Goal: Task Accomplishment & Management: Use online tool/utility

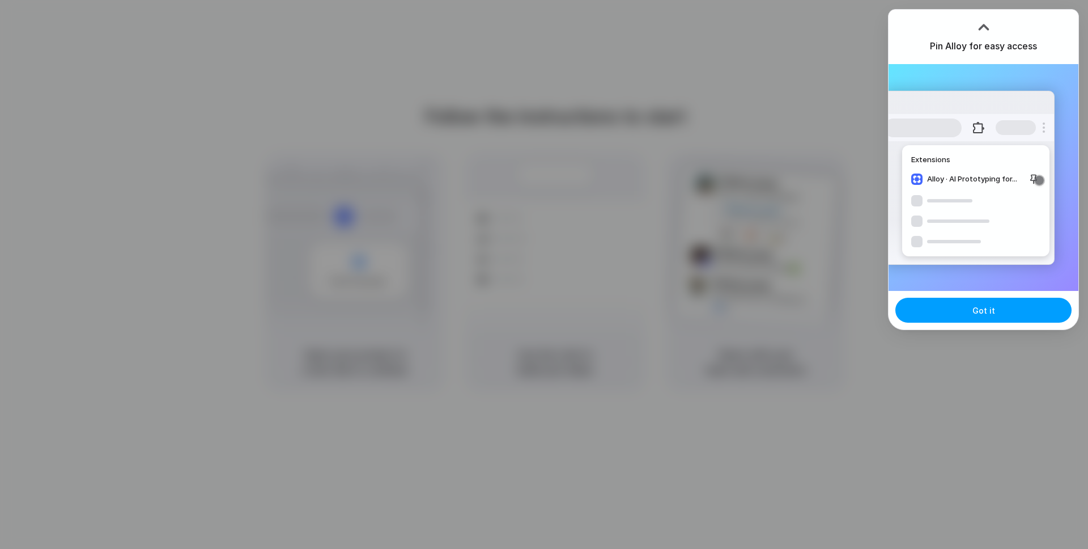
click at [986, 313] on span "Got it" at bounding box center [983, 310] width 23 height 12
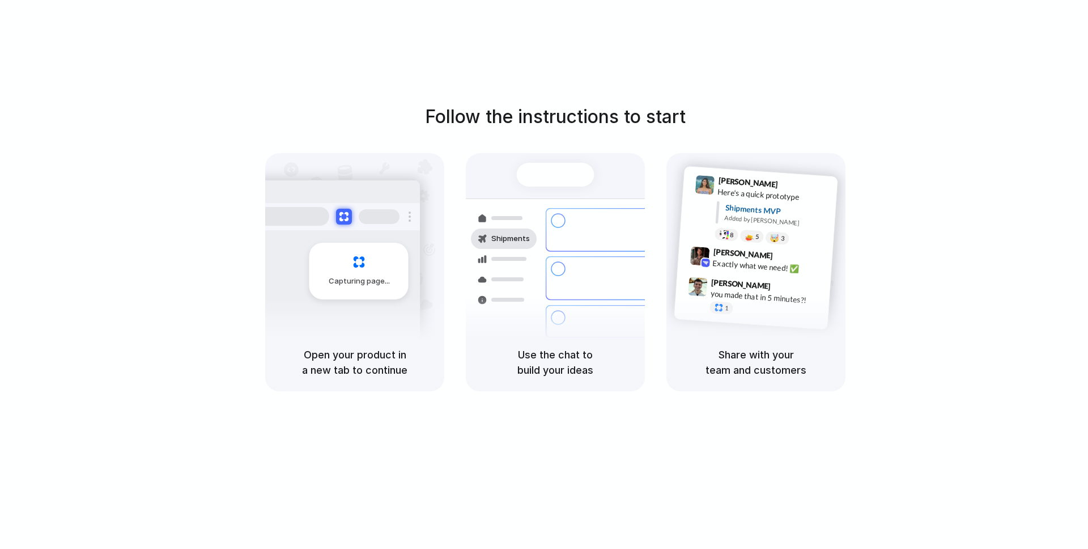
click at [1020, 87] on div "Follow the instructions to start Capturing page Open your product in a new tab …" at bounding box center [555, 285] width 1111 height 571
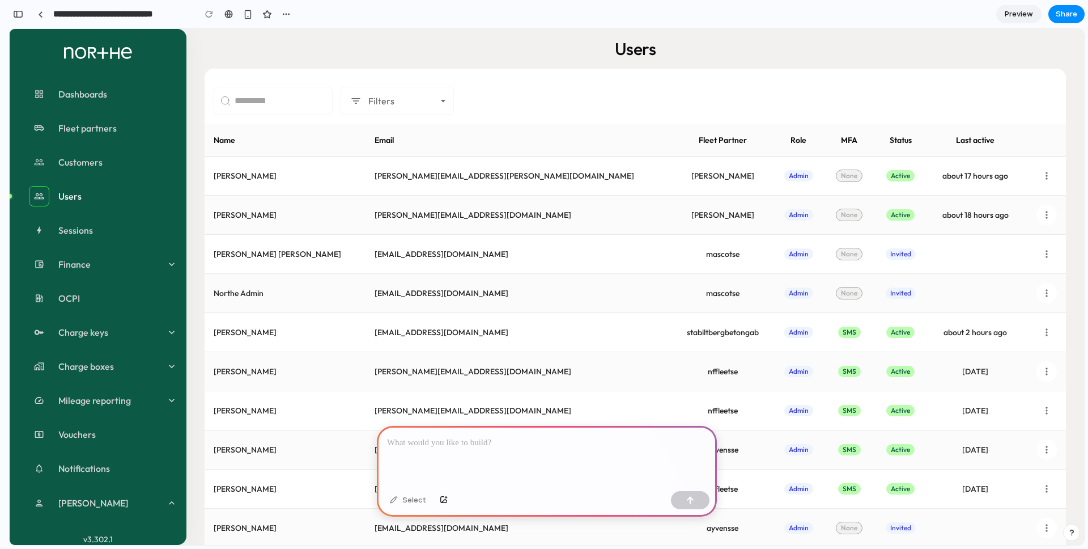
drag, startPoint x: 479, startPoint y: 441, endPoint x: 452, endPoint y: 426, distance: 31.7
click at [479, 440] on p at bounding box center [547, 443] width 320 height 14
click at [509, 65] on div "Users Filters Name Email Fleet Partner Role MFA Status Last active Zara Smith z…" at bounding box center [635, 519] width 898 height 980
click at [554, 449] on div at bounding box center [547, 456] width 340 height 61
click at [411, 499] on div "Select" at bounding box center [408, 500] width 48 height 18
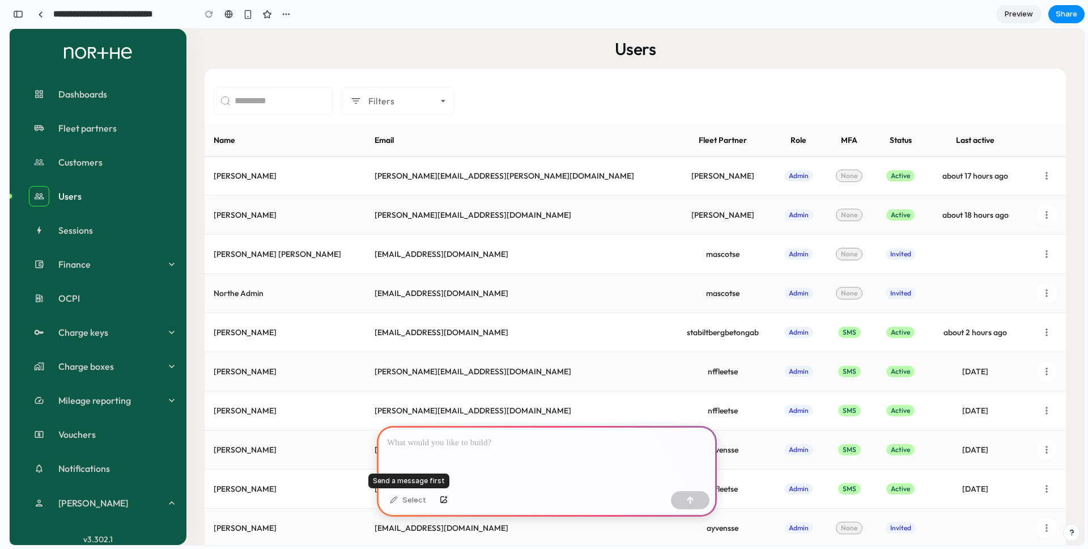
click at [397, 499] on div "Select" at bounding box center [408, 500] width 48 height 18
click at [396, 499] on div "Select" at bounding box center [408, 500] width 48 height 18
click at [483, 432] on div at bounding box center [547, 456] width 340 height 61
click at [105, 163] on span "Customers" at bounding box center [117, 162] width 119 height 14
click at [570, 455] on div at bounding box center [547, 456] width 340 height 61
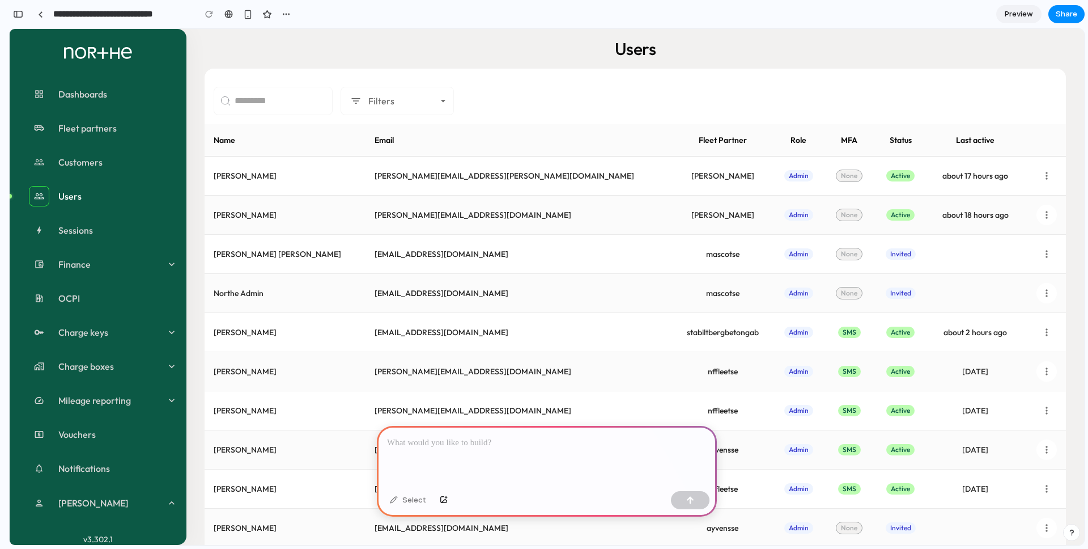
click at [569, 447] on p at bounding box center [547, 443] width 320 height 14
click at [689, 496] on div "button" at bounding box center [690, 500] width 8 height 8
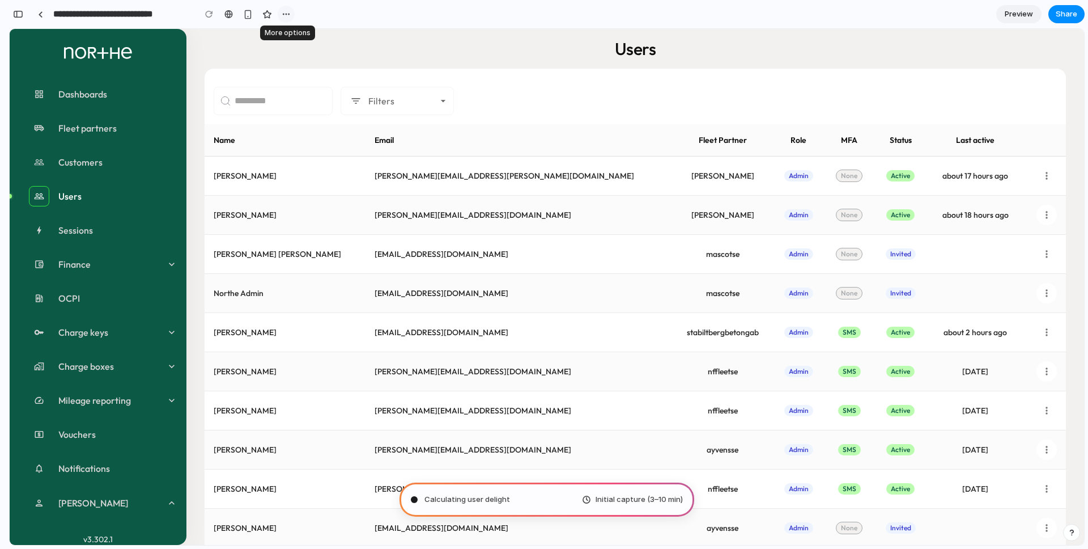
click at [283, 16] on div "button" at bounding box center [286, 14] width 9 height 9
click at [360, 16] on div "Duplicate Delete" at bounding box center [544, 274] width 1088 height 549
click at [270, 16] on div "button" at bounding box center [267, 15] width 10 height 10
click at [469, 47] on div "Users" at bounding box center [635, 49] width 861 height 22
click at [14, 12] on div "button" at bounding box center [18, 14] width 10 height 8
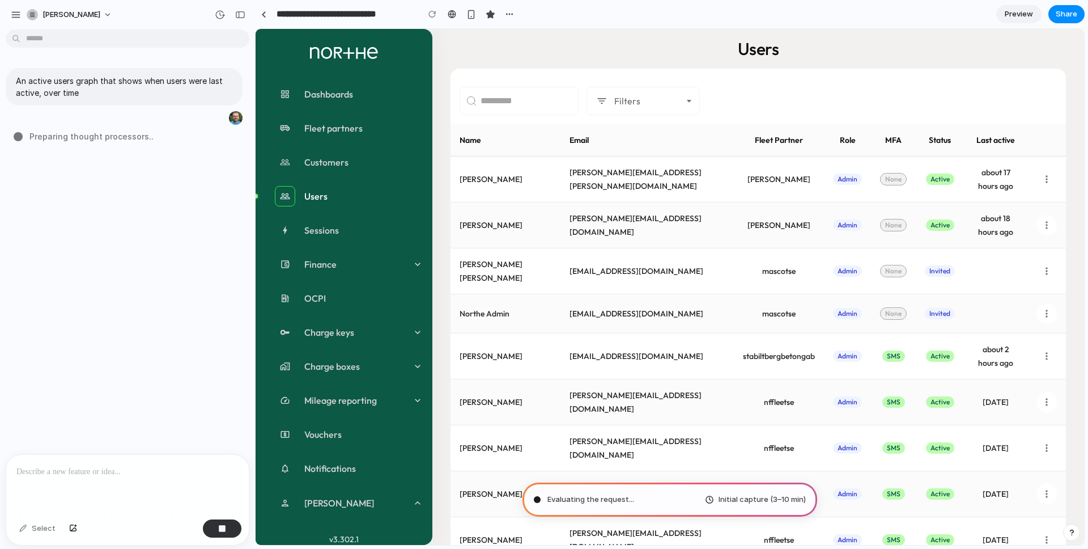
click at [113, 316] on div "An active users graph that shows when users were last active, over time Prepari…" at bounding box center [124, 244] width 248 height 420
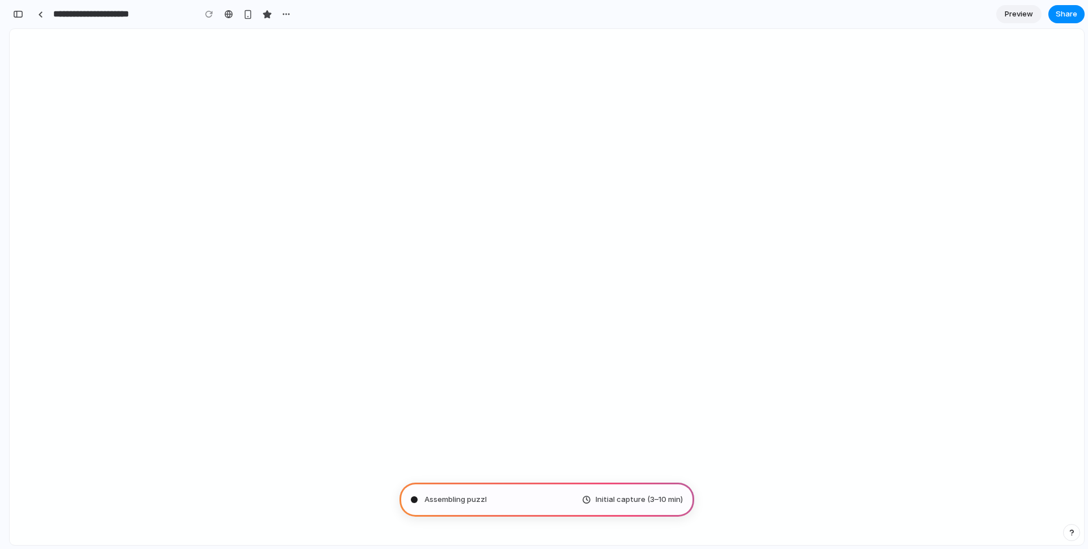
type input "**********"
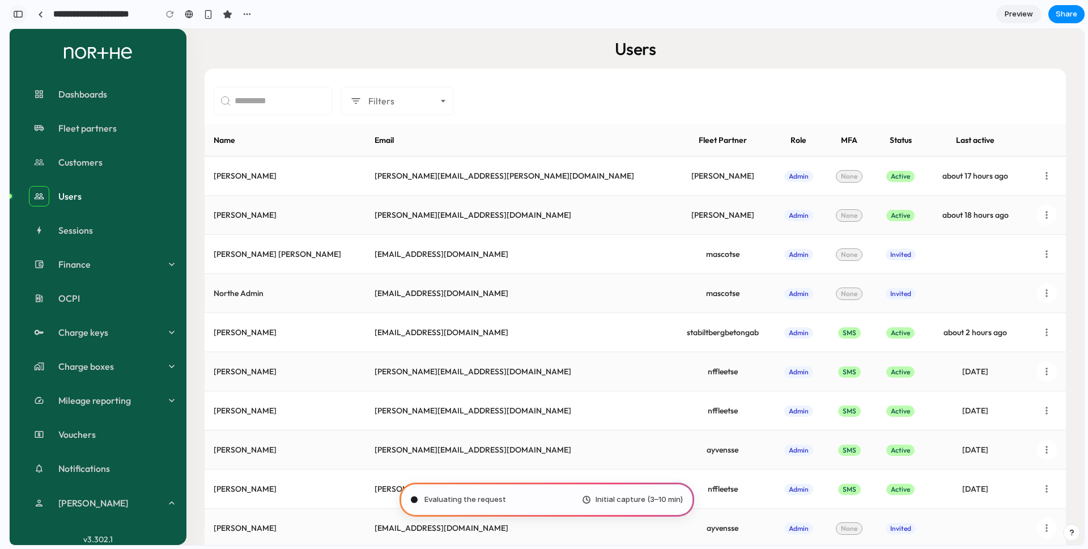
scroll to position [279, 0]
click at [17, 15] on div "button" at bounding box center [18, 14] width 10 height 8
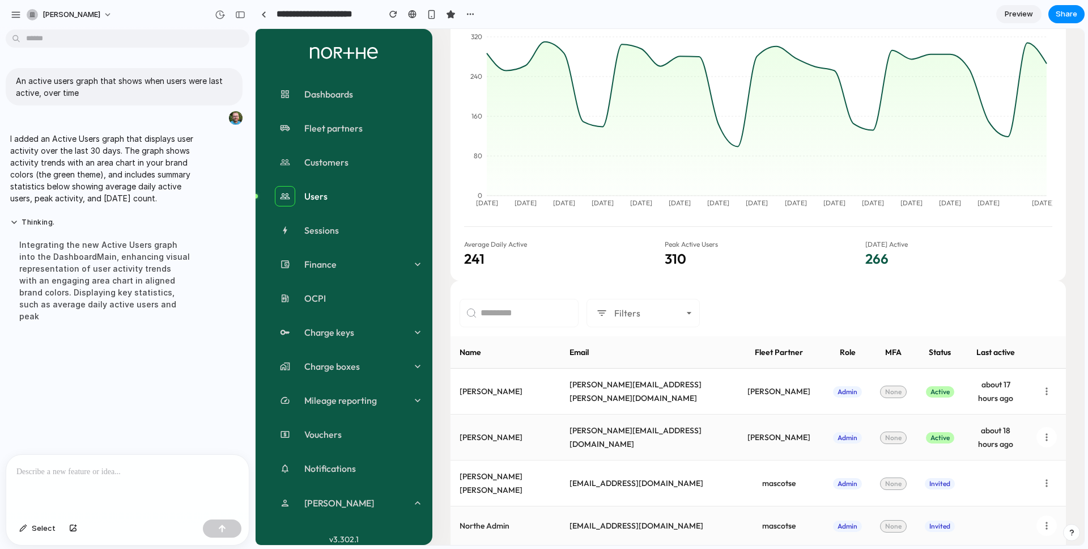
scroll to position [101, 0]
drag, startPoint x: 861, startPoint y: 253, endPoint x: 916, endPoint y: 262, distance: 55.7
click at [919, 262] on div "Average Daily Active 241 Peak Active Users 310 Today's Active 266" at bounding box center [758, 244] width 588 height 41
click at [916, 262] on p "266" at bounding box center [958, 257] width 187 height 16
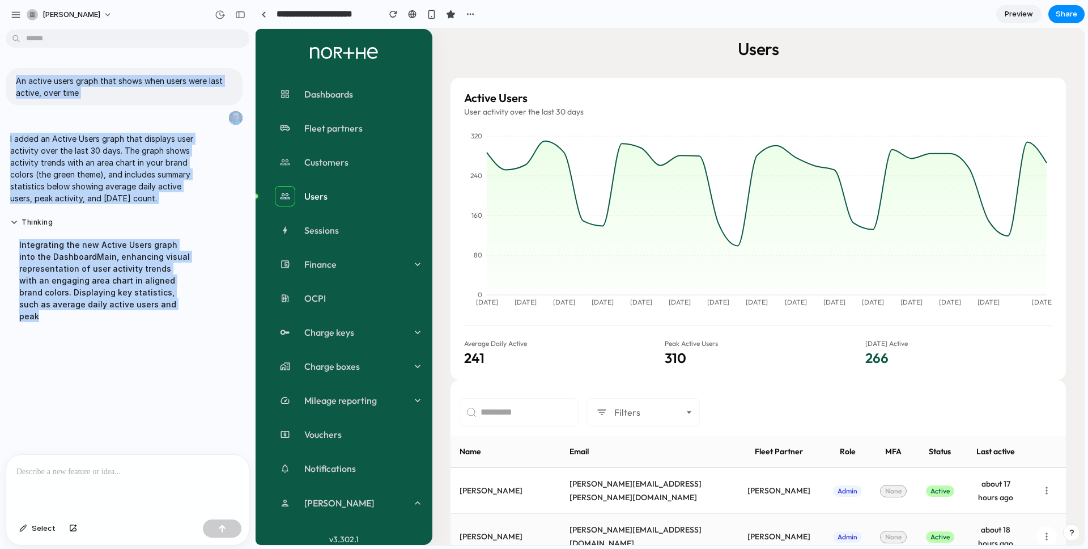
drag, startPoint x: 66, startPoint y: 250, endPoint x: -81, endPoint y: 138, distance: 185.2
click at [0, 138] on html "**********" at bounding box center [544, 274] width 1088 height 549
click at [95, 218] on button "Thinking ." at bounding box center [104, 223] width 189 height 10
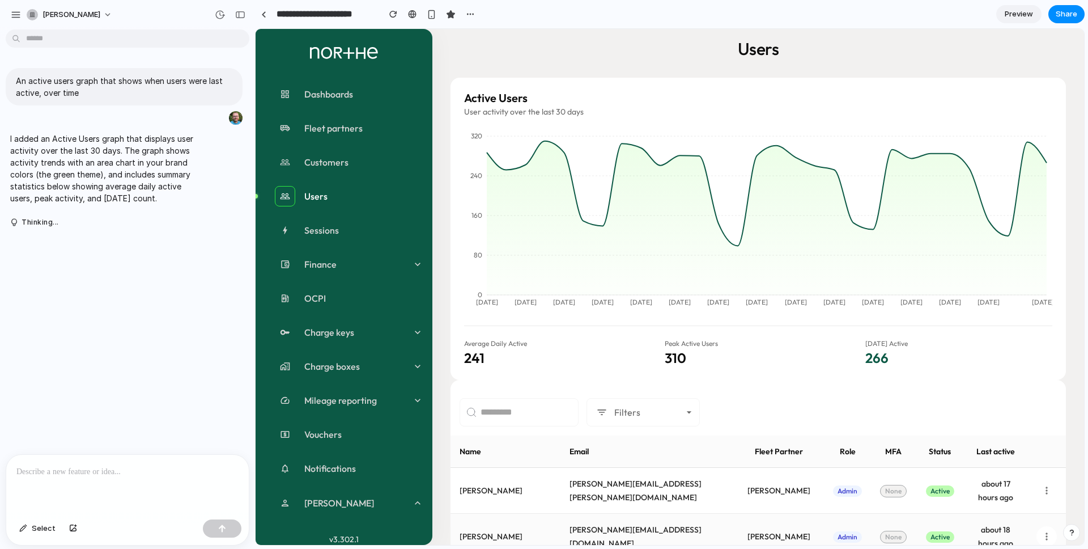
click at [90, 180] on p "I added an Active Users graph that displays user activity over the last 30 days…" at bounding box center [104, 168] width 189 height 71
drag, startPoint x: 16, startPoint y: 224, endPoint x: 20, endPoint y: 231, distance: 8.4
click at [16, 224] on button "Thinking .." at bounding box center [104, 223] width 189 height 10
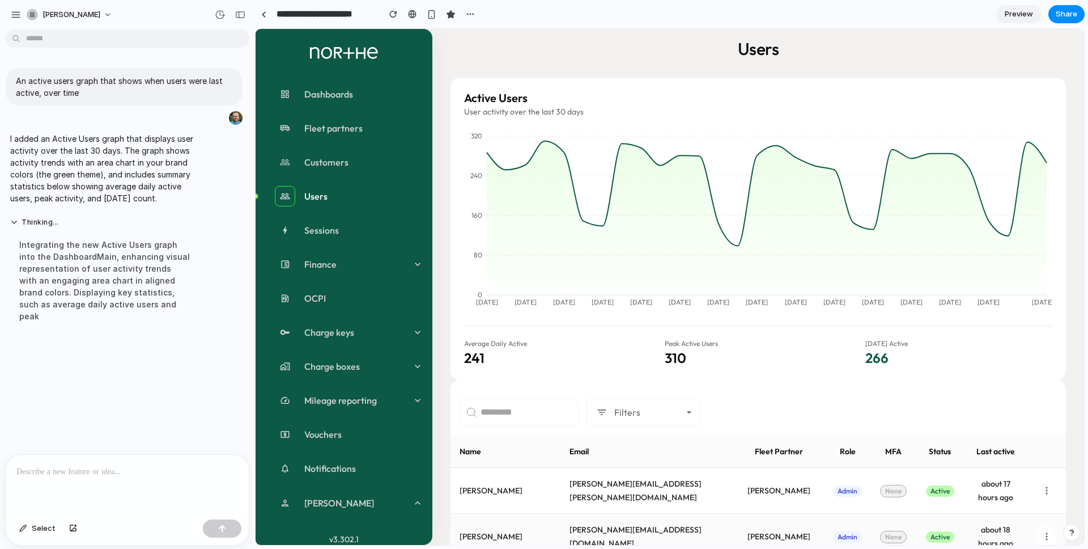
click at [74, 291] on div "Integrating the new Active Users graph into the DashboardMain, enhancing visual…" at bounding box center [104, 280] width 189 height 97
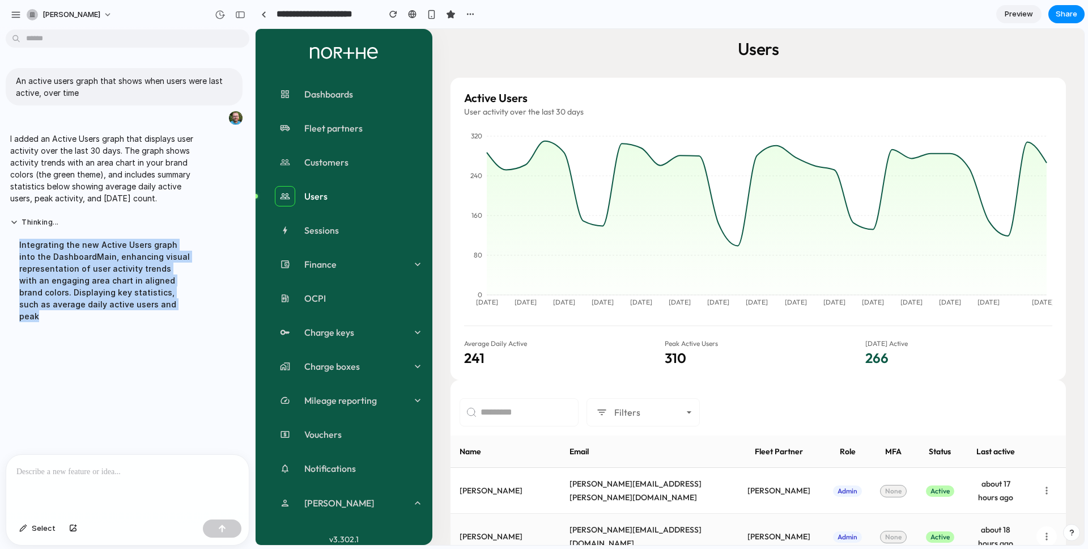
click at [74, 291] on div "Integrating the new Active Users graph into the DashboardMain, enhancing visual…" at bounding box center [104, 280] width 189 height 97
click at [139, 365] on div "An active users graph that shows when users were last active, over time I added…" at bounding box center [124, 244] width 248 height 420
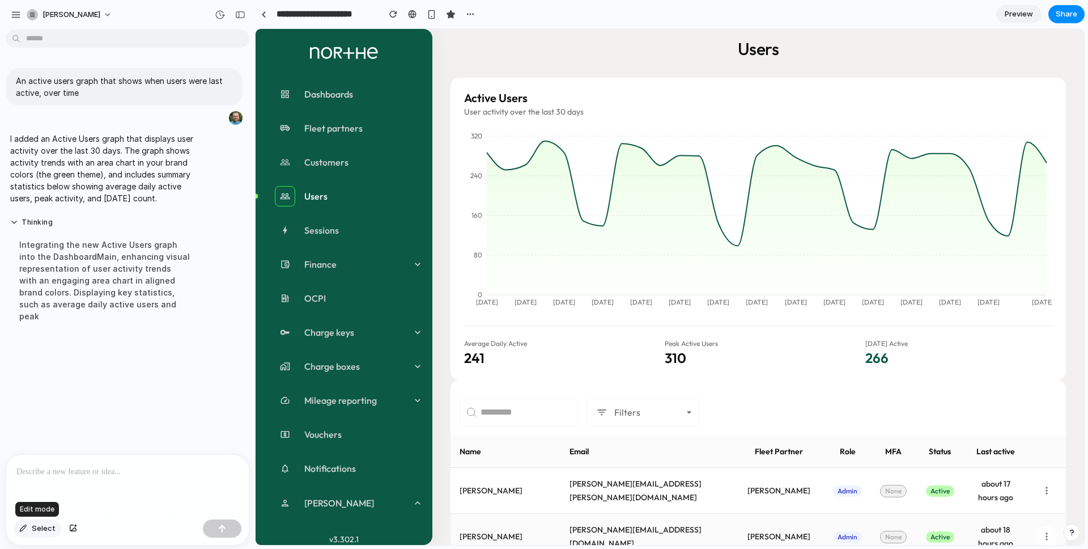
click at [32, 532] on span "Select" at bounding box center [44, 528] width 24 height 11
click at [37, 526] on span "Select" at bounding box center [44, 528] width 24 height 11
click at [689, 414] on icon at bounding box center [688, 411] width 11 height 11
click at [811, 388] on div "Filters" at bounding box center [758, 408] width 615 height 56
click at [775, 98] on h2 "Active Users" at bounding box center [758, 98] width 588 height 14
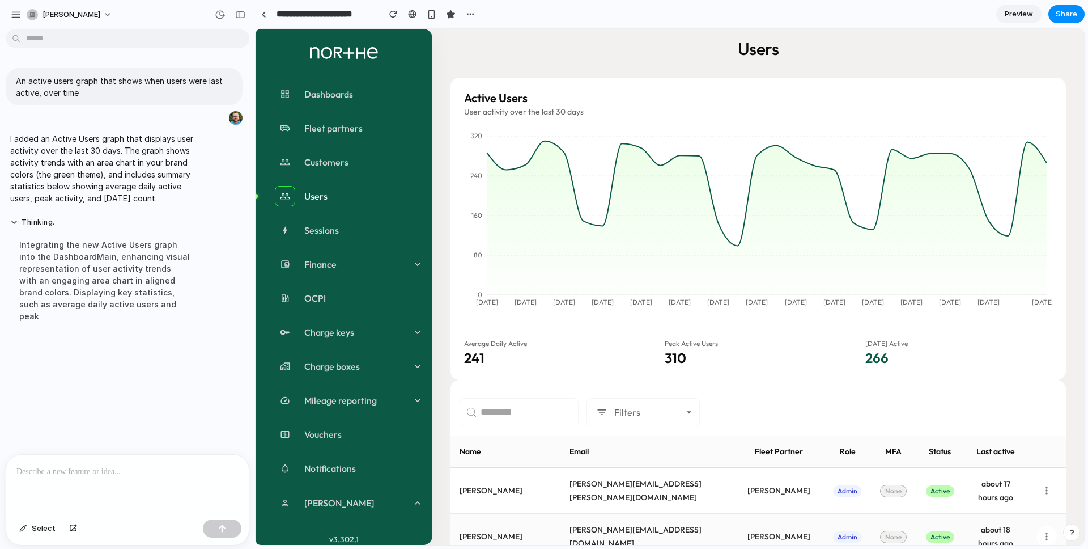
drag, startPoint x: 899, startPoint y: 111, endPoint x: 876, endPoint y: 113, distance: 23.4
click at [899, 111] on p "User activity over the last 30 days" at bounding box center [758, 112] width 588 height 10
drag, startPoint x: 722, startPoint y: 45, endPoint x: 821, endPoint y: 60, distance: 99.6
click at [814, 57] on div "Users" at bounding box center [758, 49] width 615 height 22
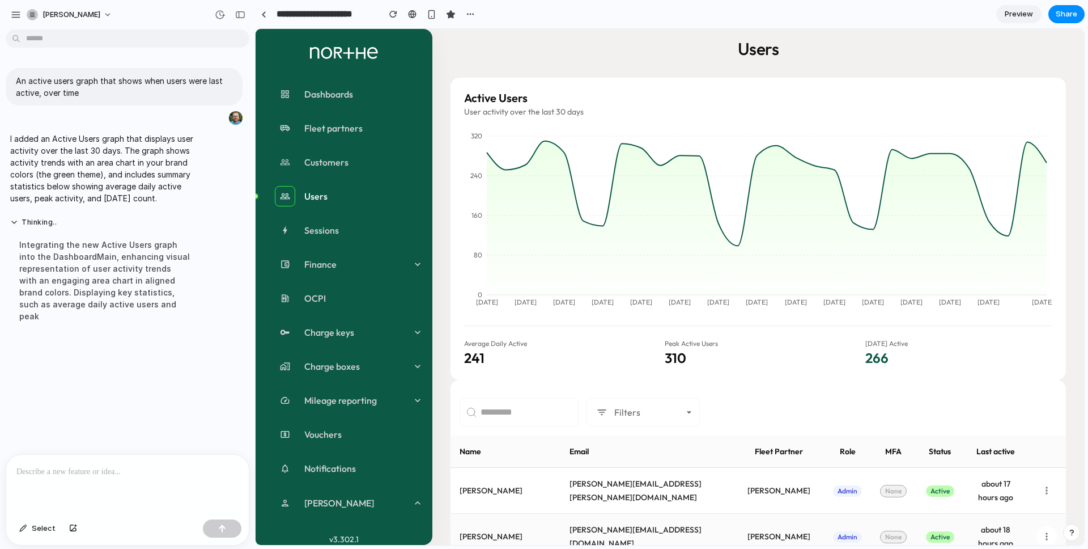
click at [772, 43] on h5 "Users" at bounding box center [758, 49] width 41 height 22
click at [771, 44] on h5 "Users" at bounding box center [758, 49] width 41 height 22
drag, startPoint x: 771, startPoint y: 44, endPoint x: 816, endPoint y: 45, distance: 44.2
click at [772, 44] on h5 "Users" at bounding box center [758, 49] width 41 height 22
drag, startPoint x: 897, startPoint y: 47, endPoint x: 885, endPoint y: 50, distance: 12.2
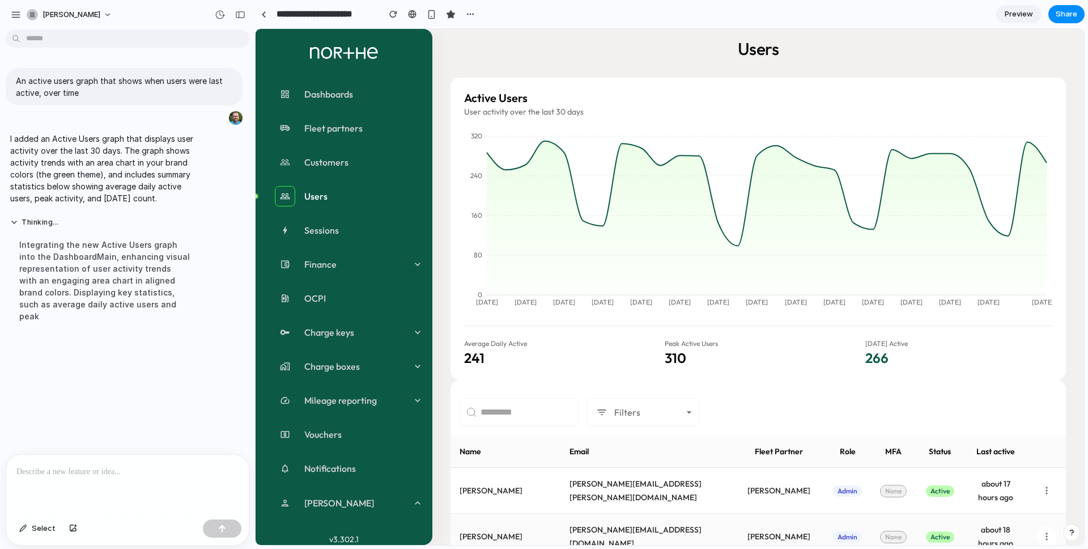
click at [896, 46] on div "Users" at bounding box center [758, 49] width 615 height 22
click at [621, 40] on div "Users" at bounding box center [758, 49] width 615 height 22
drag, startPoint x: 565, startPoint y: 40, endPoint x: 581, endPoint y: 37, distance: 16.2
click at [576, 39] on div "Users" at bounding box center [758, 49] width 615 height 22
drag, startPoint x: 838, startPoint y: 25, endPoint x: 826, endPoint y: 28, distance: 11.7
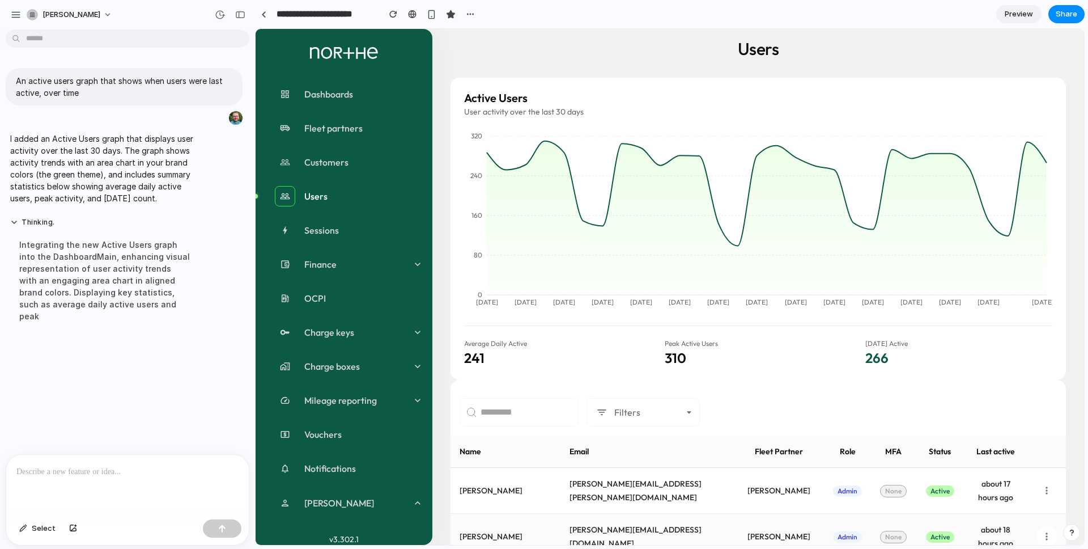
click at [835, 26] on section "**********" at bounding box center [670, 14] width 830 height 28
click at [757, 43] on h5 "Users" at bounding box center [758, 49] width 41 height 22
drag, startPoint x: 757, startPoint y: 43, endPoint x: 745, endPoint y: 43, distance: 12.5
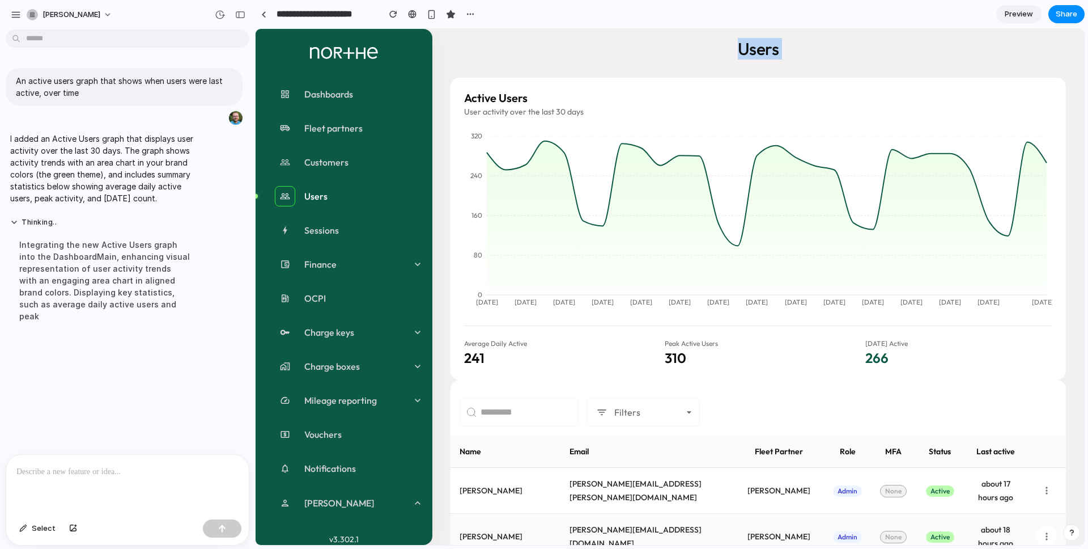
click at [757, 43] on h5 "Users" at bounding box center [758, 49] width 41 height 22
drag, startPoint x: 672, startPoint y: 43, endPoint x: 648, endPoint y: 42, distance: 24.4
click at [672, 43] on div "Users" at bounding box center [758, 49] width 615 height 22
click at [666, 44] on div "Users" at bounding box center [758, 49] width 615 height 22
click at [666, 45] on div "Users" at bounding box center [758, 49] width 615 height 22
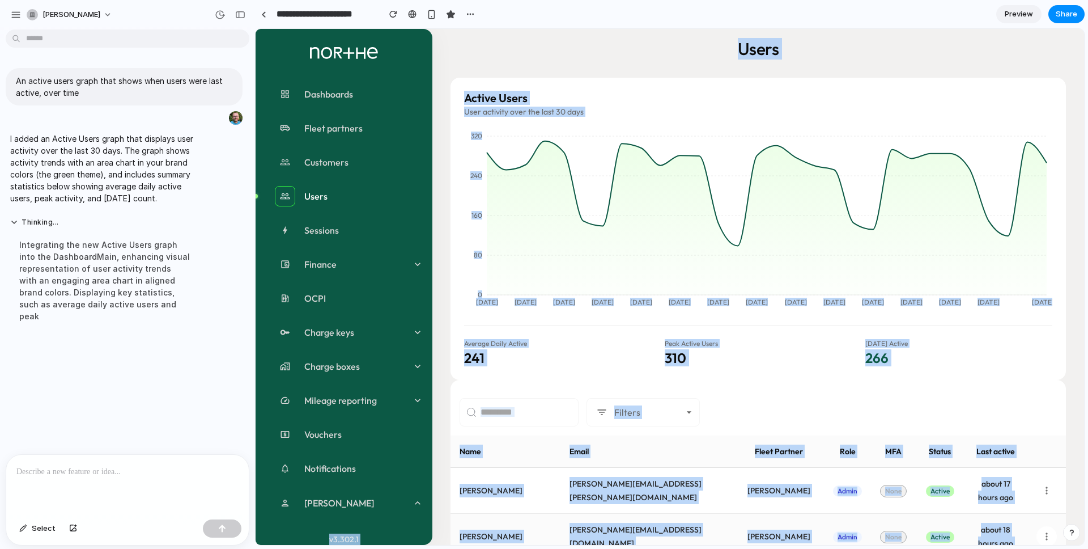
click at [666, 45] on div "Users" at bounding box center [758, 49] width 615 height 22
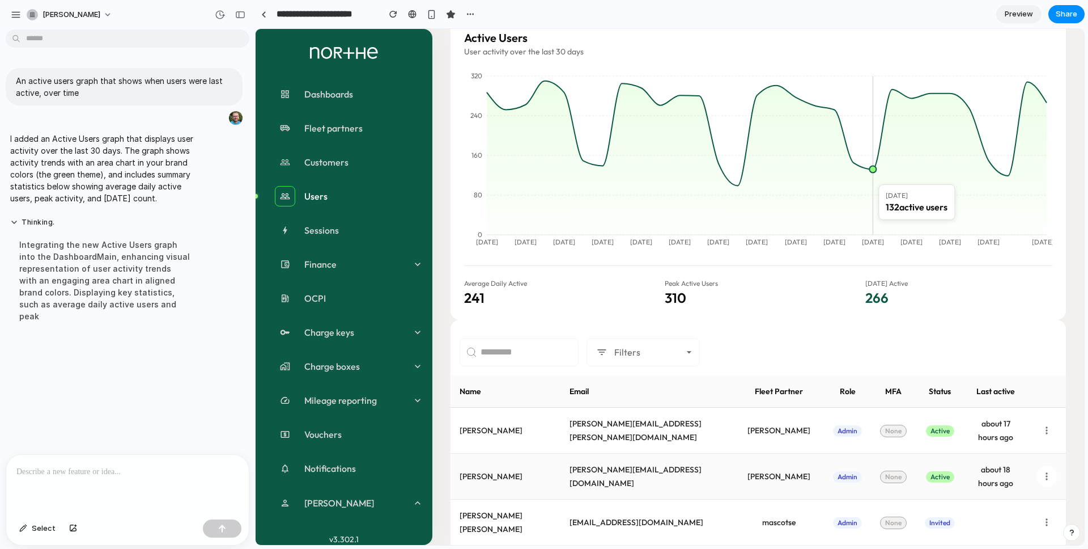
scroll to position [154, 0]
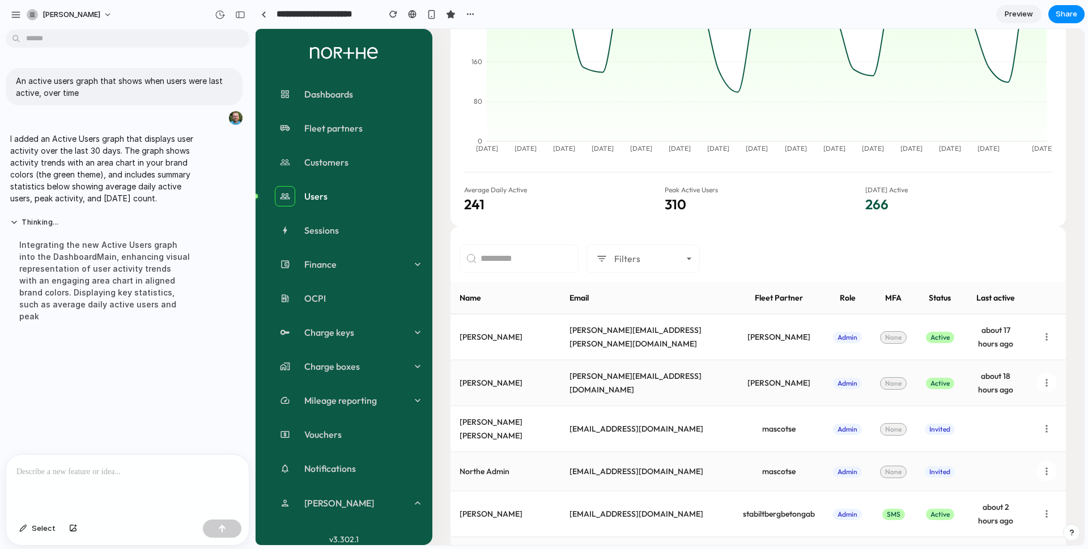
click at [775, 195] on div "Peak Active Users 310" at bounding box center [758, 199] width 187 height 27
drag, startPoint x: 774, startPoint y: 194, endPoint x: 767, endPoint y: 196, distance: 7.6
click at [774, 194] on div "Peak Active Users 310" at bounding box center [758, 199] width 187 height 27
drag, startPoint x: 742, startPoint y: 254, endPoint x: 1028, endPoint y: 290, distance: 287.9
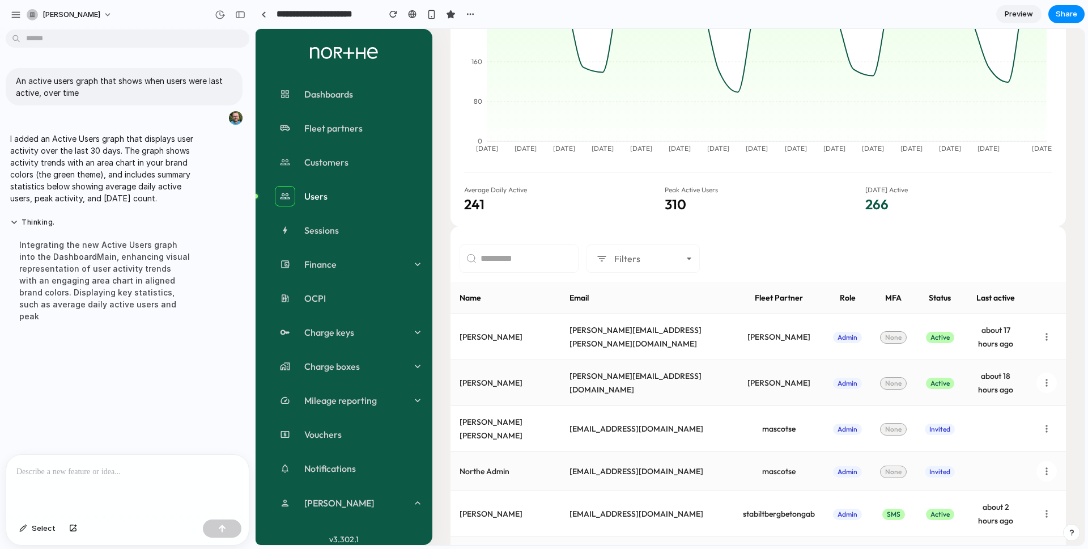
drag, startPoint x: 950, startPoint y: 249, endPoint x: 962, endPoint y: 276, distance: 29.2
click at [950, 249] on div "Filters" at bounding box center [758, 258] width 597 height 28
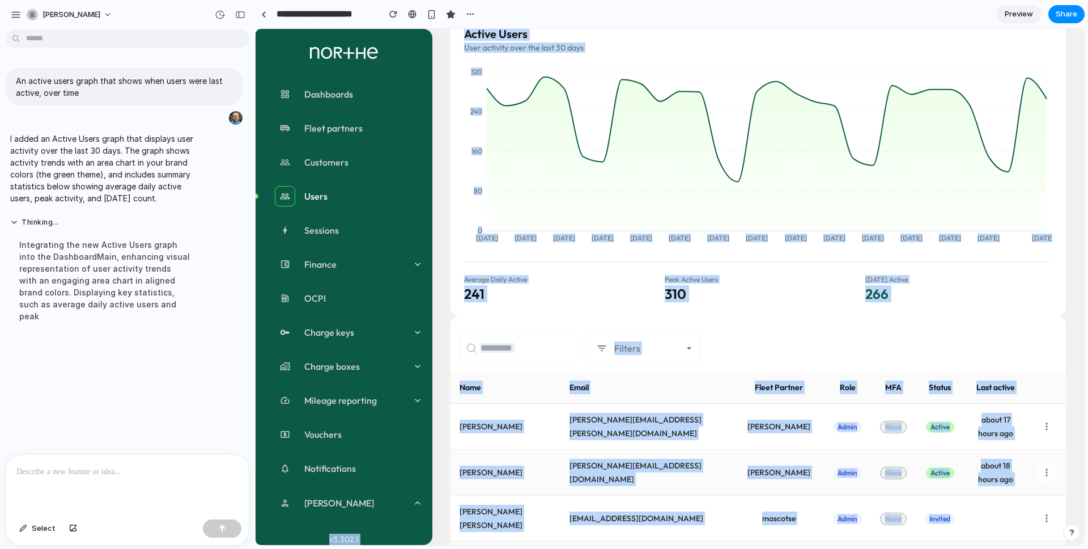
scroll to position [0, 0]
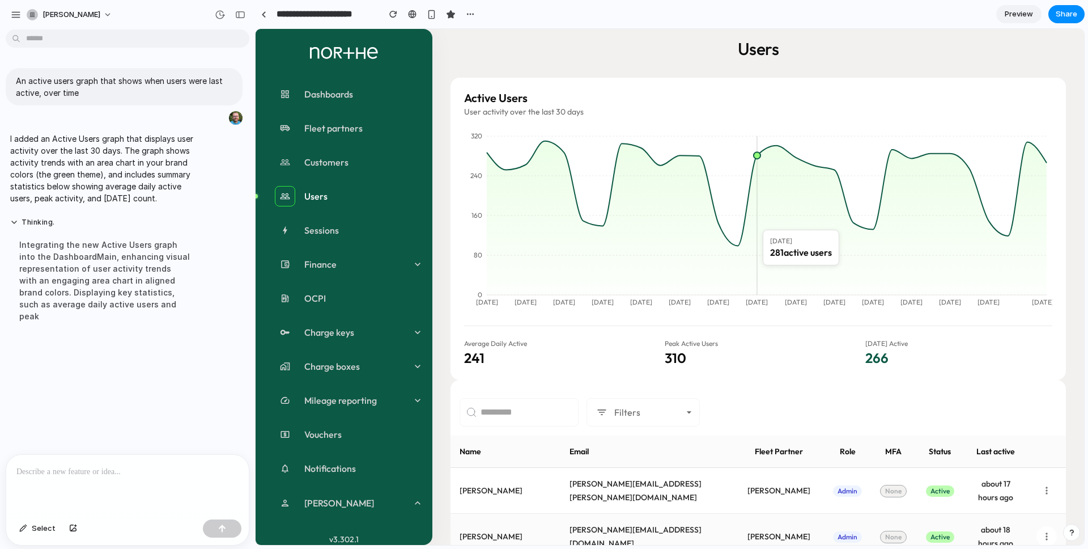
drag, startPoint x: 748, startPoint y: 198, endPoint x: 567, endPoint y: 185, distance: 181.8
click at [754, 197] on g at bounding box center [767, 218] width 560 height 154
click at [643, 53] on div "Users" at bounding box center [758, 48] width 615 height 22
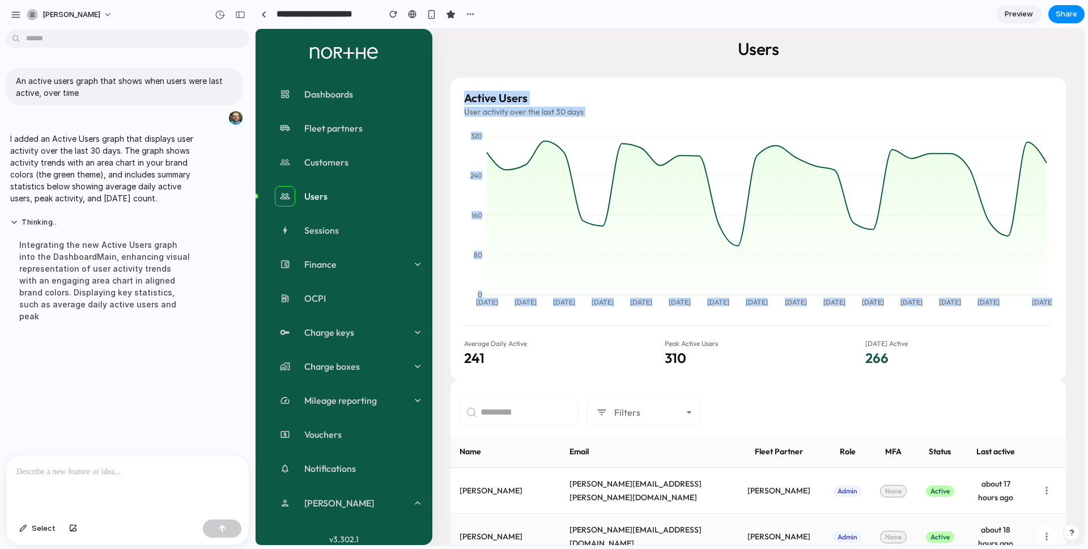
drag, startPoint x: 733, startPoint y: 190, endPoint x: 875, endPoint y: 224, distance: 146.1
click at [863, 223] on div "Active Users User activity over the last 30 days Sep 15 Sep 17 Sep 19 Sep 21 Se…" at bounding box center [758, 229] width 615 height 302
click at [585, 83] on div "Active Users User activity over the last 30 days Sep 15 Sep 17 Sep 19 Sep 21 Se…" at bounding box center [758, 229] width 615 height 302
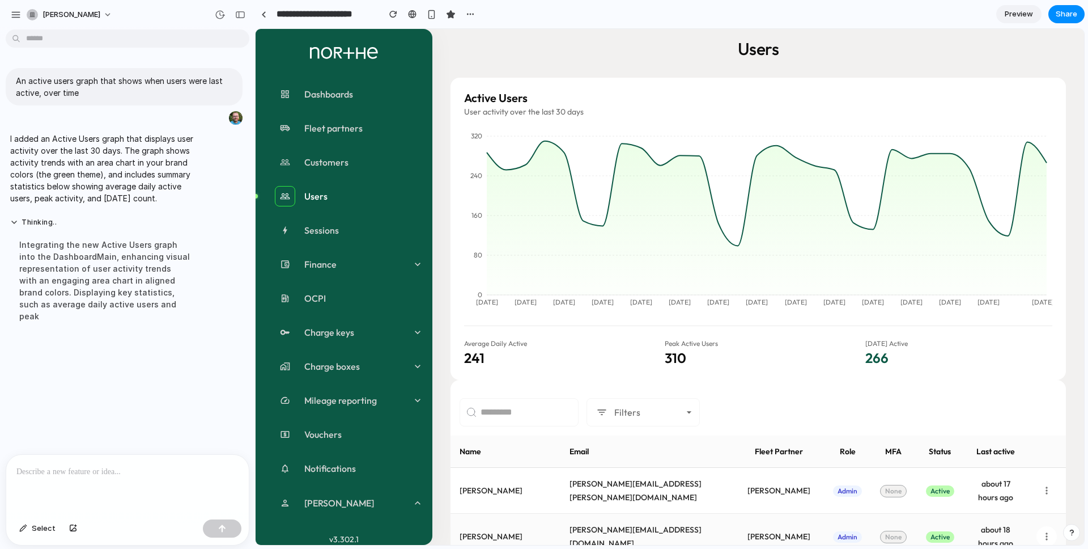
click at [591, 86] on div "Active Users User activity over the last 30 days Sep 15 Sep 17 Sep 19 Sep 21 Se…" at bounding box center [758, 229] width 615 height 302
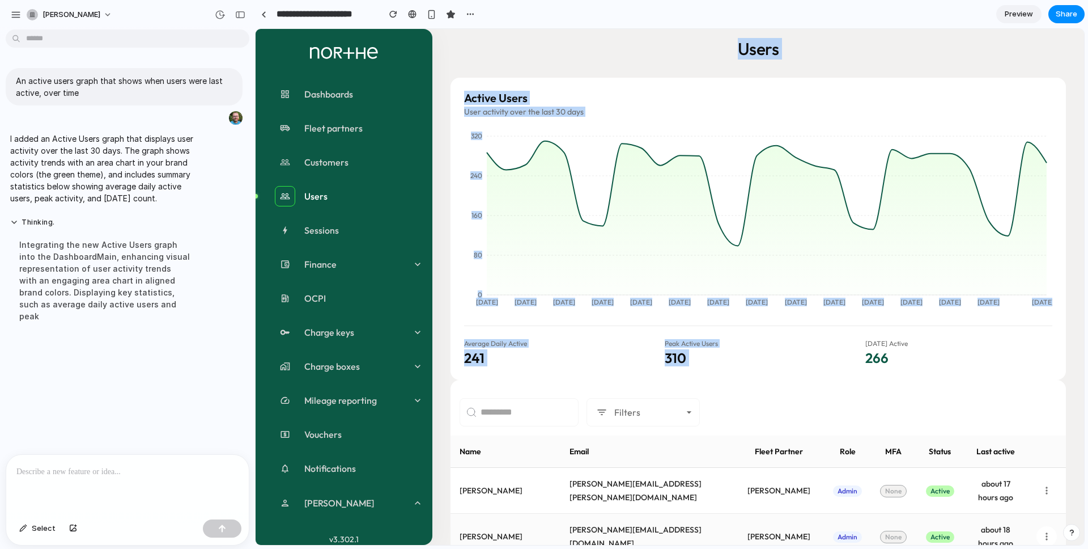
drag, startPoint x: 572, startPoint y: 113, endPoint x: 887, endPoint y: 320, distance: 377.7
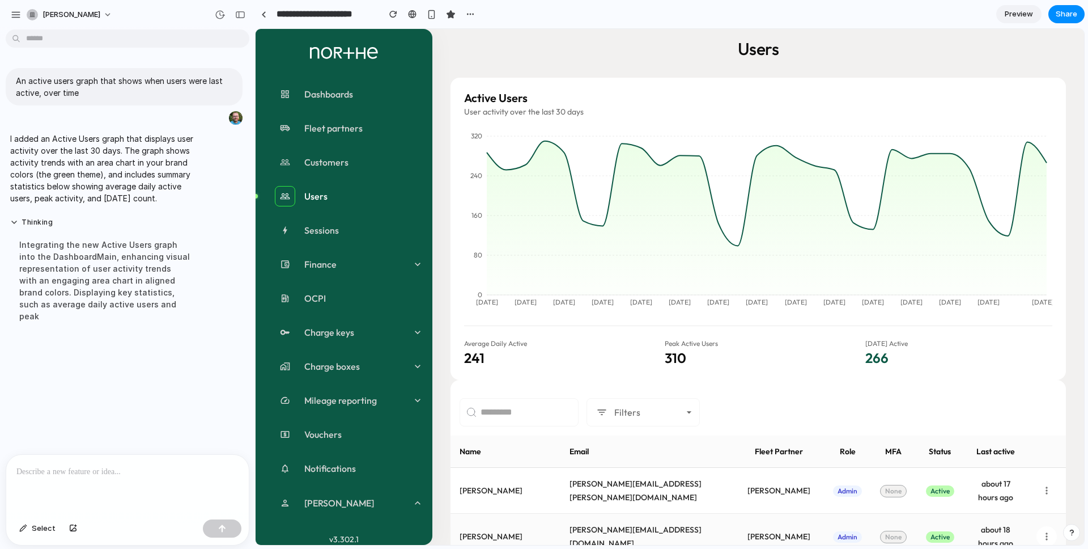
click at [533, 49] on div "Users" at bounding box center [758, 49] width 615 height 22
click at [79, 471] on p at bounding box center [127, 472] width 222 height 14
click at [103, 475] on p at bounding box center [127, 472] width 222 height 14
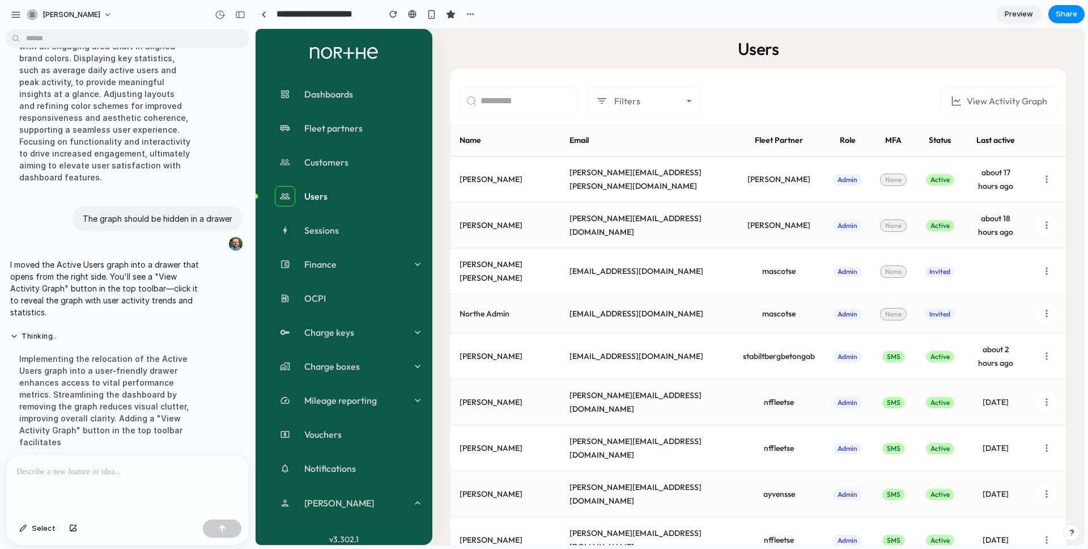
drag, startPoint x: 749, startPoint y: 73, endPoint x: 782, endPoint y: 77, distance: 33.0
click at [749, 73] on div "Filters View Activity Graph" at bounding box center [758, 97] width 615 height 56
click at [982, 101] on button "View Activity Graph" at bounding box center [999, 101] width 116 height 28
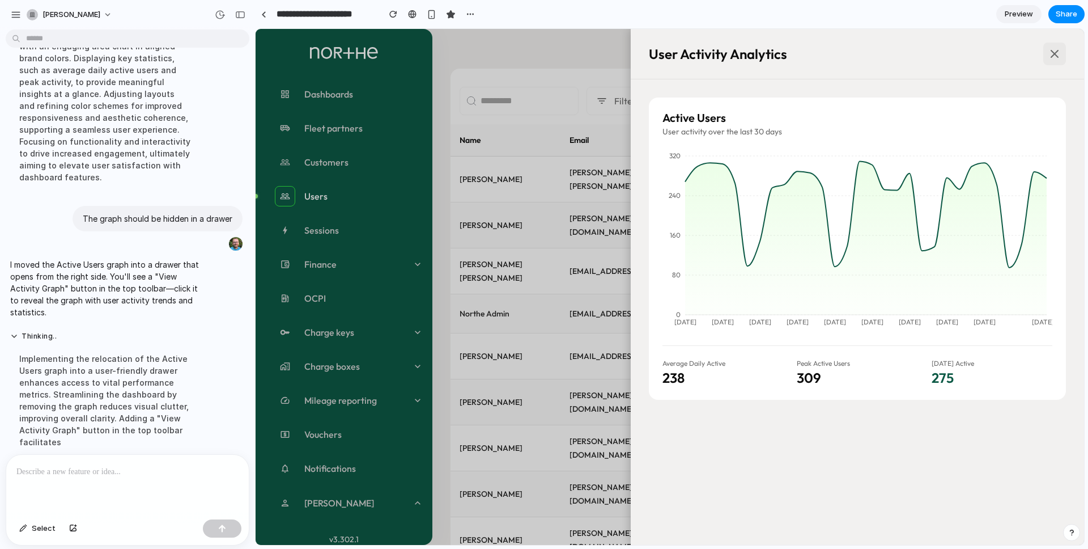
click at [1065, 52] on button at bounding box center [1054, 54] width 23 height 23
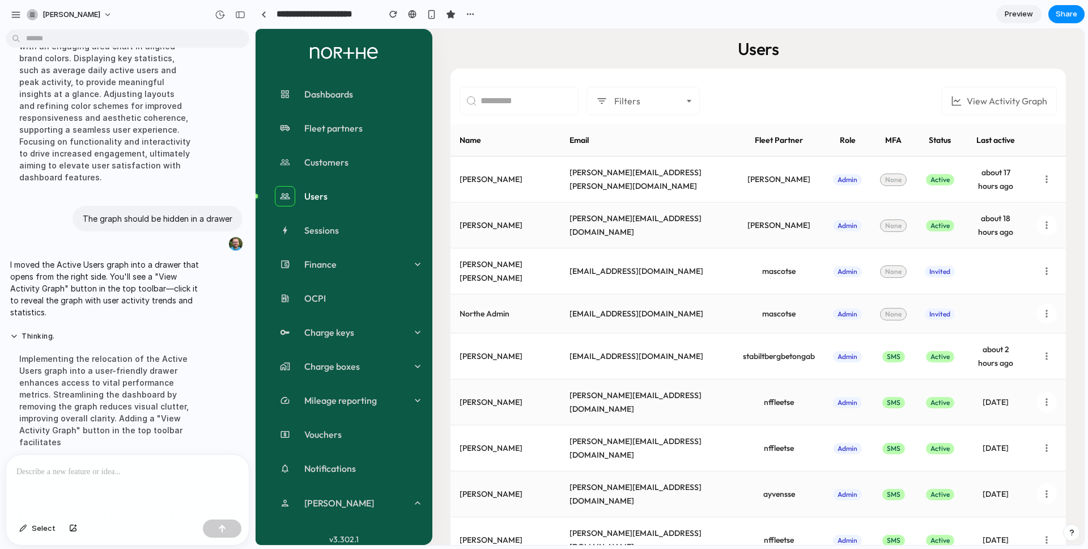
click at [1005, 112] on button "View Activity Graph" at bounding box center [999, 101] width 116 height 28
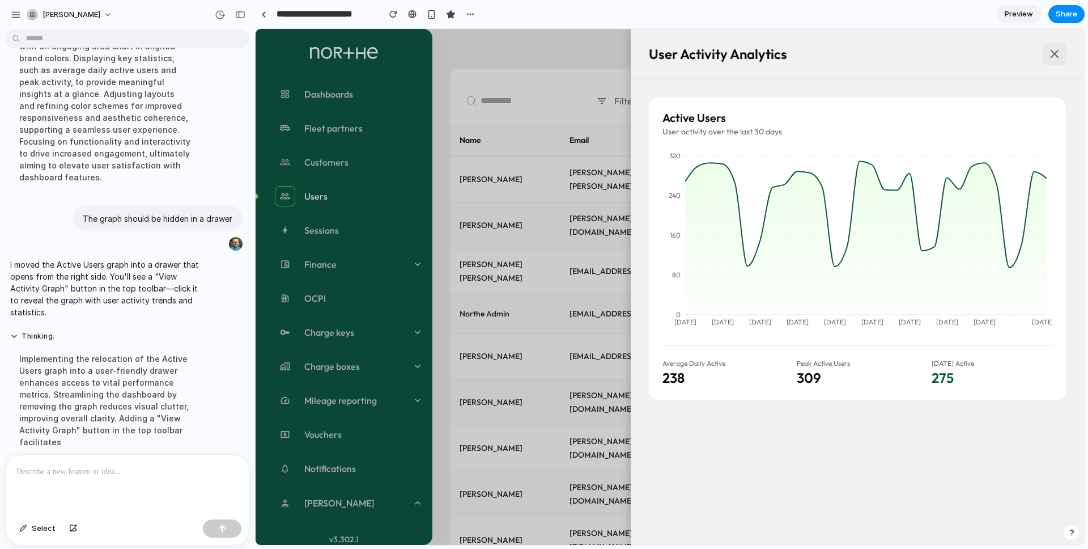
click at [1057, 51] on icon at bounding box center [1054, 53] width 7 height 7
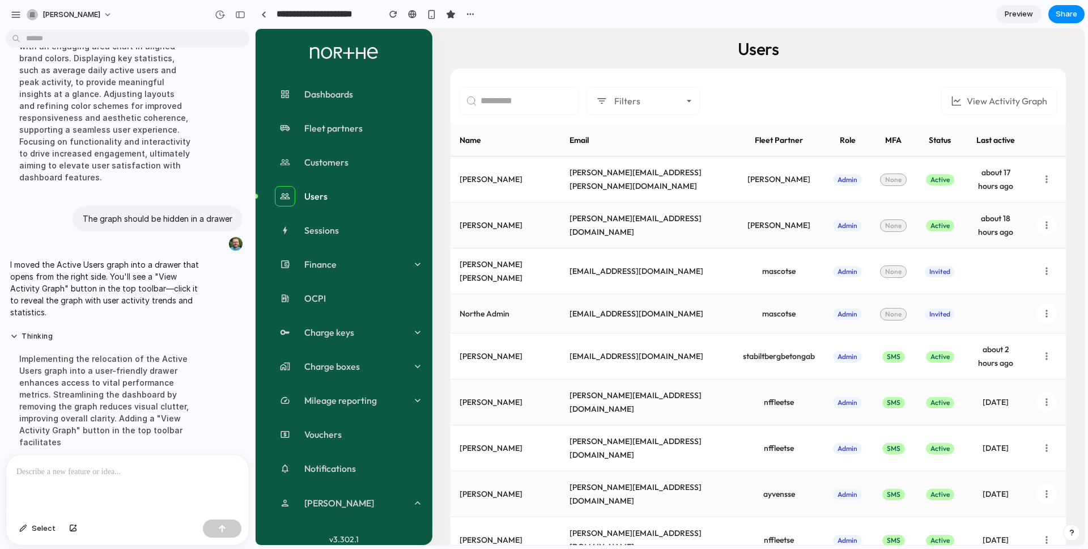
click at [826, 47] on div "Users" at bounding box center [758, 49] width 615 height 22
drag, startPoint x: 847, startPoint y: 63, endPoint x: 846, endPoint y: 74, distance: 10.3
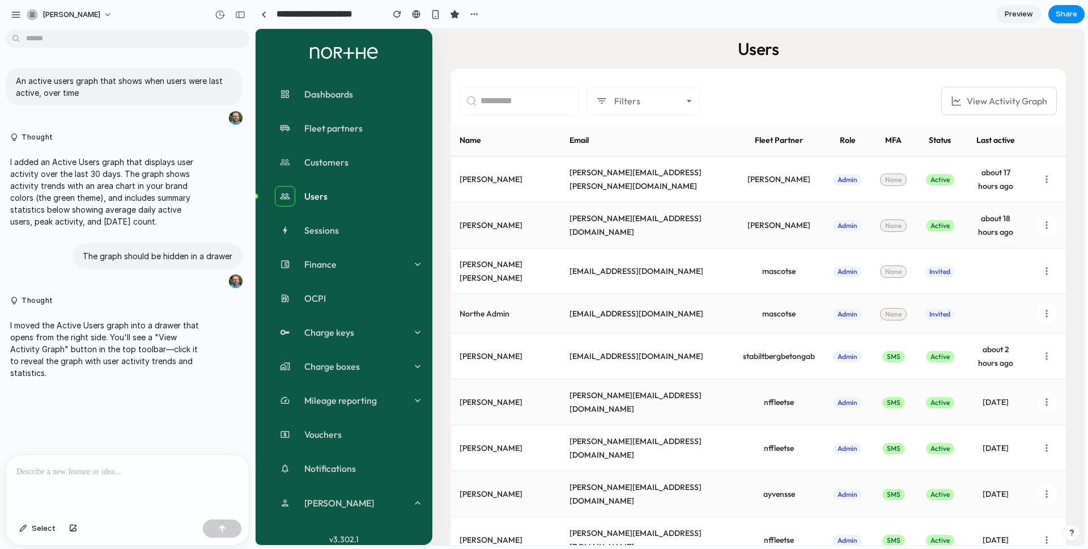
click at [1006, 104] on button "View Activity Graph" at bounding box center [999, 101] width 116 height 28
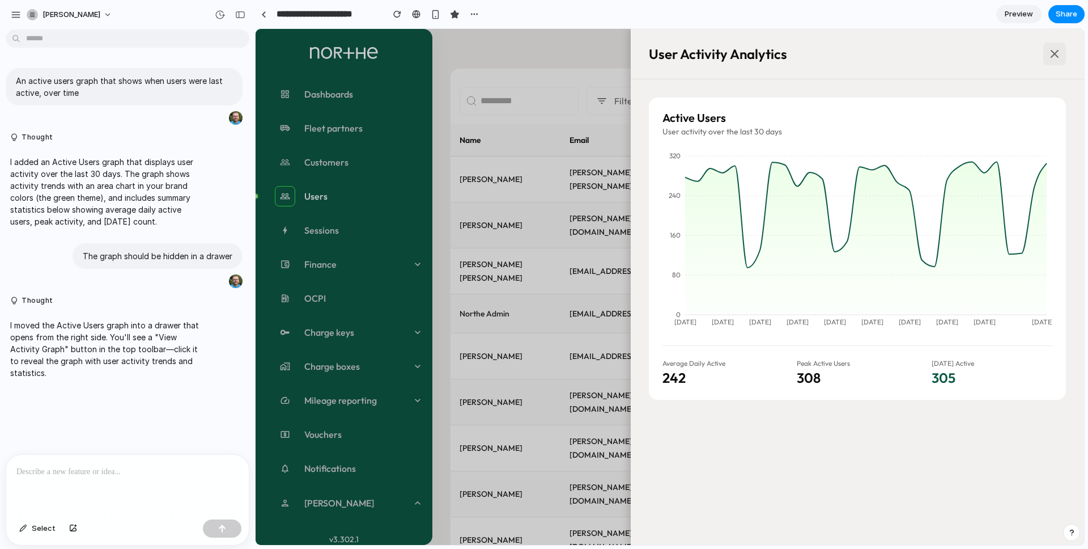
click at [1054, 53] on icon at bounding box center [1054, 53] width 7 height 7
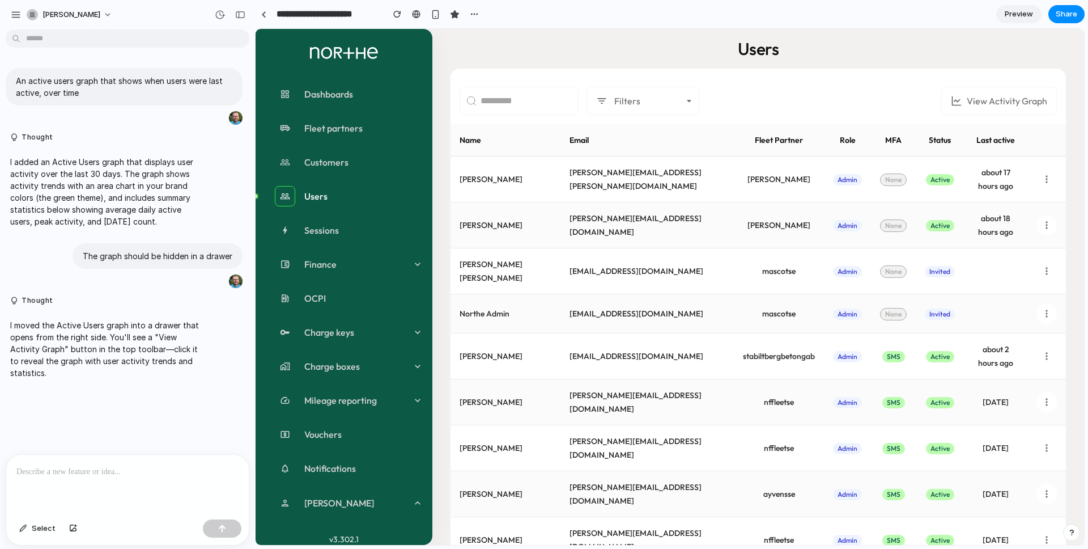
click at [1014, 105] on button "View Activity Graph" at bounding box center [999, 101] width 116 height 28
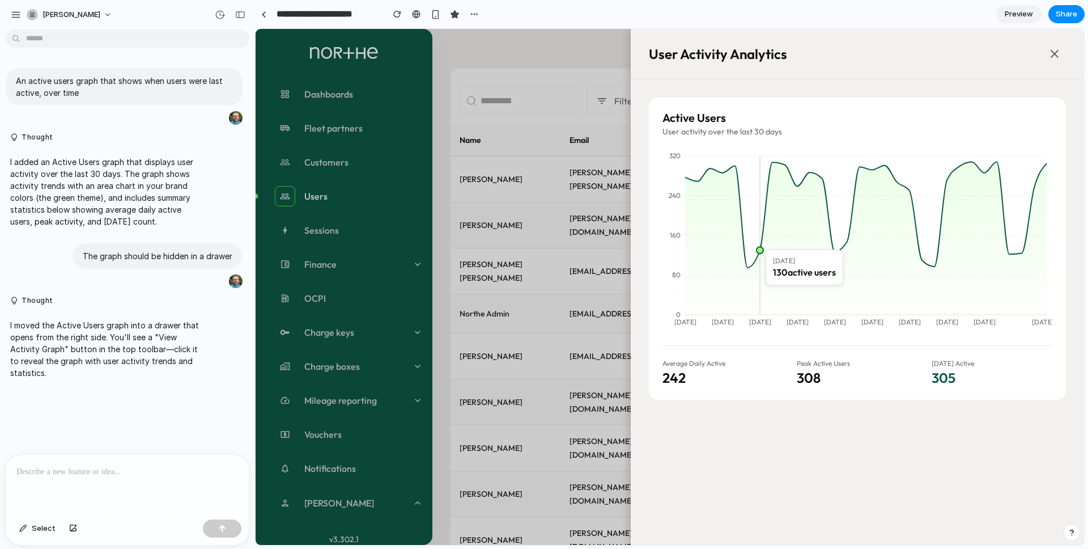
scroll to position [3, 0]
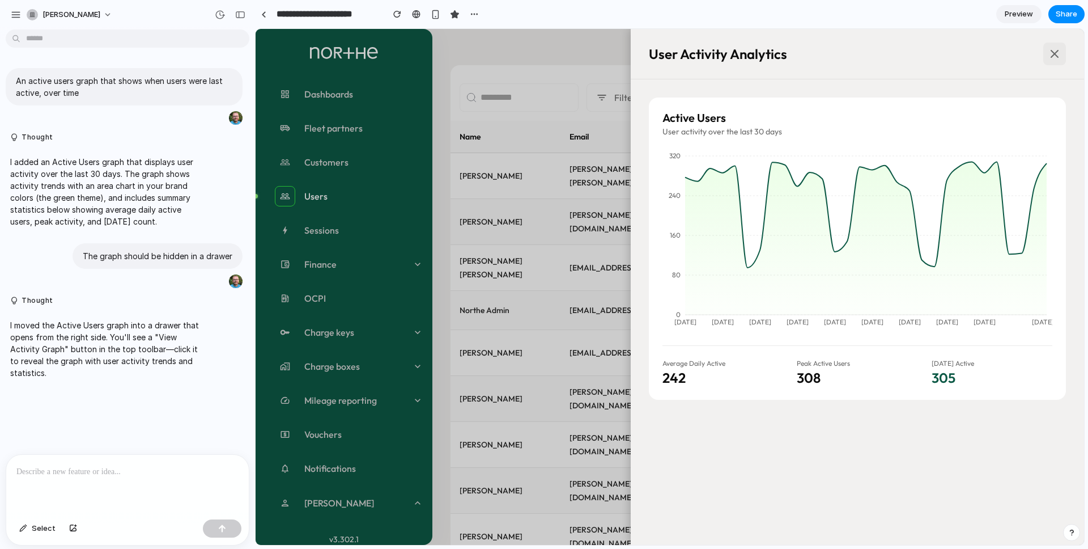
click at [1054, 53] on icon at bounding box center [1054, 53] width 7 height 7
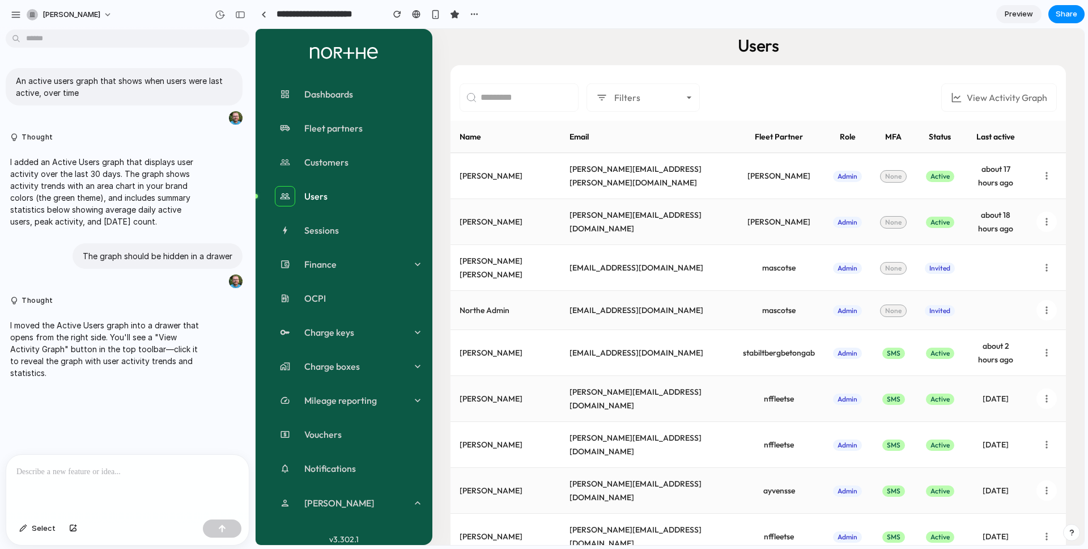
click at [683, 92] on button "Filters" at bounding box center [643, 97] width 113 height 28
click at [695, 96] on icon at bounding box center [688, 97] width 11 height 11
click at [852, 71] on div "Filters View Activity Graph" at bounding box center [758, 93] width 615 height 56
click at [833, 88] on div "Filters View Activity Graph" at bounding box center [758, 98] width 597 height 28
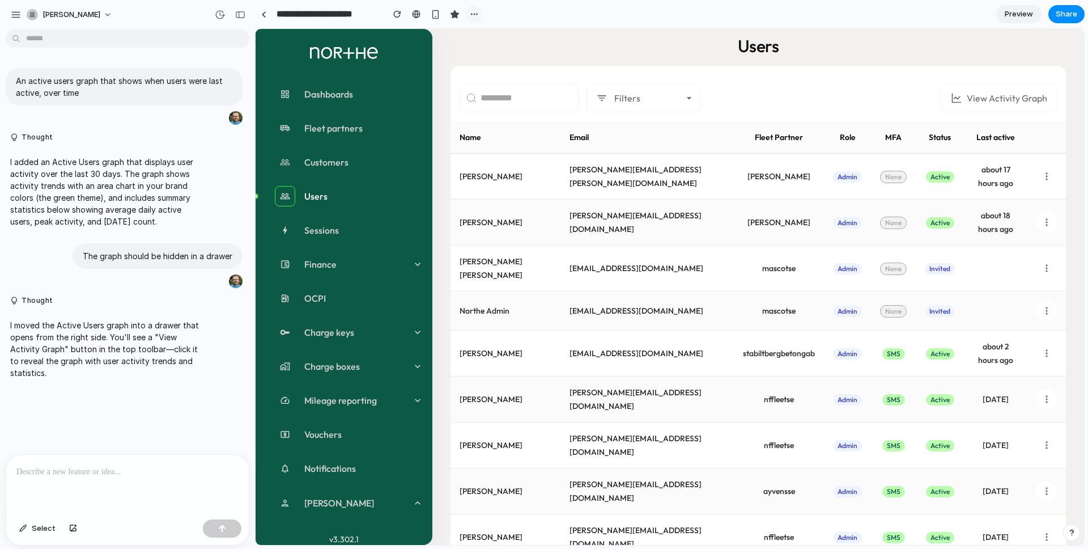
click at [476, 12] on div "button" at bounding box center [474, 14] width 9 height 9
drag, startPoint x: 663, startPoint y: 74, endPoint x: 580, endPoint y: 49, distance: 87.1
click at [659, 73] on div "Duplicate Delete" at bounding box center [544, 274] width 1088 height 549
click at [1016, 21] on link "Preview" at bounding box center [1018, 14] width 45 height 18
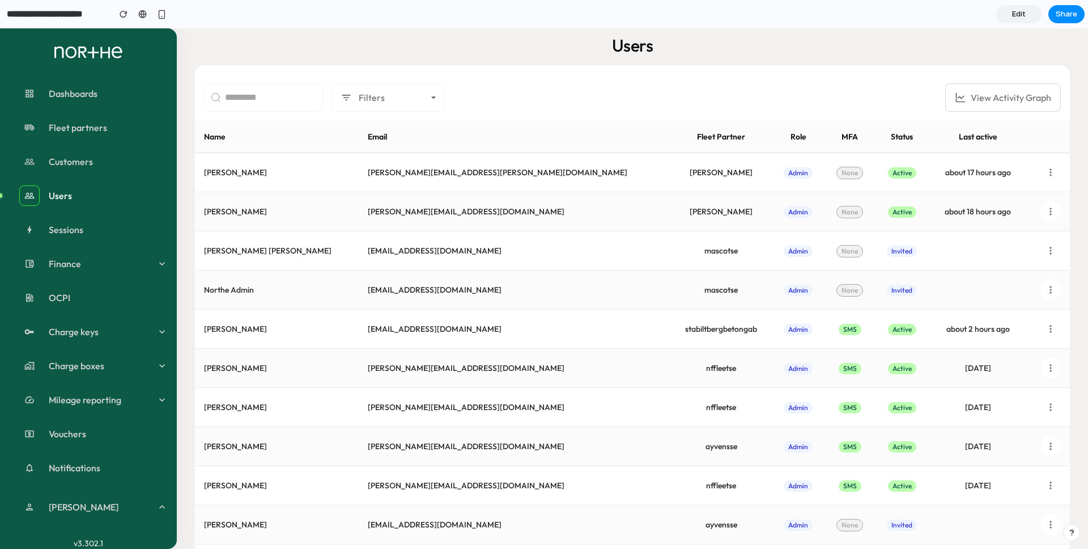
click at [1033, 99] on button "View Activity Graph" at bounding box center [1003, 97] width 116 height 28
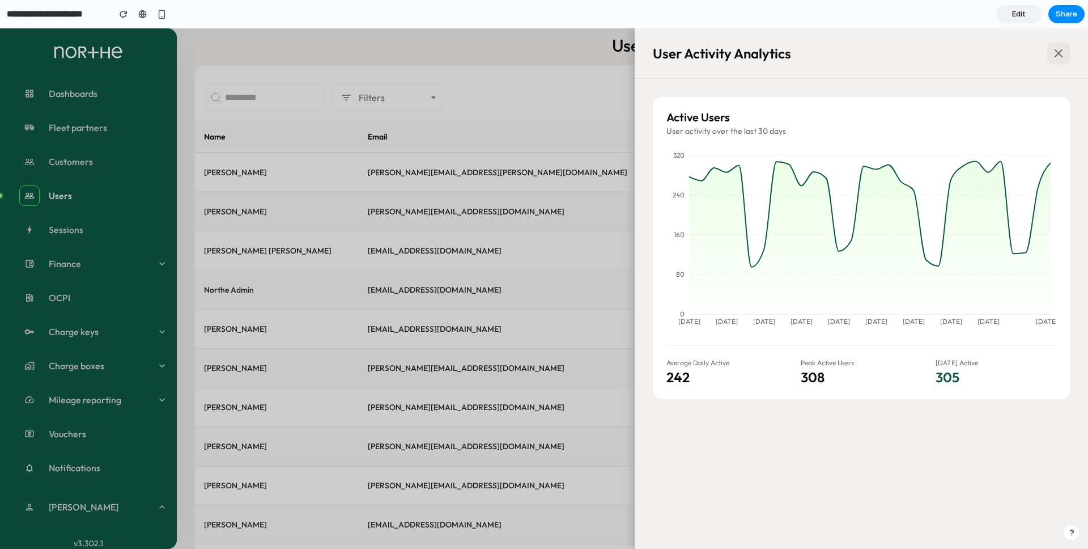
click at [1064, 56] on icon at bounding box center [1059, 53] width 14 height 14
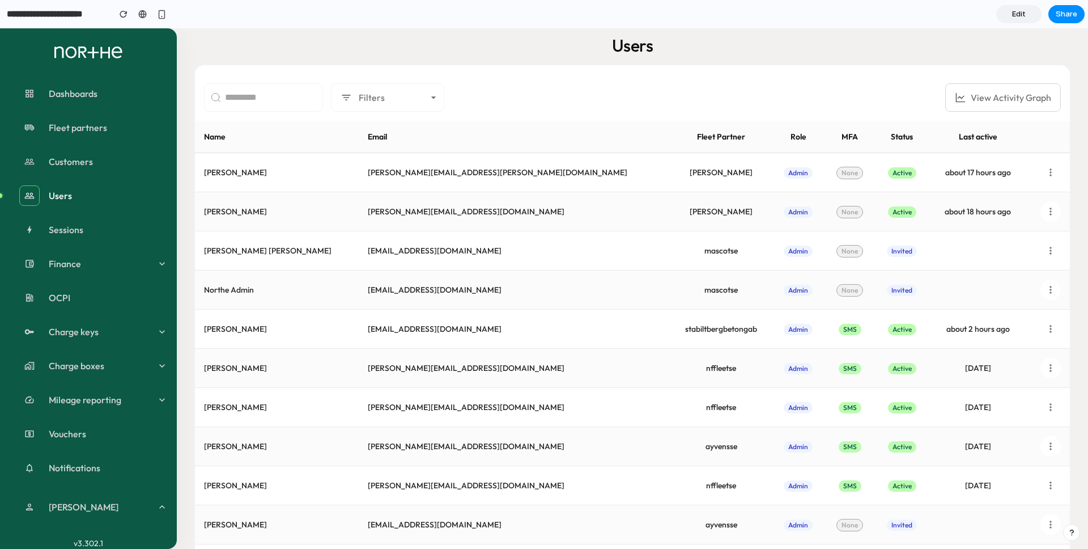
click at [1028, 94] on button "View Activity Graph" at bounding box center [1003, 97] width 116 height 28
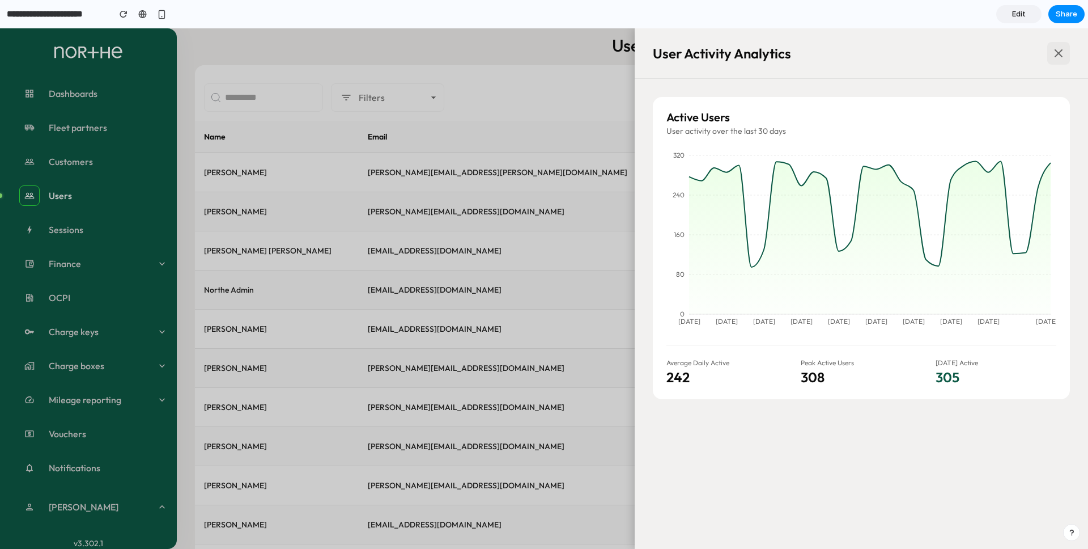
click at [1064, 48] on icon at bounding box center [1059, 53] width 14 height 14
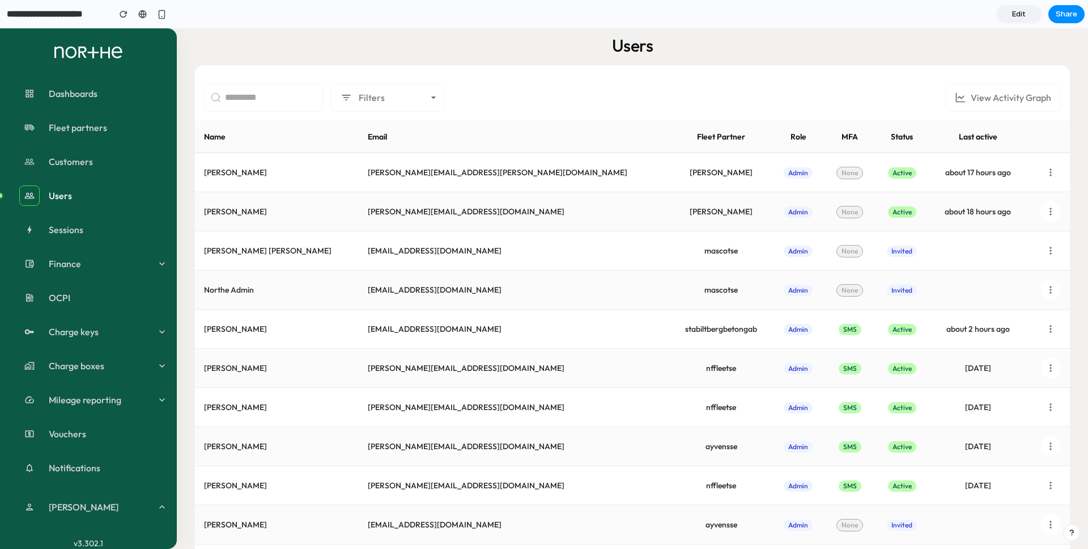
click at [567, 35] on div "Users" at bounding box center [632, 46] width 875 height 22
click at [1003, 95] on button "View Activity Graph" at bounding box center [1003, 97] width 116 height 28
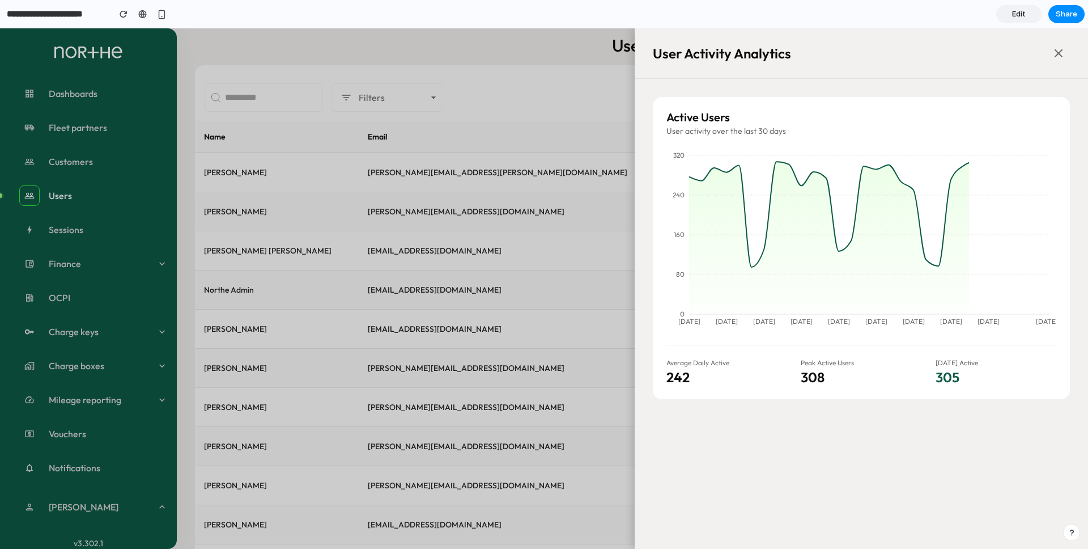
drag, startPoint x: 475, startPoint y: 62, endPoint x: 458, endPoint y: 61, distance: 17.0
click at [470, 62] on div "User Activity Analytics Active Users User activity over the last 30 days Sep 15…" at bounding box center [544, 288] width 1088 height 520
drag, startPoint x: 345, startPoint y: 59, endPoint x: 822, endPoint y: 37, distance: 477.1
click at [350, 59] on div "User Activity Analytics Active Users User activity over the last 30 days Sep 15…" at bounding box center [544, 288] width 1088 height 520
click at [1052, 50] on icon at bounding box center [1059, 53] width 14 height 14
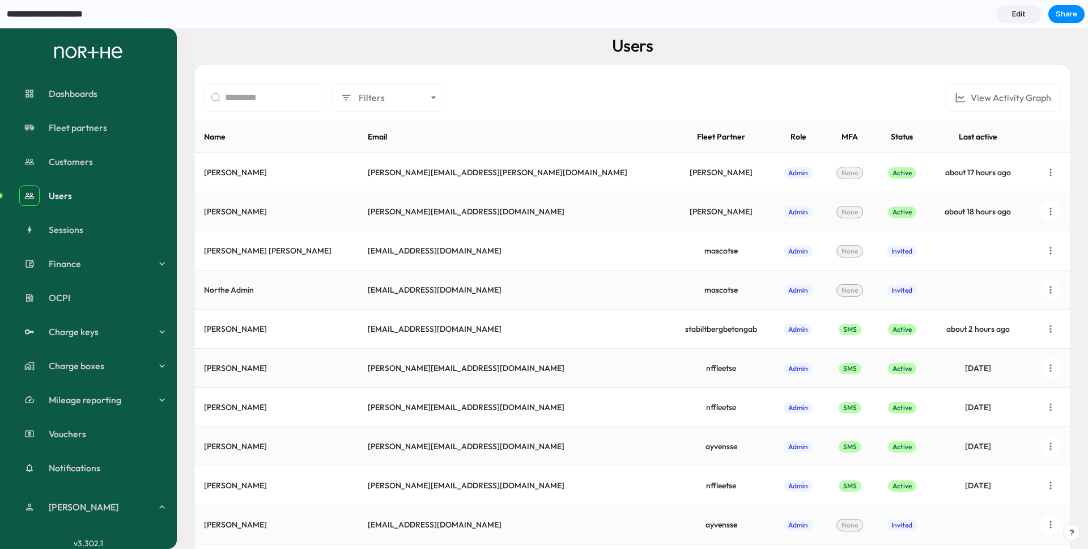
drag, startPoint x: 47, startPoint y: 17, endPoint x: 75, endPoint y: 13, distance: 28.6
click at [48, 16] on input "**********" at bounding box center [55, 14] width 101 height 20
click at [440, 50] on div "Users" at bounding box center [632, 46] width 875 height 22
click at [160, 13] on div "button" at bounding box center [162, 15] width 10 height 10
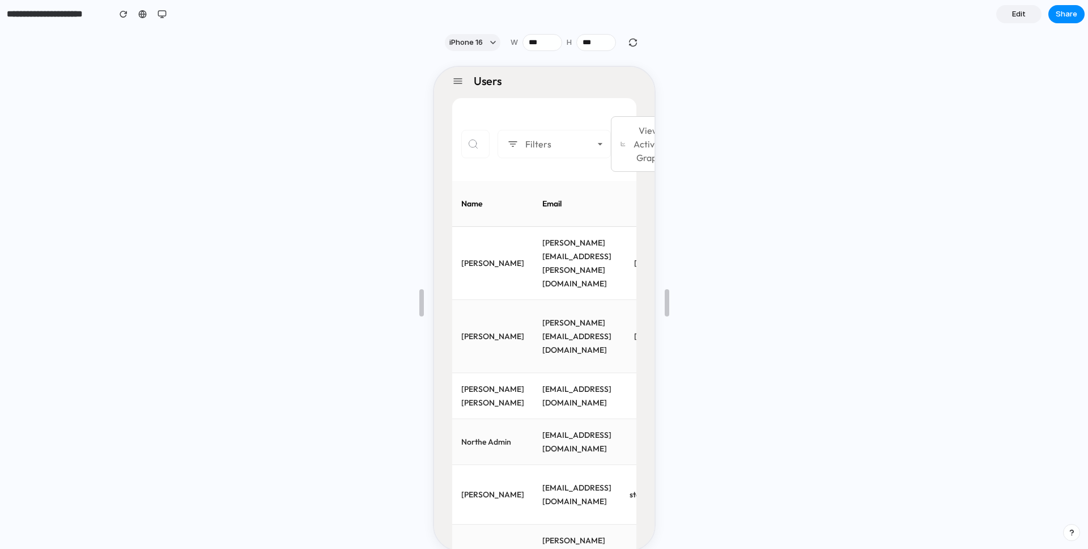
click at [630, 143] on button "View Activity Graph" at bounding box center [642, 143] width 66 height 56
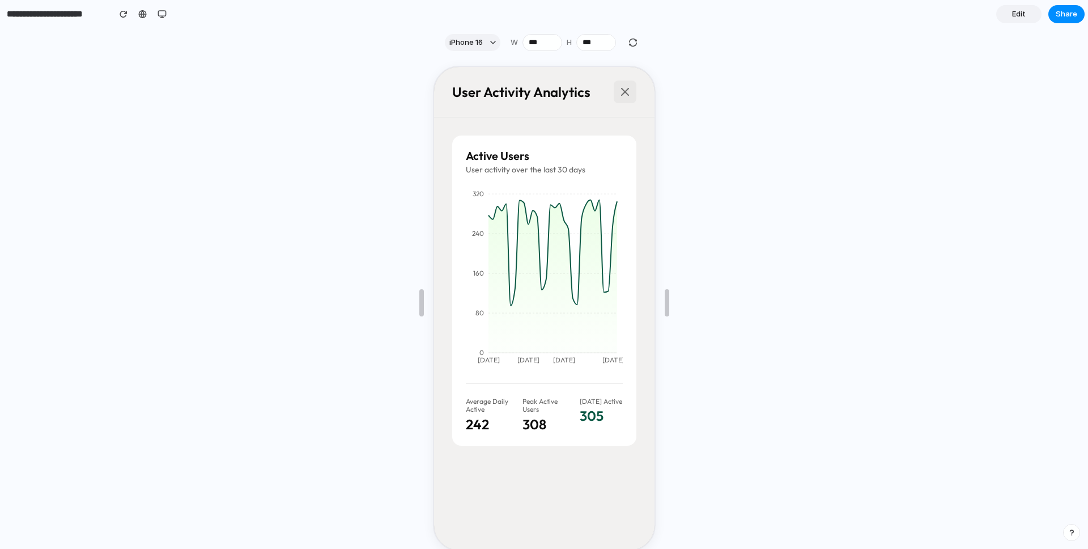
drag, startPoint x: 627, startPoint y: 96, endPoint x: 623, endPoint y: 104, distance: 8.9
click at [627, 97] on icon at bounding box center [624, 91] width 14 height 14
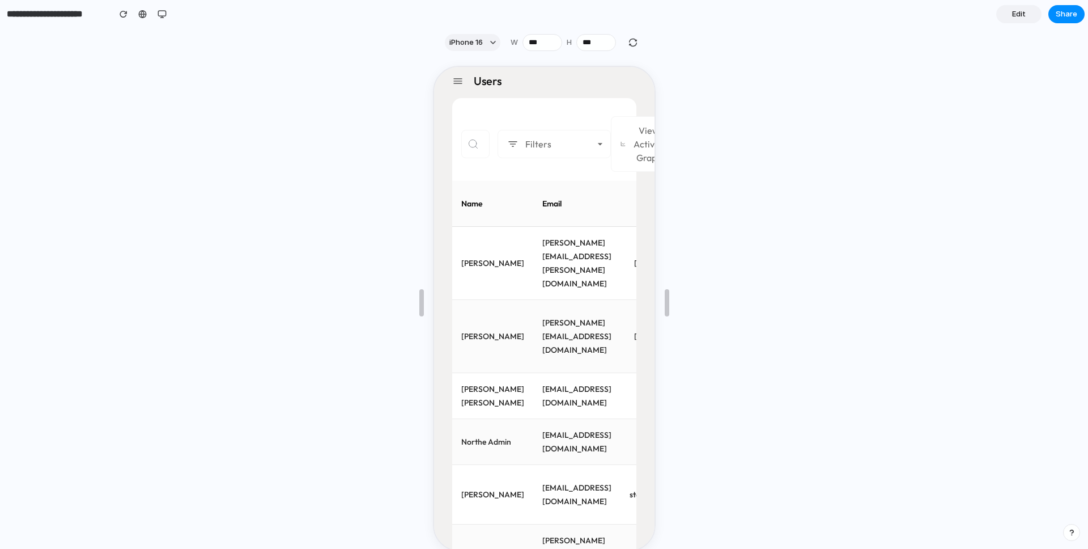
click at [157, 9] on button "button" at bounding box center [162, 14] width 17 height 17
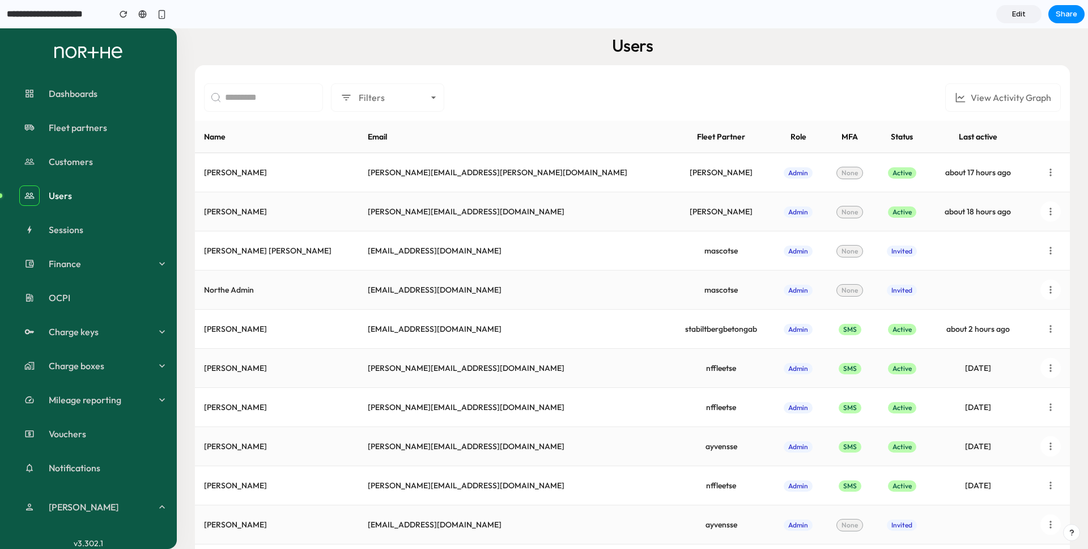
click at [31, 16] on input "**********" at bounding box center [55, 14] width 101 height 20
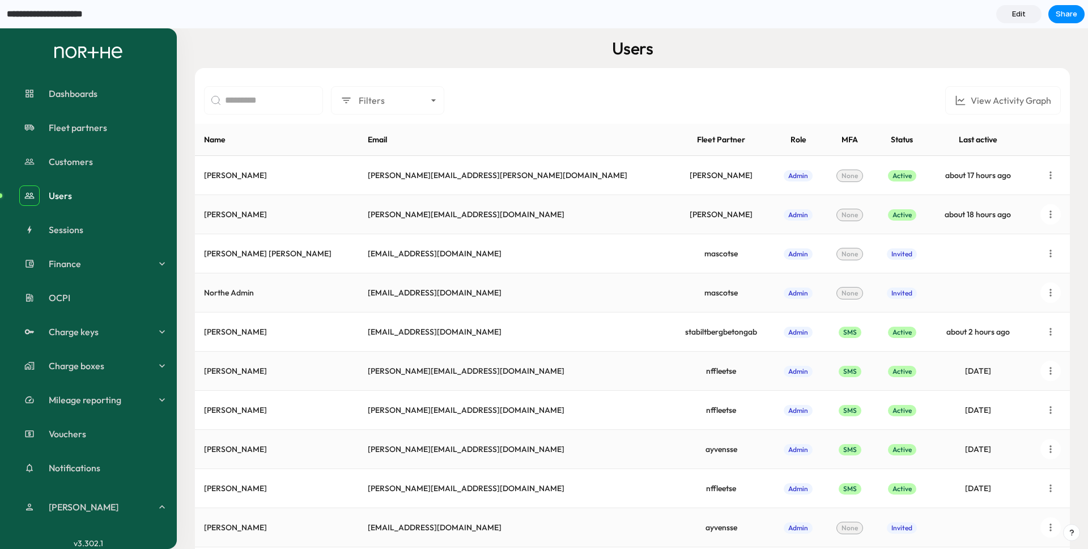
drag, startPoint x: 585, startPoint y: 45, endPoint x: 708, endPoint y: 37, distance: 123.8
click at [594, 43] on div "Users" at bounding box center [632, 48] width 875 height 22
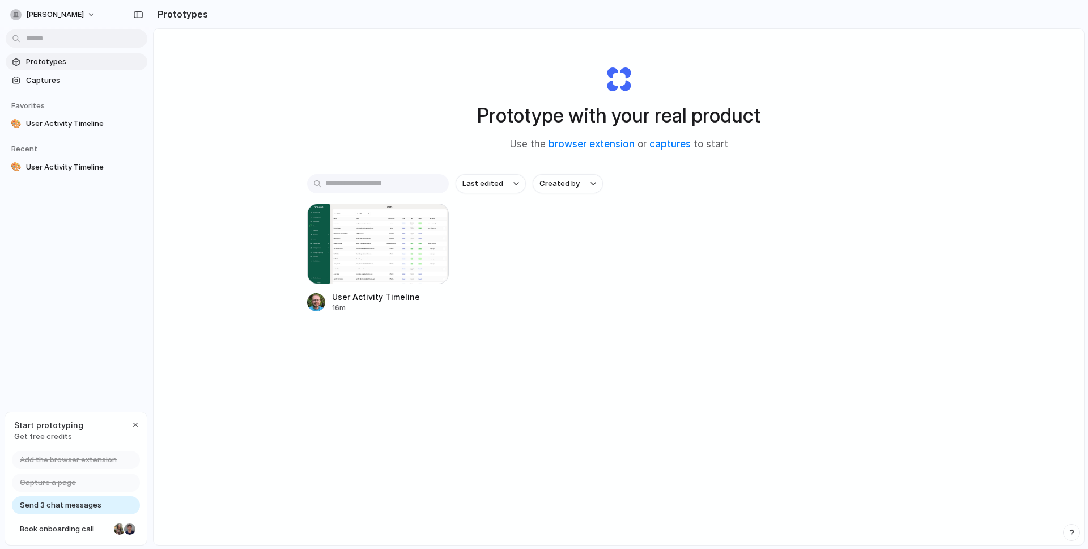
drag, startPoint x: 542, startPoint y: 349, endPoint x: 477, endPoint y: 313, distance: 74.3
click at [542, 348] on div "Last edited Created by User Activity Timeline 16m" at bounding box center [618, 278] width 623 height 209
click at [577, 244] on div "User Activity Timeline 16m" at bounding box center [618, 257] width 623 height 109
click at [387, 256] on div at bounding box center [378, 243] width 142 height 80
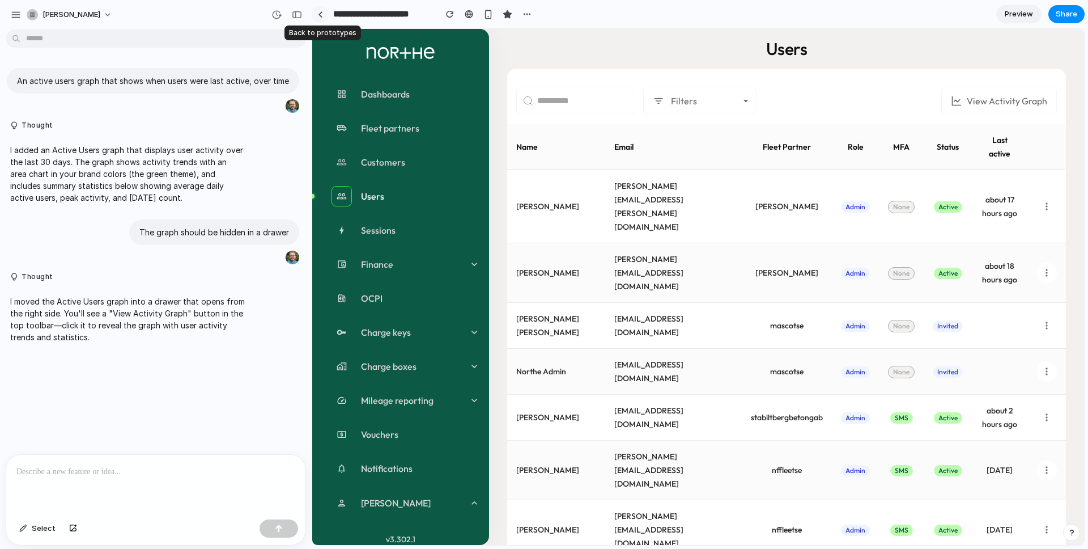
click at [321, 15] on div at bounding box center [320, 14] width 5 height 6
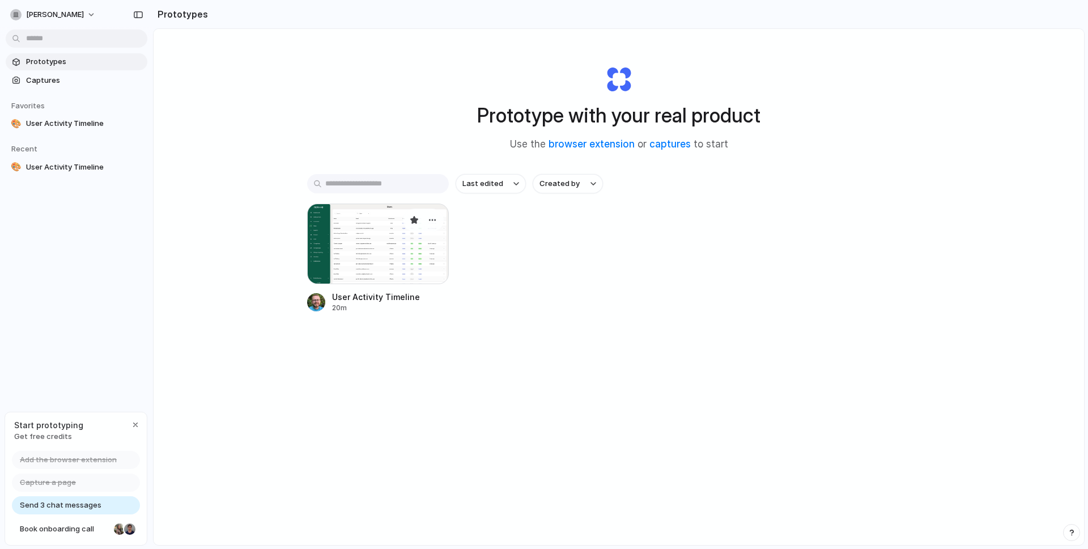
click at [341, 255] on div at bounding box center [378, 243] width 142 height 80
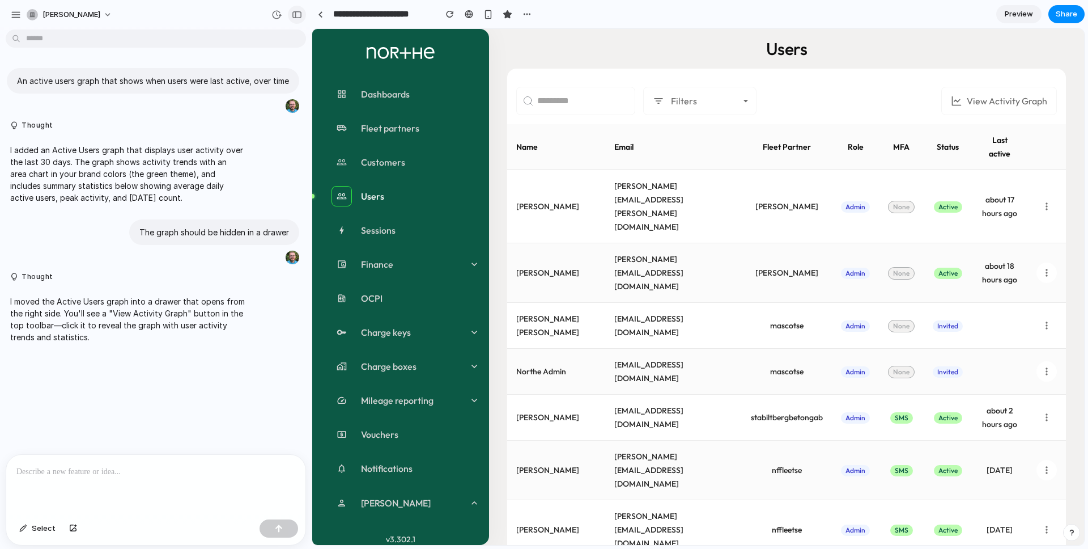
click at [300, 11] on div "button" at bounding box center [297, 15] width 10 height 8
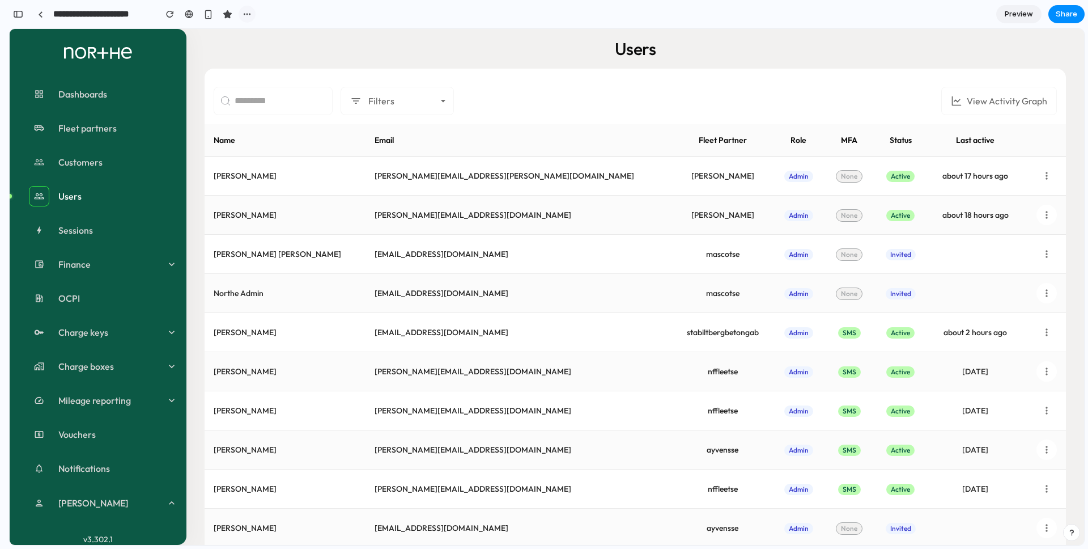
click at [243, 11] on div "button" at bounding box center [247, 14] width 9 height 9
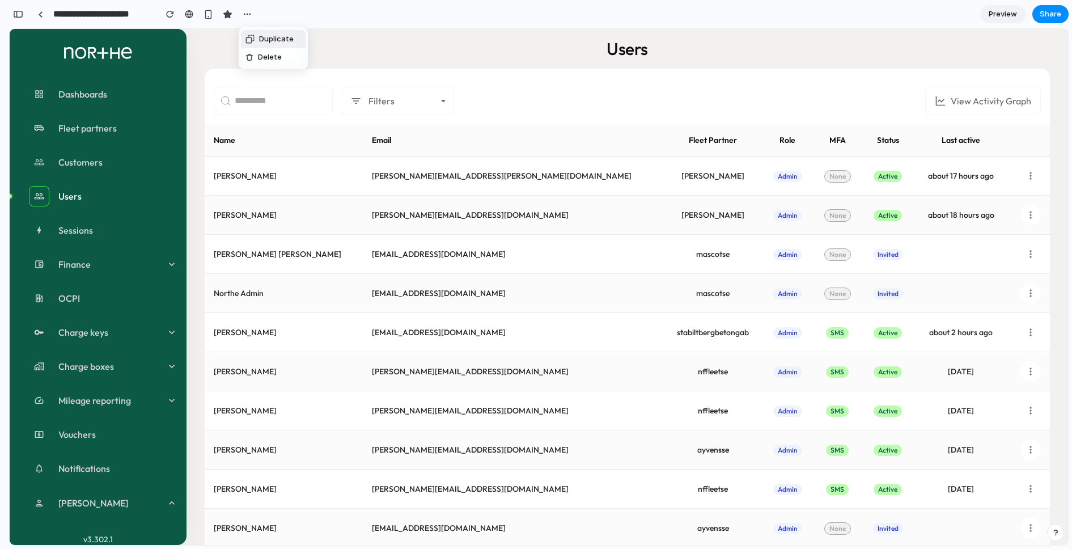
click at [1022, 14] on div "Duplicate Delete" at bounding box center [536, 274] width 1072 height 549
click at [1010, 15] on span "Preview" at bounding box center [1002, 14] width 28 height 11
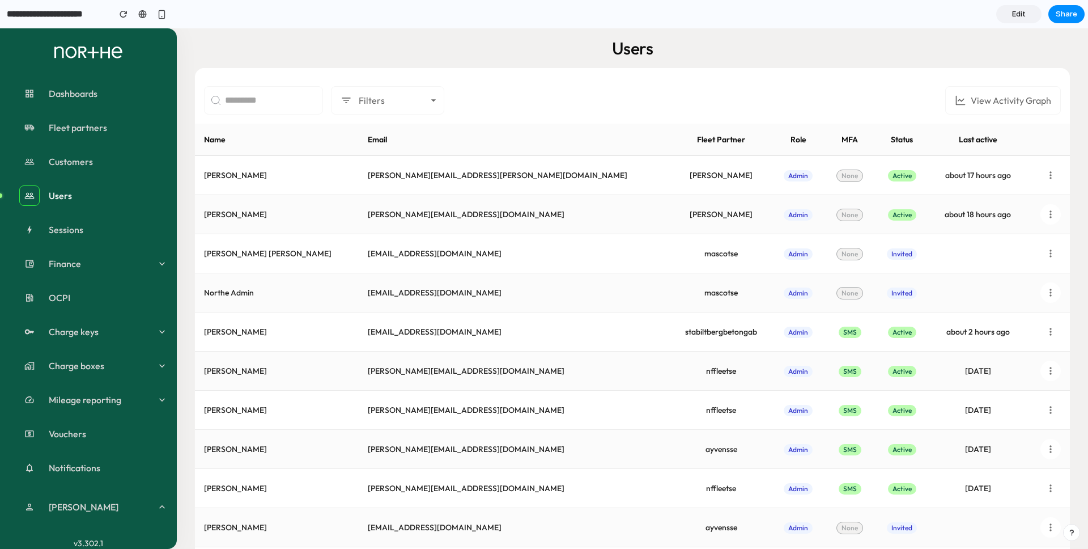
click at [1027, 19] on link "Edit" at bounding box center [1018, 14] width 45 height 18
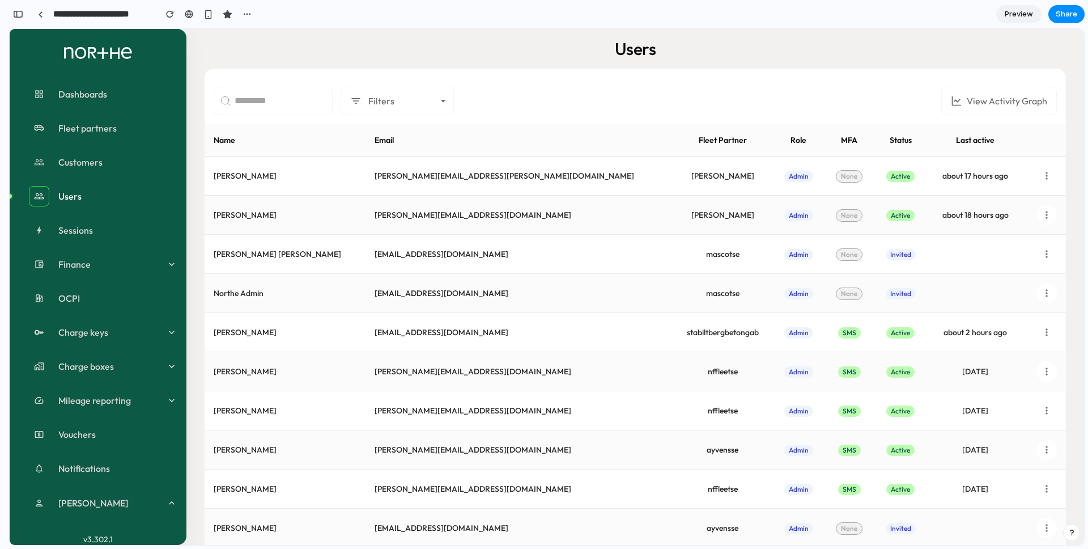
scroll to position [150, 0]
click at [1008, 12] on span "Preview" at bounding box center [1019, 14] width 28 height 11
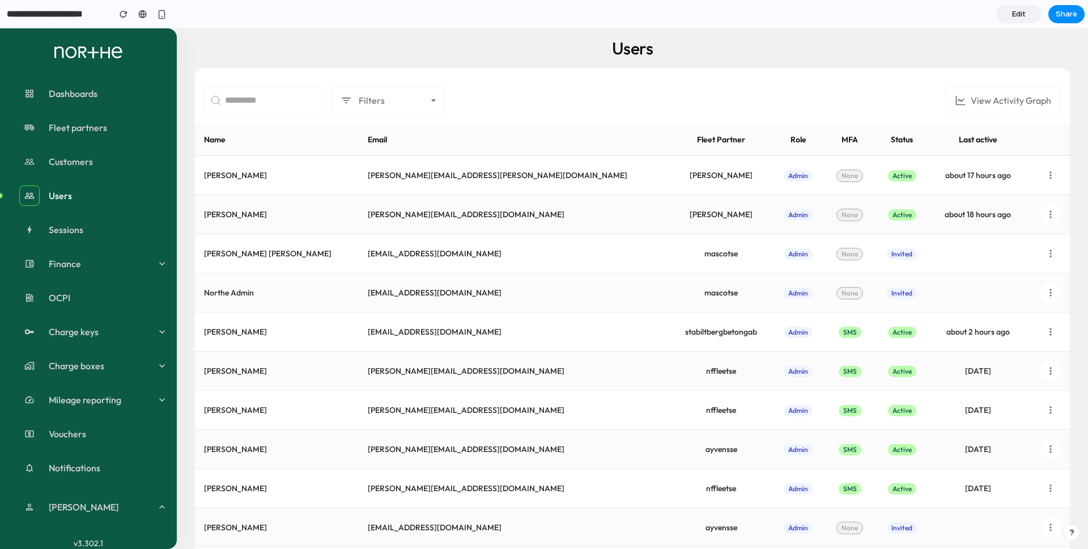
click at [1029, 12] on link "Edit" at bounding box center [1018, 14] width 45 height 18
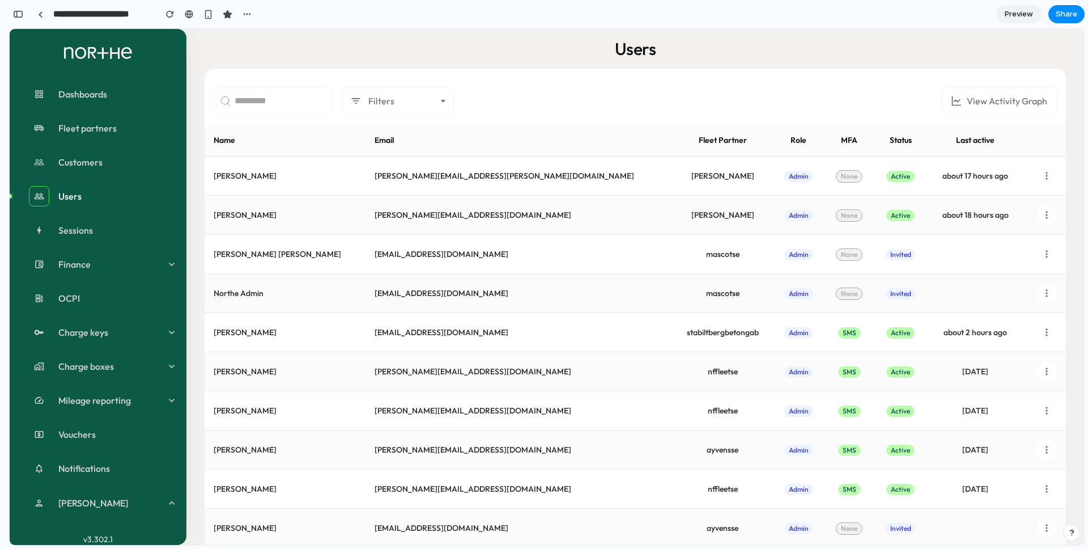
scroll to position [150, 0]
click at [1029, 11] on span "Preview" at bounding box center [1019, 14] width 28 height 11
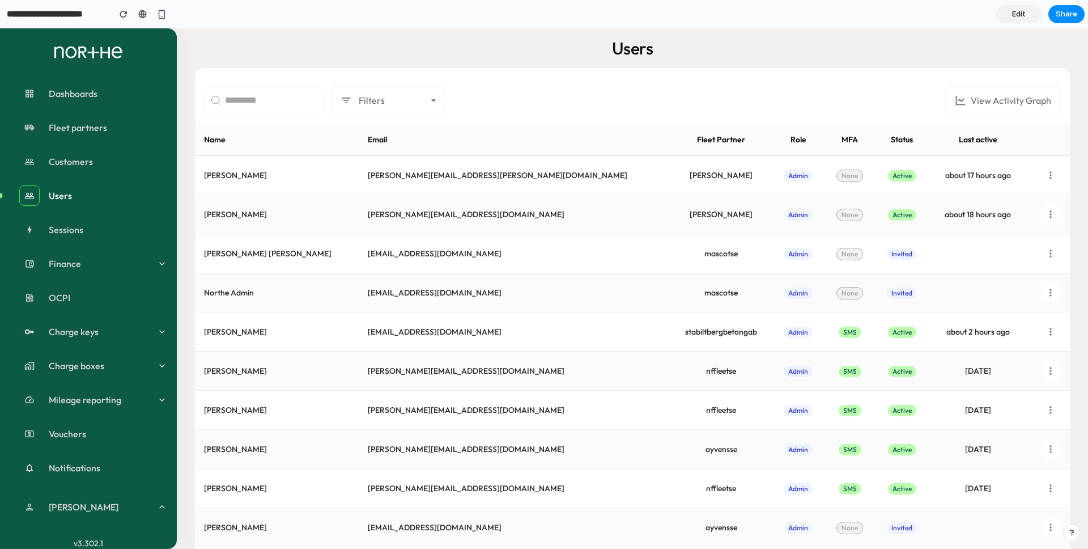
click at [1029, 12] on link "Edit" at bounding box center [1018, 14] width 45 height 18
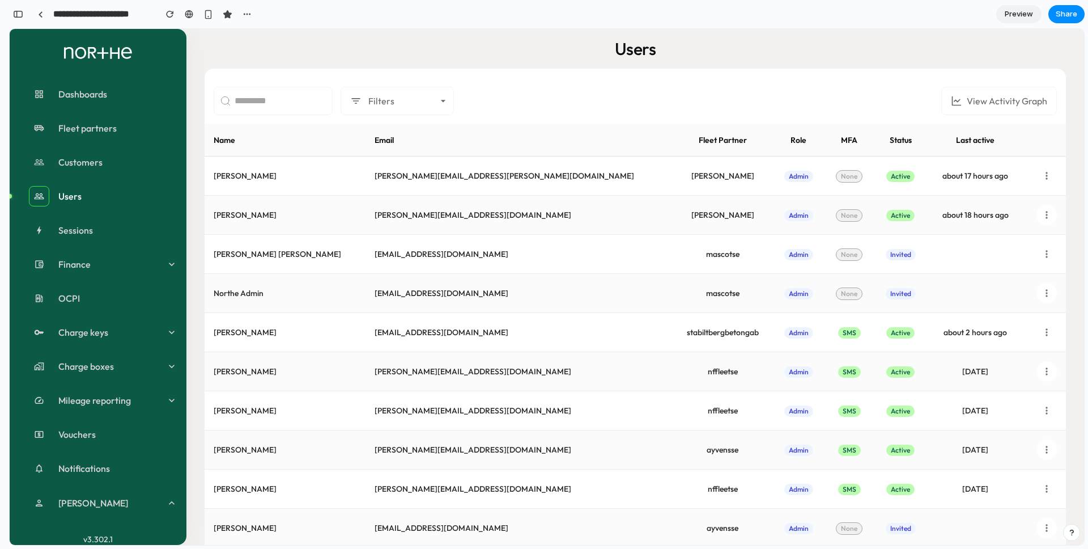
scroll to position [150, 0]
click at [1029, 12] on span "Preview" at bounding box center [1019, 14] width 28 height 11
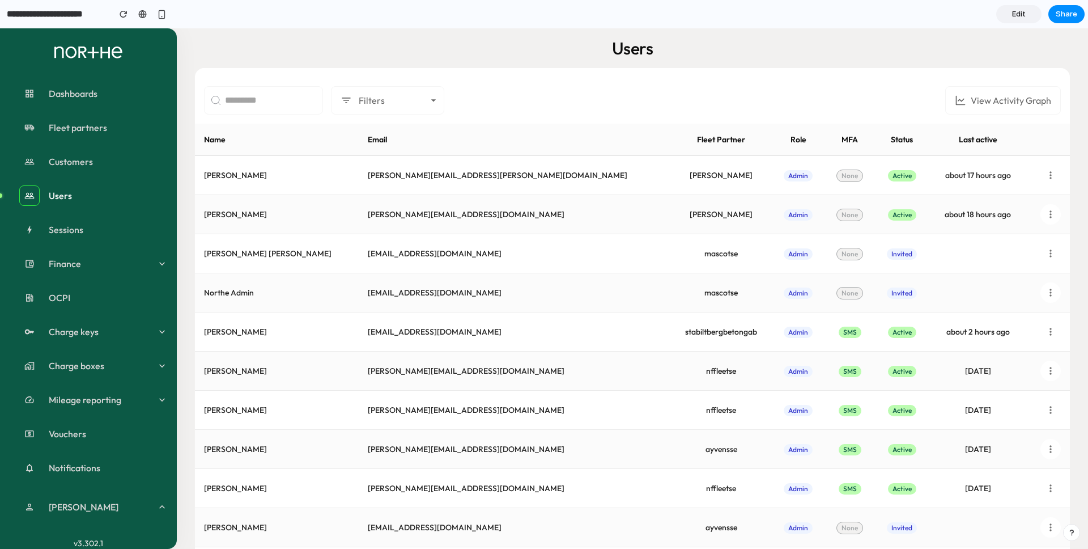
click at [1029, 12] on link "Edit" at bounding box center [1018, 14] width 45 height 18
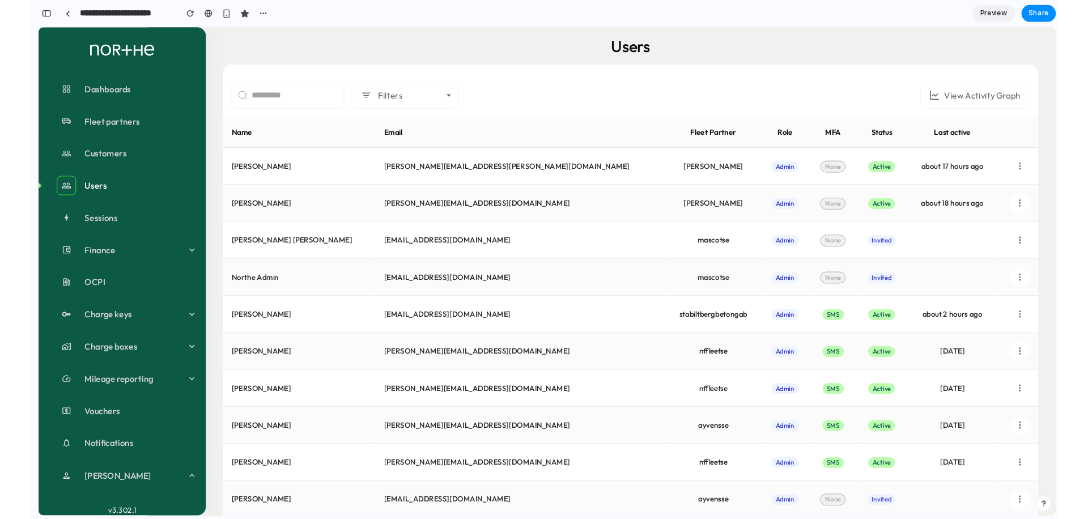
scroll to position [150, 0]
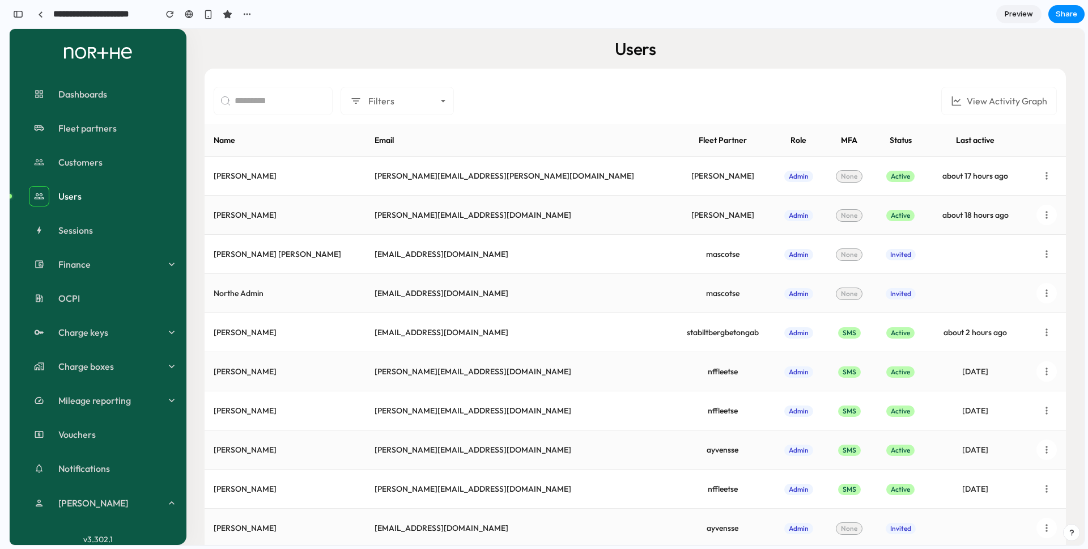
click at [1029, 12] on span "Preview" at bounding box center [1019, 14] width 28 height 11
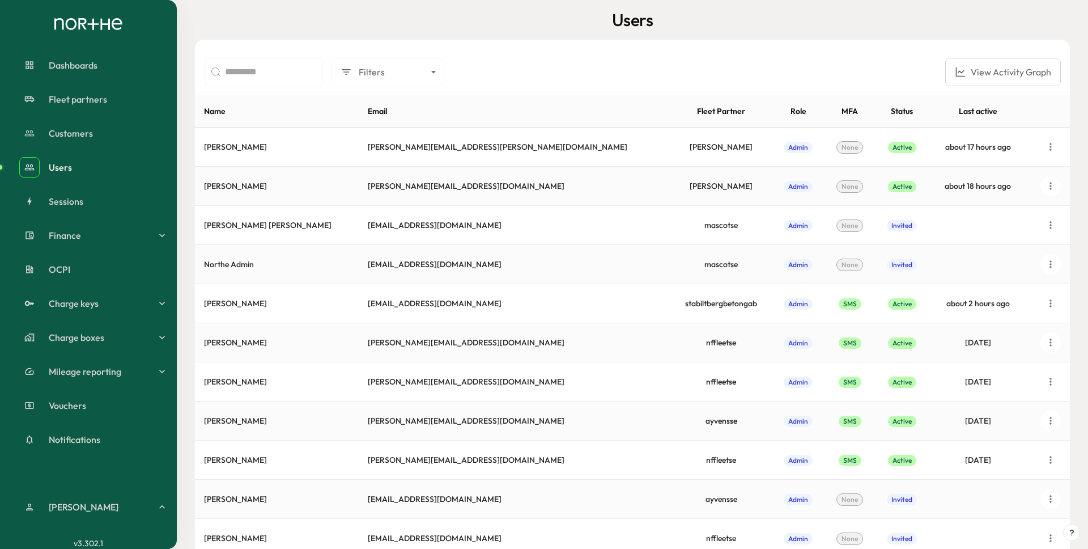
click at [1015, 68] on button "View Activity Graph" at bounding box center [1003, 72] width 116 height 28
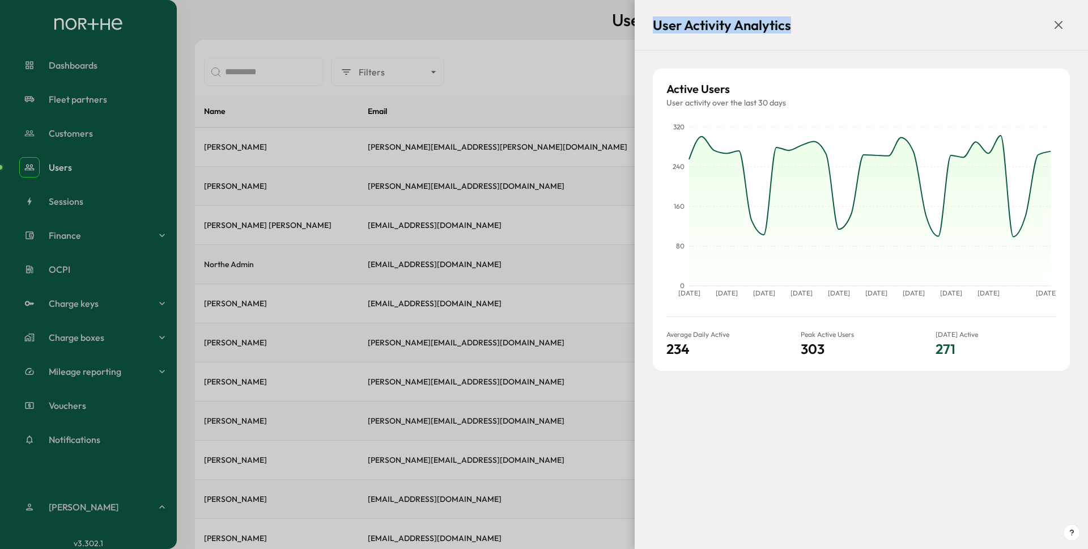
drag, startPoint x: 867, startPoint y: 35, endPoint x: 921, endPoint y: 37, distance: 55.0
click at [913, 36] on div "User Activity Analytics" at bounding box center [861, 25] width 453 height 50
drag, startPoint x: 921, startPoint y: 37, endPoint x: 927, endPoint y: 40, distance: 6.1
click at [924, 38] on div "User Activity Analytics" at bounding box center [861, 25] width 453 height 50
click at [657, 20] on h2 "User Activity Analytics" at bounding box center [722, 25] width 138 height 16
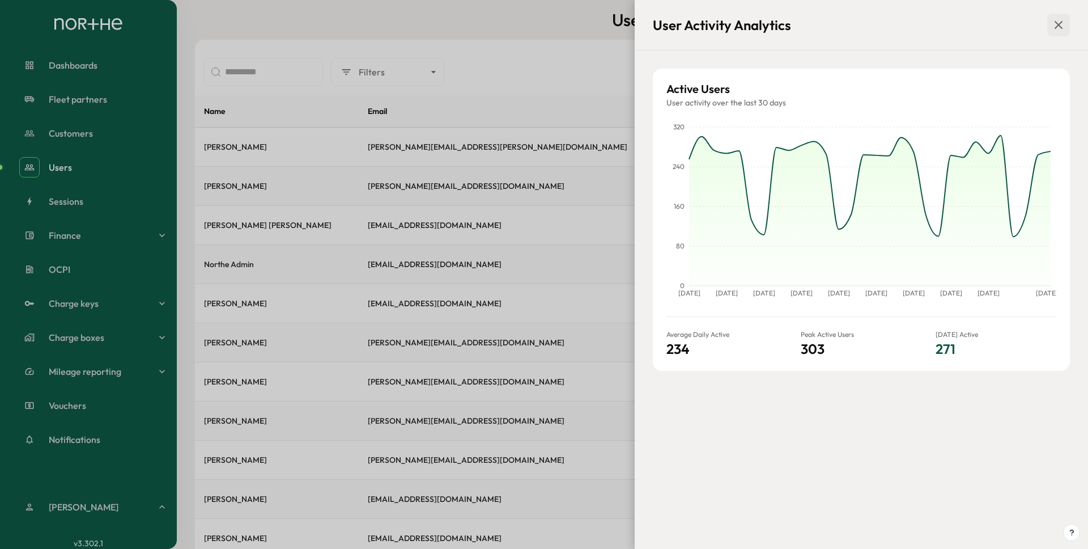
click at [1061, 27] on icon at bounding box center [1059, 25] width 14 height 14
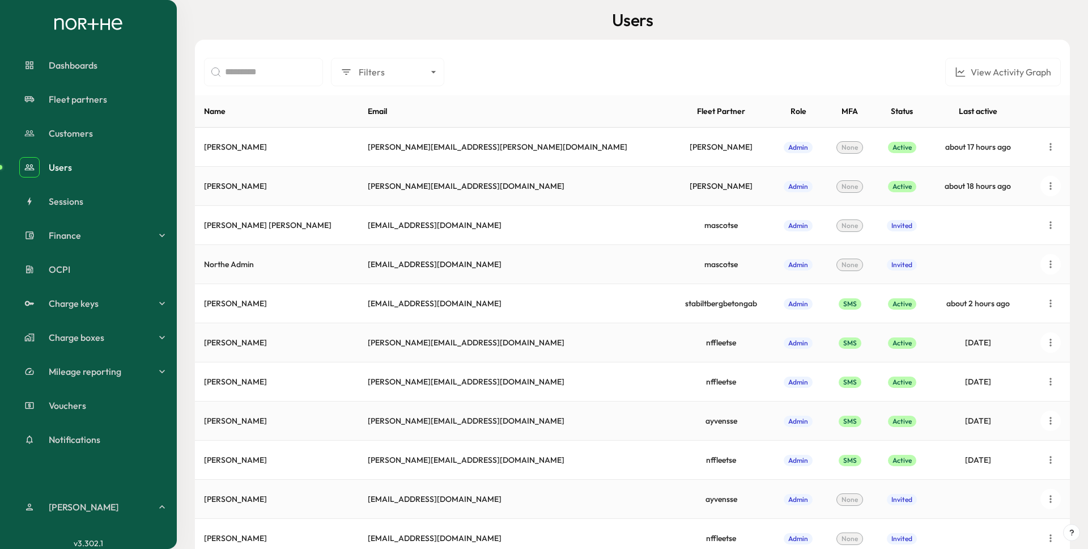
click at [440, 33] on div "Users Filters View Activity Graph Name Email Fleet Partner Role MFA Status Last…" at bounding box center [632, 490] width 911 height 980
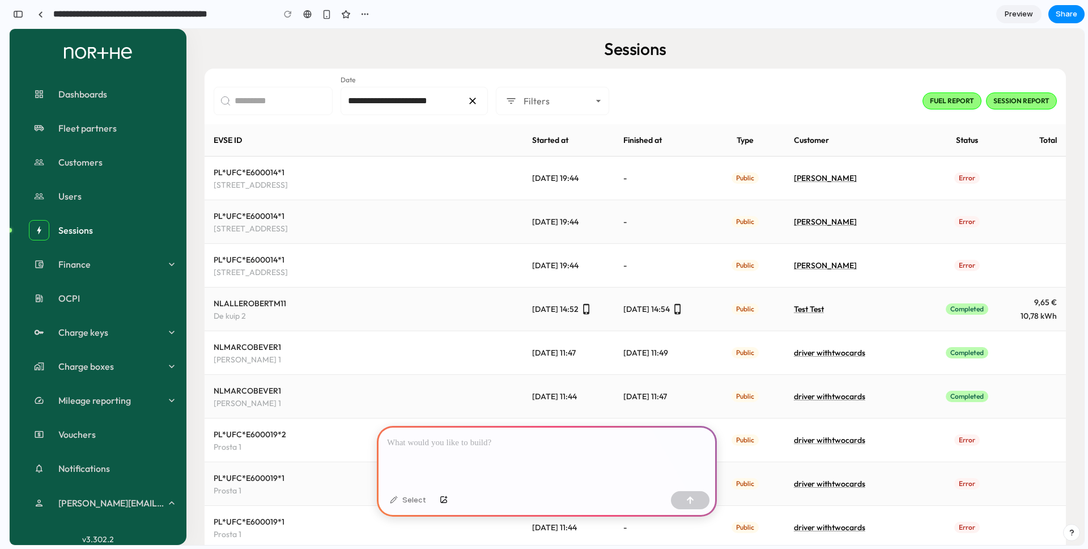
click at [470, 453] on div at bounding box center [547, 456] width 340 height 61
click at [404, 442] on p "**********" at bounding box center [547, 443] width 320 height 14
click at [537, 445] on p "**********" at bounding box center [547, 443] width 320 height 14
drag, startPoint x: 404, startPoint y: 439, endPoint x: 411, endPoint y: 439, distance: 6.8
click at [404, 439] on p "**********" at bounding box center [547, 443] width 320 height 14
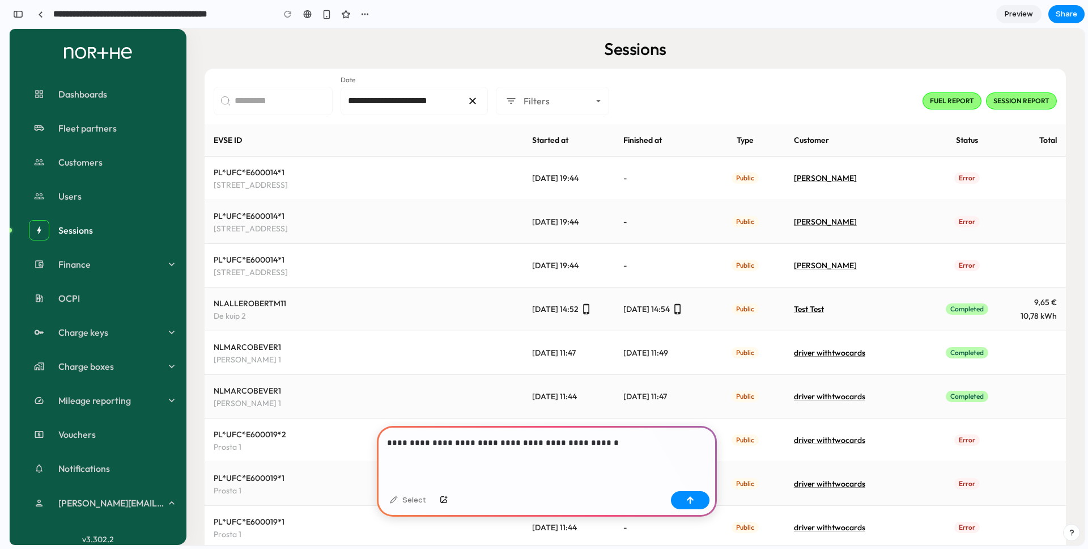
click at [676, 436] on p "**********" at bounding box center [547, 443] width 320 height 14
click at [613, 444] on p "**********" at bounding box center [547, 443] width 320 height 14
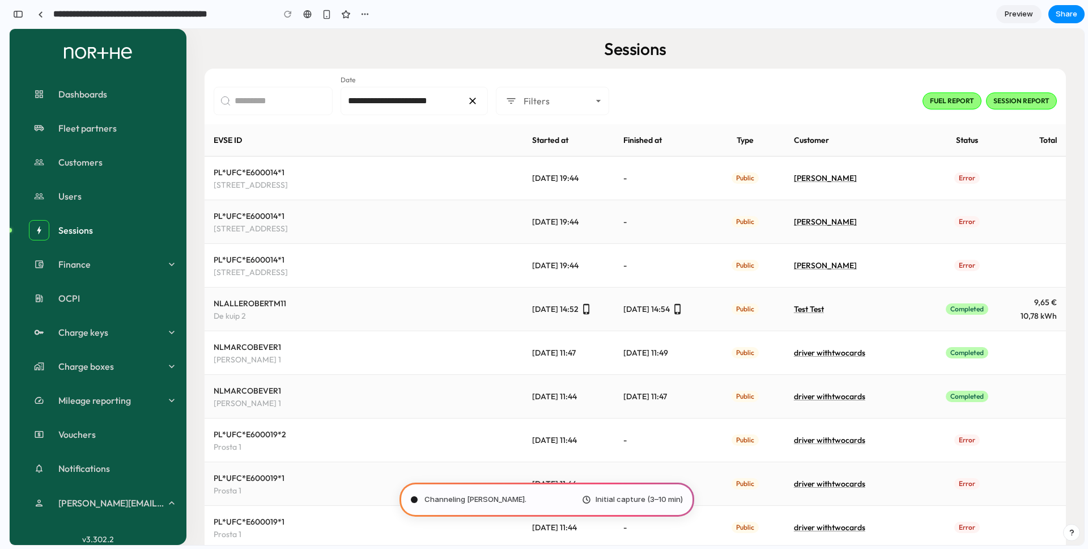
click at [744, 72] on div "**********" at bounding box center [635, 97] width 861 height 56
click at [22, 16] on div "button" at bounding box center [18, 14] width 10 height 8
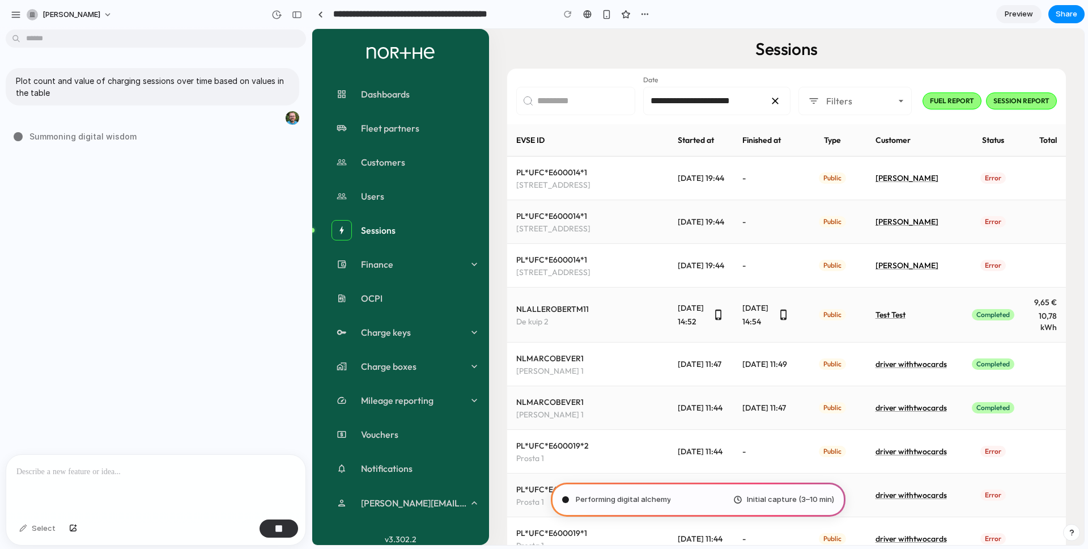
drag, startPoint x: 250, startPoint y: 81, endPoint x: 426, endPoint y: 97, distance: 176.4
click at [650, 54] on div "Sessions" at bounding box center [786, 49] width 559 height 22
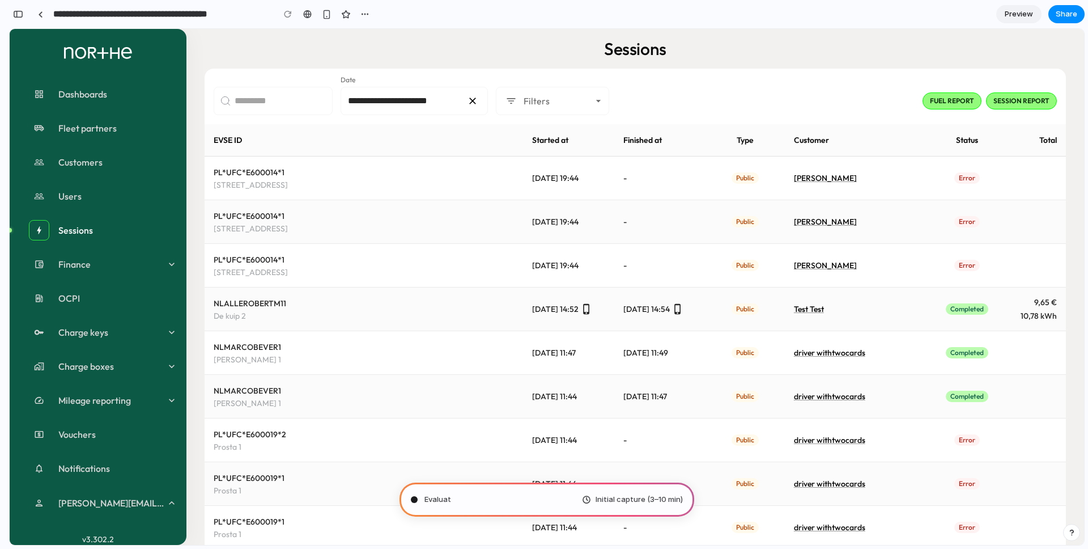
type input "**********"
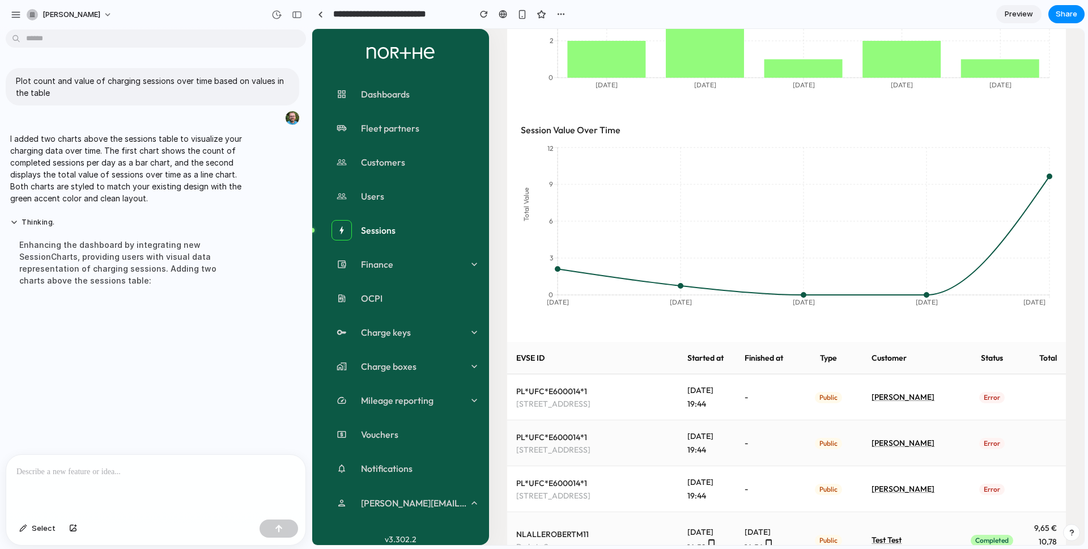
scroll to position [312, 0]
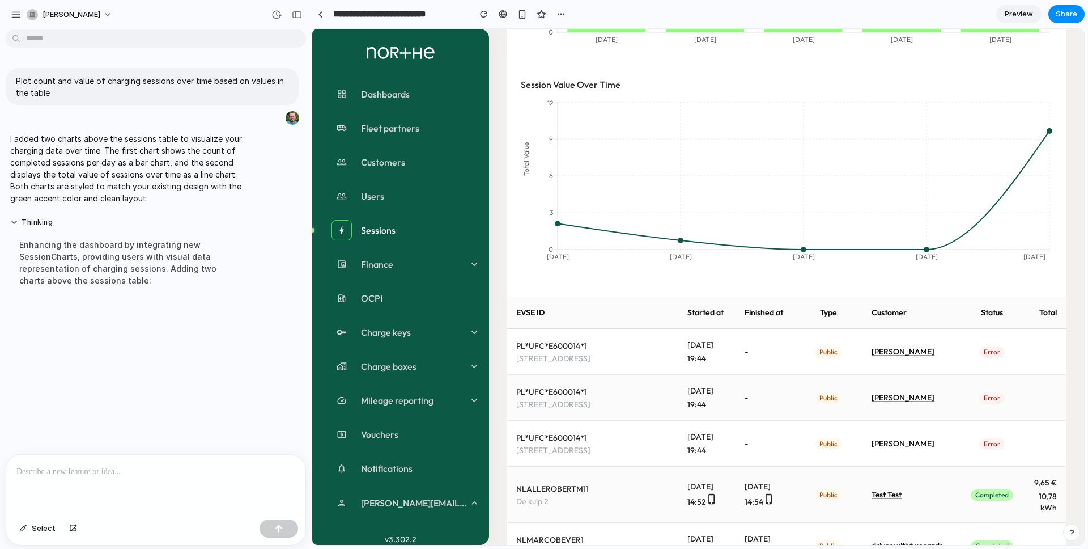
click at [124, 482] on div at bounding box center [155, 485] width 299 height 60
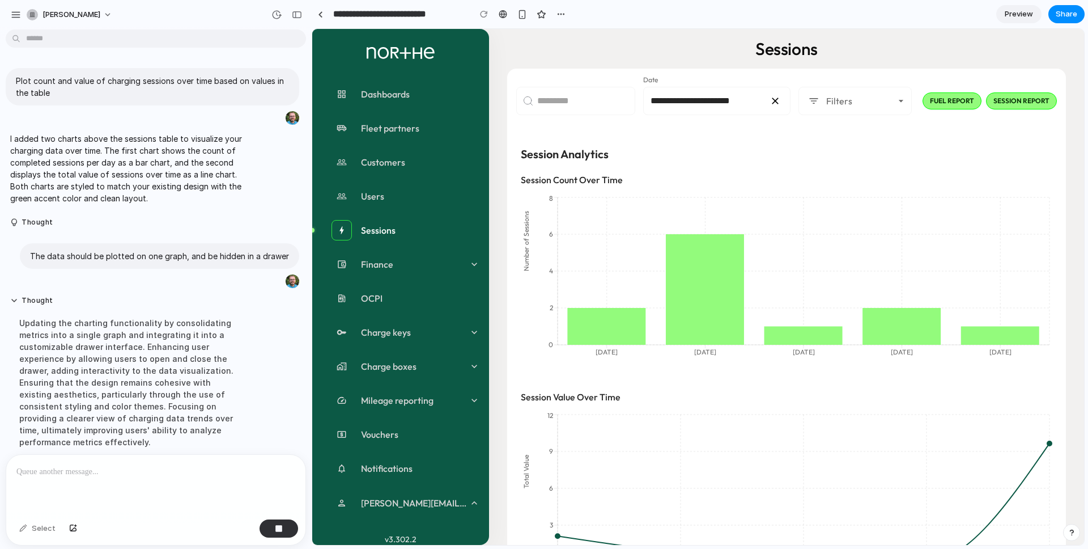
scroll to position [37, 0]
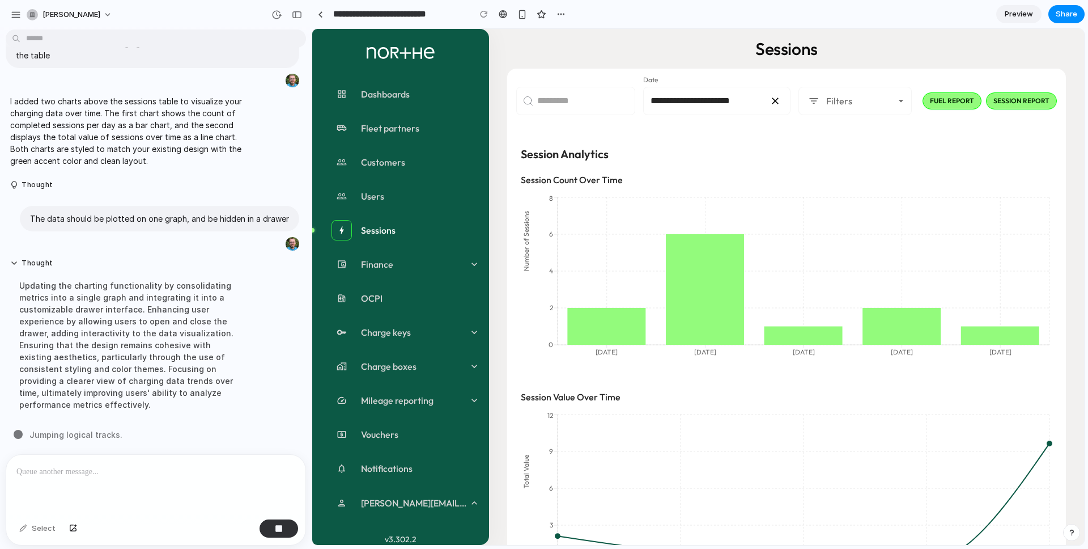
click at [45, 299] on div "Updating the charting functionality by consolidating metrics into a single grap…" at bounding box center [127, 345] width 235 height 145
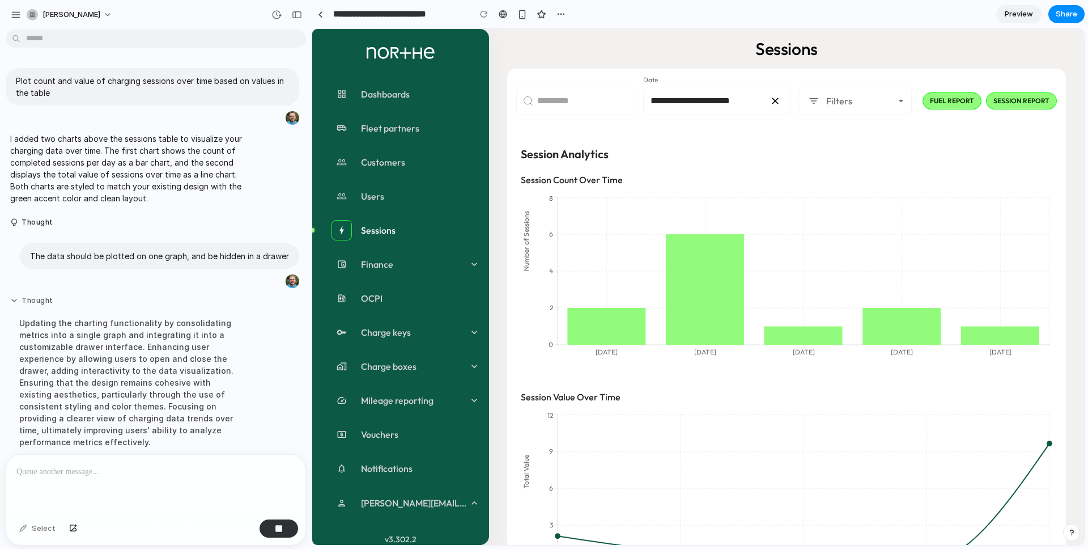
click at [45, 299] on button "Thought" at bounding box center [127, 301] width 235 height 10
click at [83, 364] on div "Implementing a new ChartDrawer component to enhance user experience by consolid…" at bounding box center [127, 370] width 235 height 121
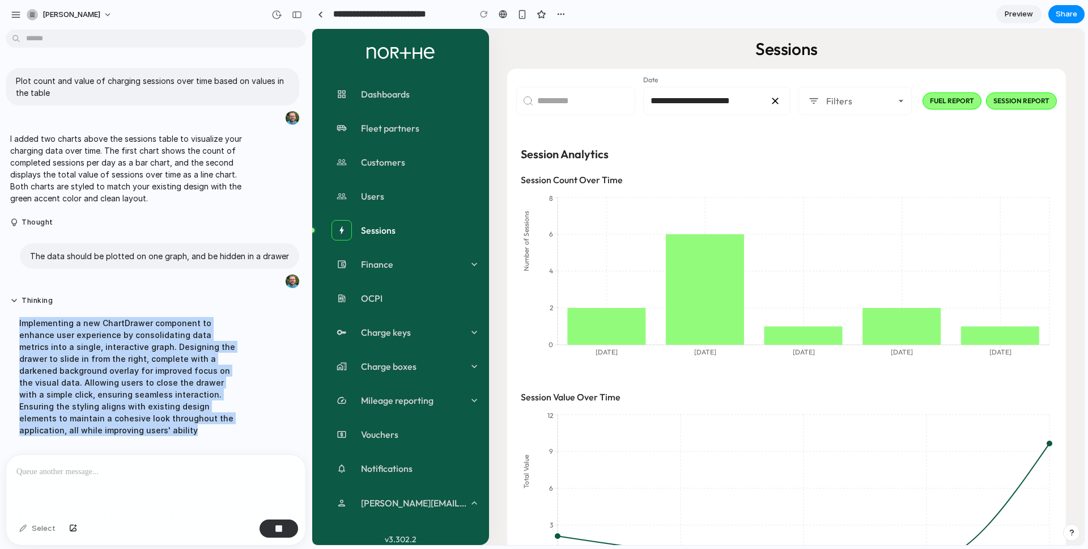
click at [83, 364] on div "Implementing a new ChartDrawer component to enhance user experience by consolid…" at bounding box center [127, 376] width 235 height 133
click at [83, 364] on div "Implementing a new ChartDrawer component to enhance user experience by consolid…" at bounding box center [127, 382] width 235 height 145
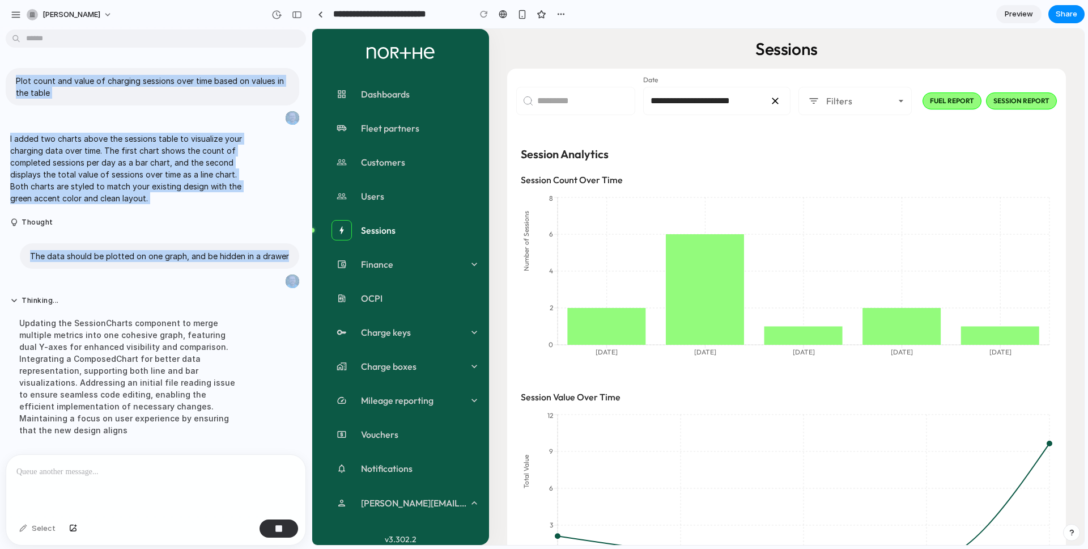
click at [110, 354] on div "Updating the SessionCharts component to merge multiple metrics into one cohesiv…" at bounding box center [127, 376] width 235 height 133
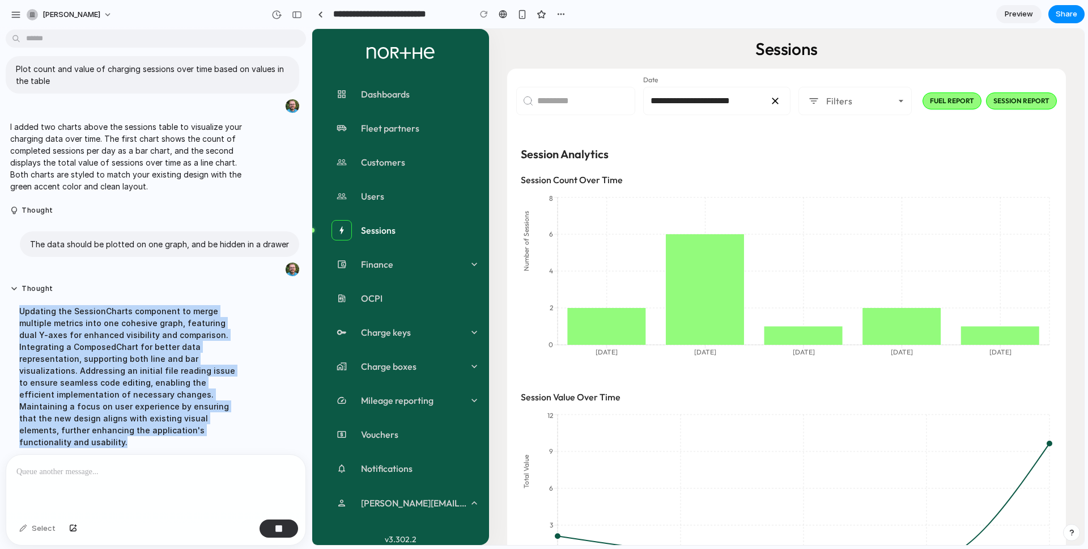
scroll to position [37, 0]
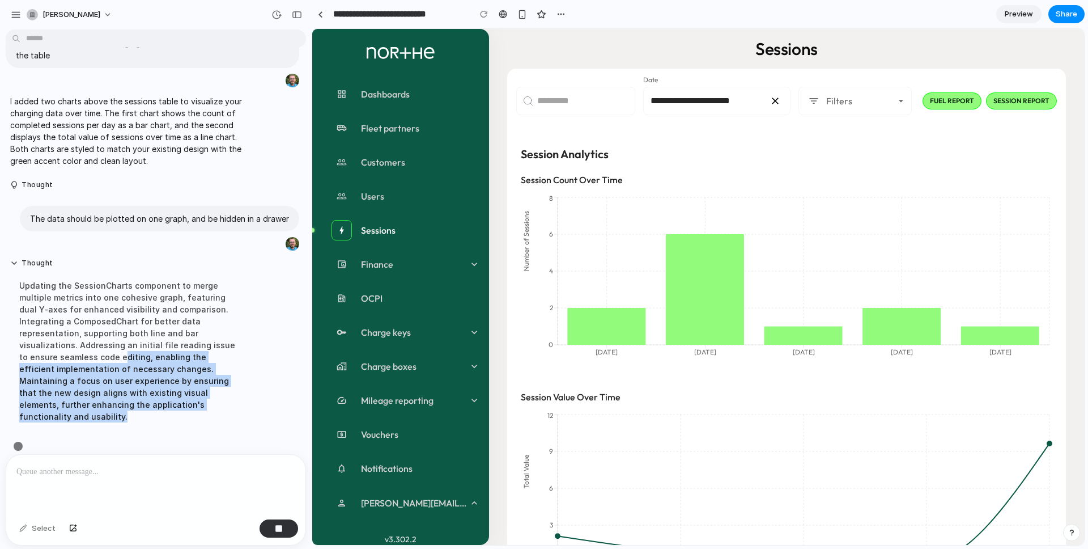
click at [110, 354] on div "Updating the SessionCharts component to merge multiple metrics into one cohesiv…" at bounding box center [127, 351] width 235 height 156
click at [296, 12] on div "button" at bounding box center [297, 15] width 10 height 8
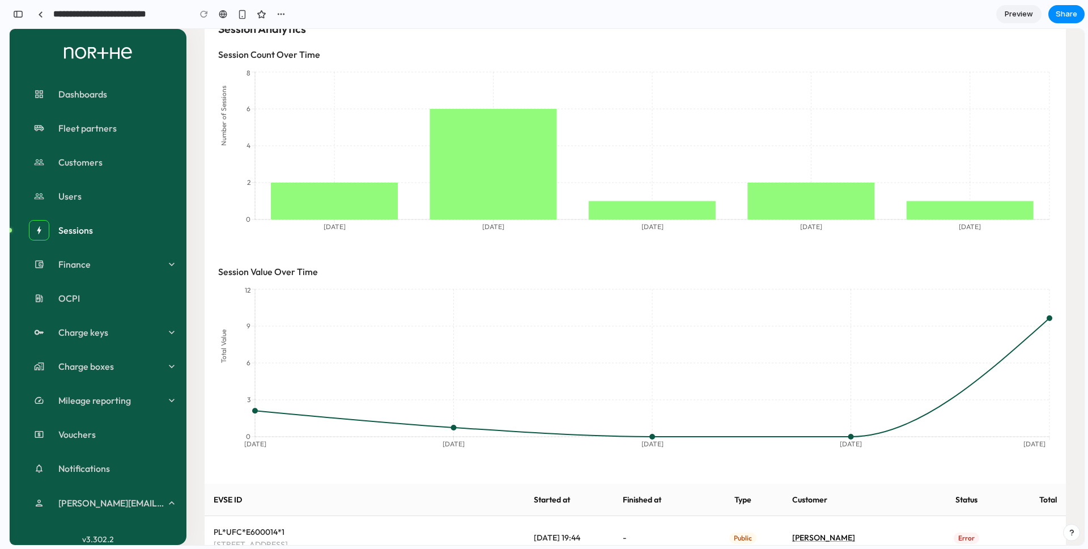
scroll to position [153, 0]
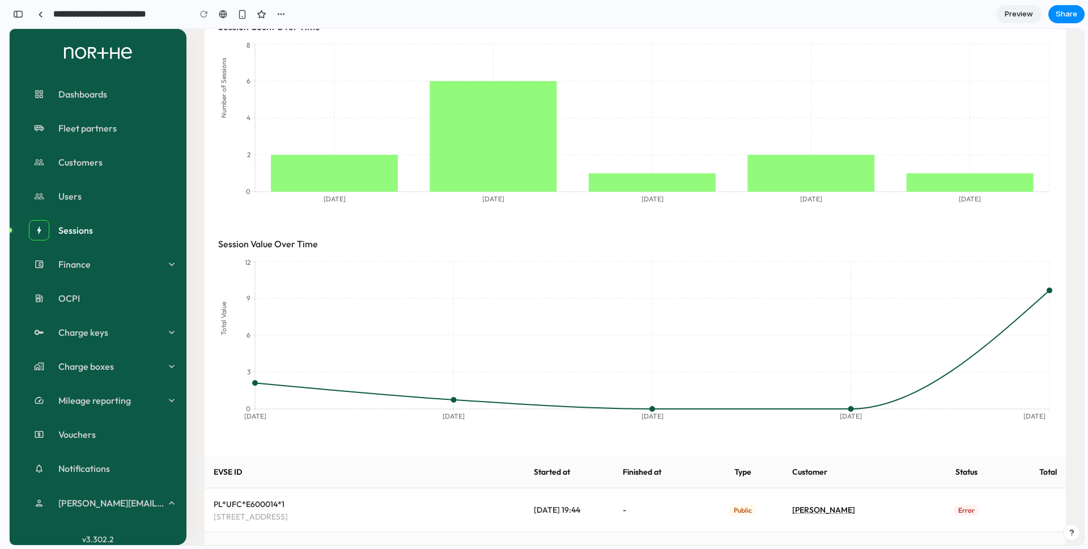
click at [18, 12] on div "button" at bounding box center [18, 14] width 10 height 8
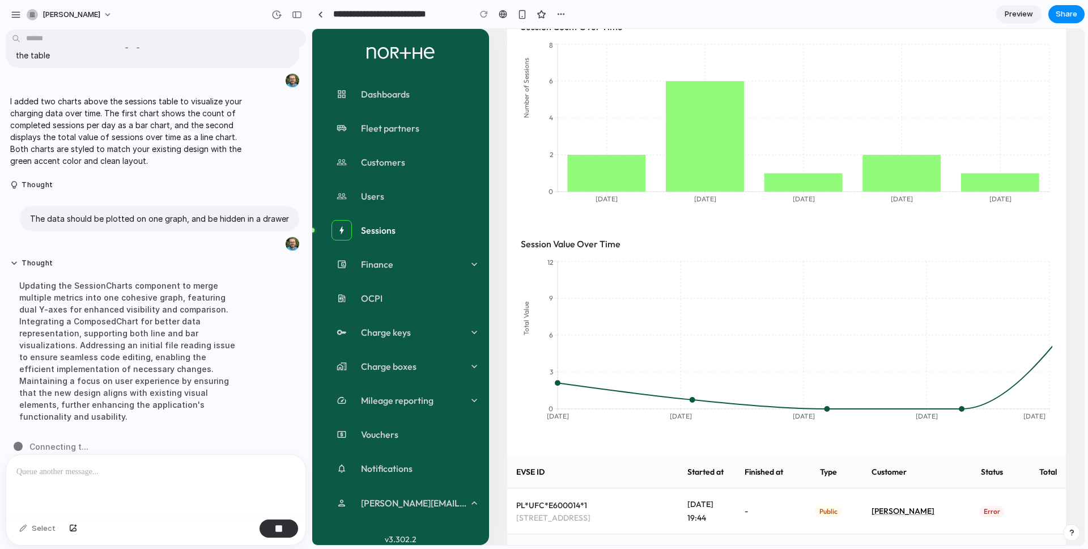
click at [134, 313] on div "Updating the SessionCharts component to merge multiple metrics into one cohesiv…" at bounding box center [127, 351] width 235 height 156
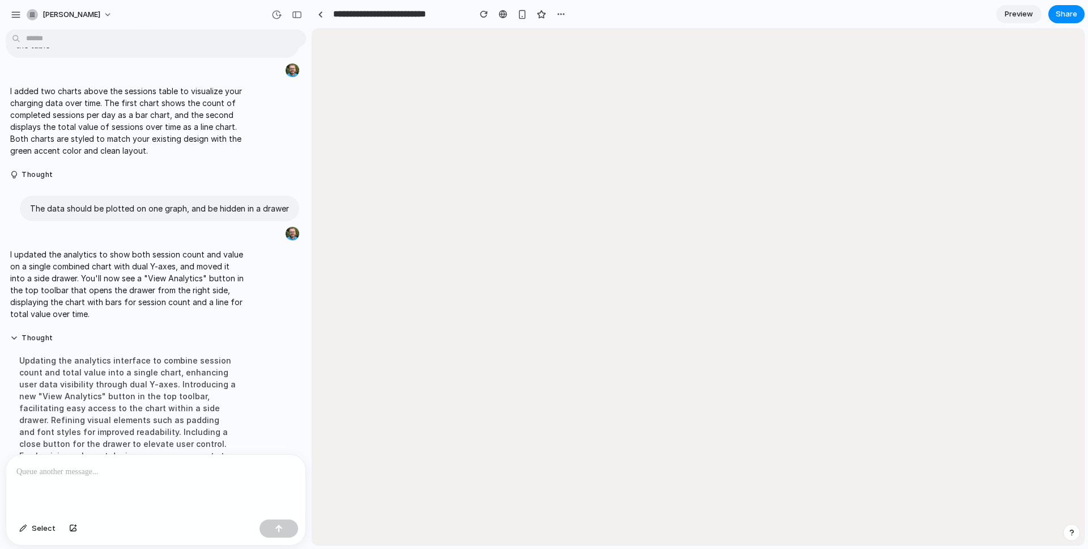
scroll to position [0, 0]
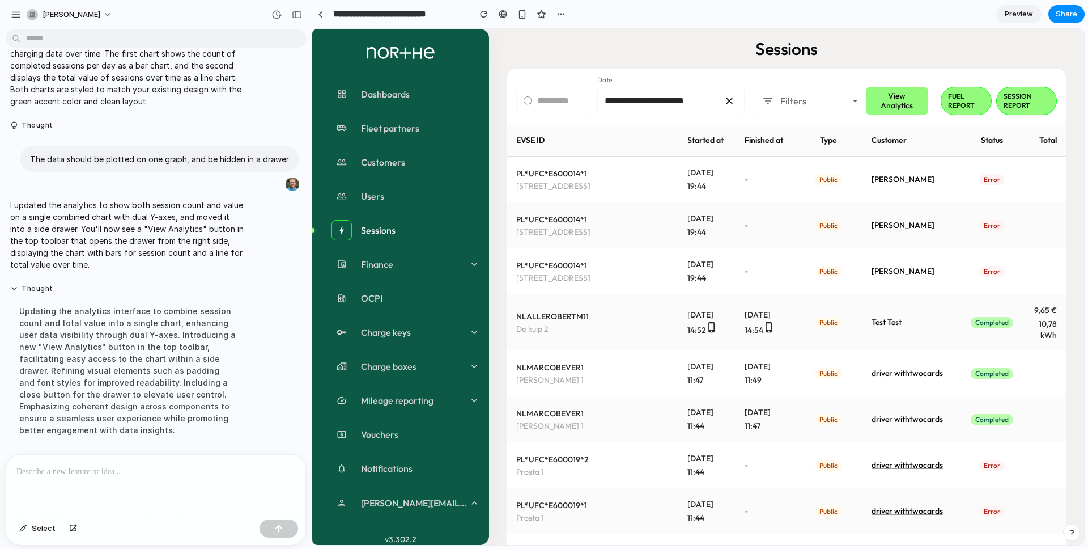
click at [923, 38] on div "Sessions" at bounding box center [786, 49] width 559 height 22
click at [889, 43] on div "Sessions" at bounding box center [786, 49] width 559 height 22
click at [896, 103] on button "View Analytics" at bounding box center [897, 101] width 63 height 28
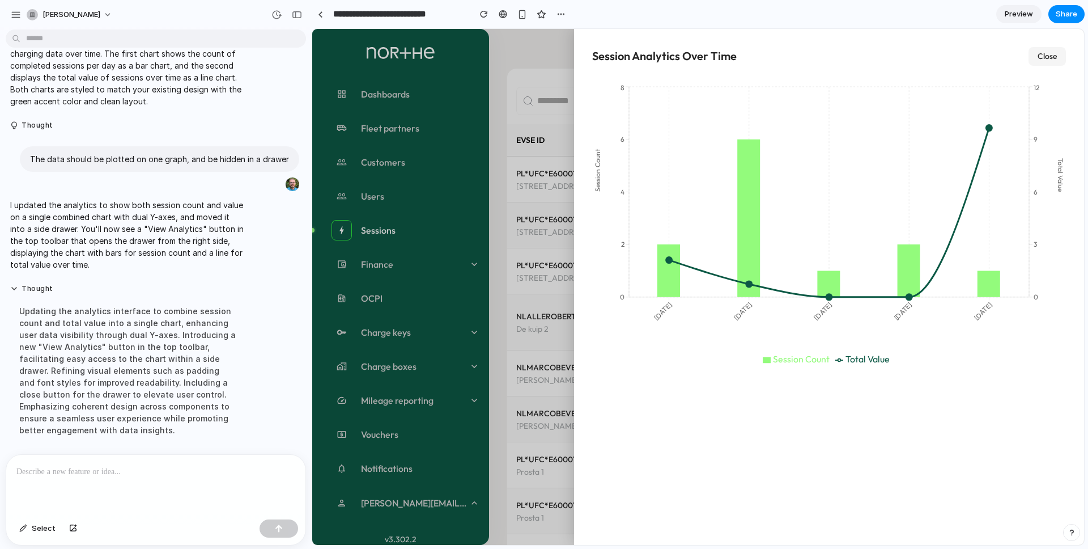
click at [1052, 56] on button "Close" at bounding box center [1047, 56] width 37 height 19
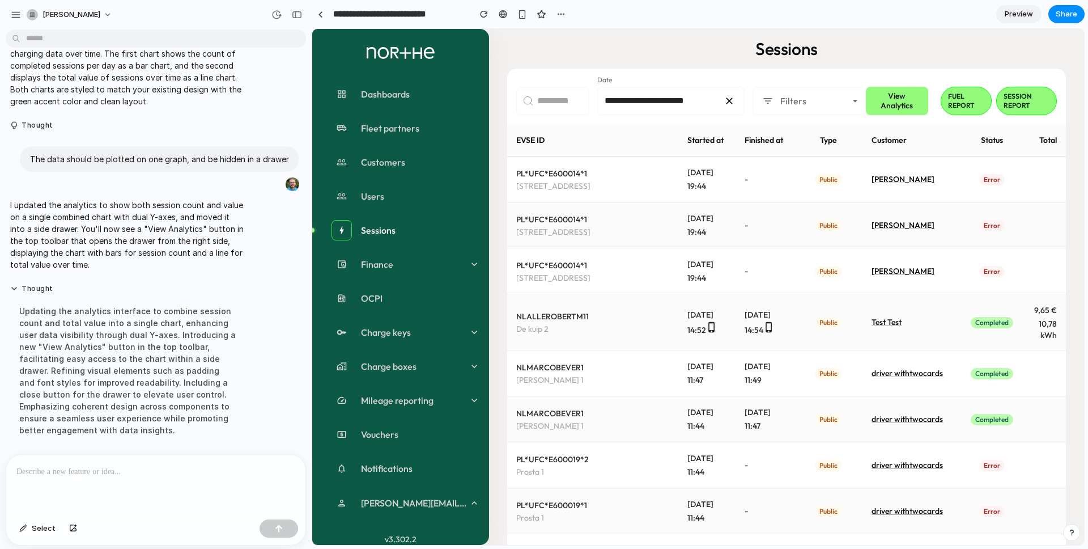
drag, startPoint x: 944, startPoint y: 53, endPoint x: 813, endPoint y: 62, distance: 131.3
click at [943, 53] on div "Sessions" at bounding box center [786, 49] width 559 height 22
click at [919, 105] on button "View Analytics" at bounding box center [897, 101] width 63 height 28
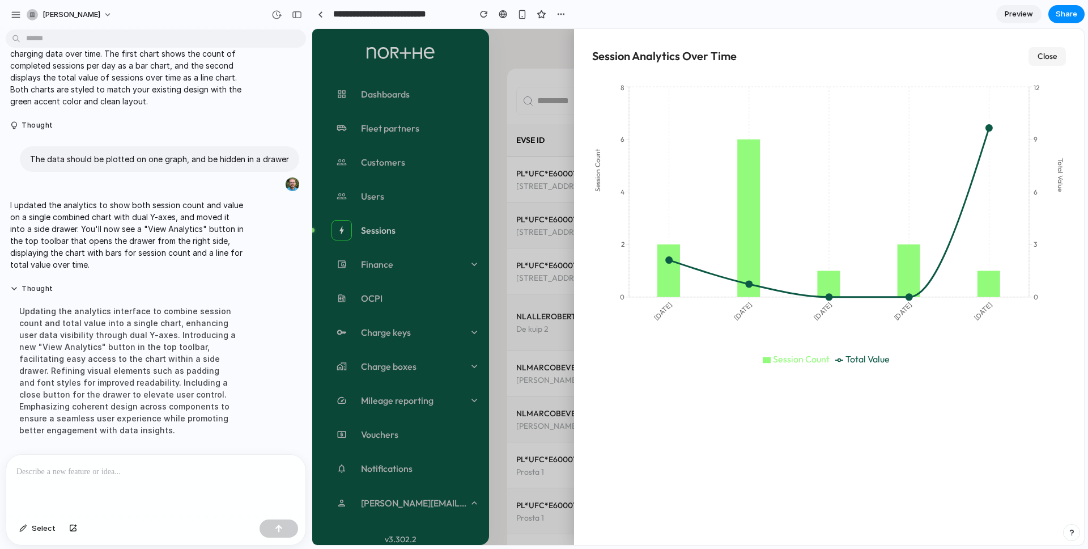
click at [1050, 69] on div "Session Analytics Over Time Close Session Count Total Value 2025/07/15 2025/07/…" at bounding box center [829, 287] width 510 height 516
click at [1038, 58] on button "Close" at bounding box center [1047, 56] width 37 height 19
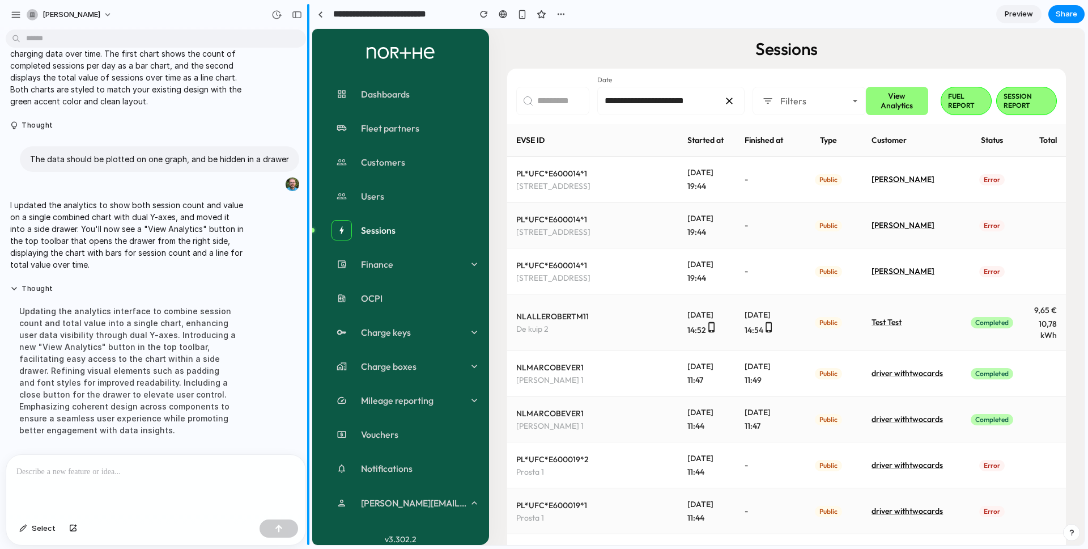
click at [294, 16] on div "button" at bounding box center [297, 15] width 10 height 8
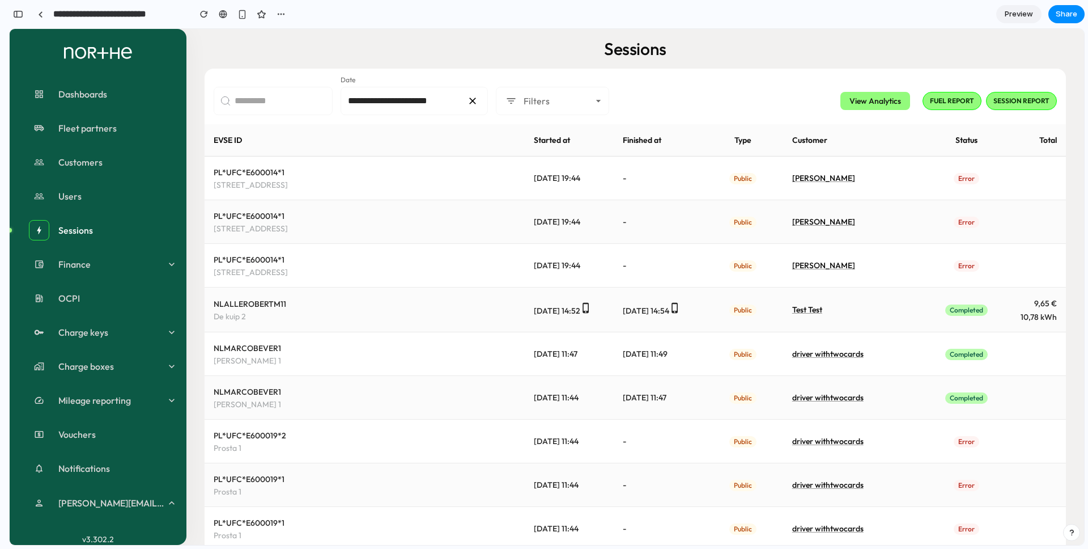
scroll to position [121, 0]
click at [859, 41] on div "Sessions" at bounding box center [635, 49] width 861 height 22
click at [884, 99] on button "View Analytics" at bounding box center [875, 101] width 70 height 19
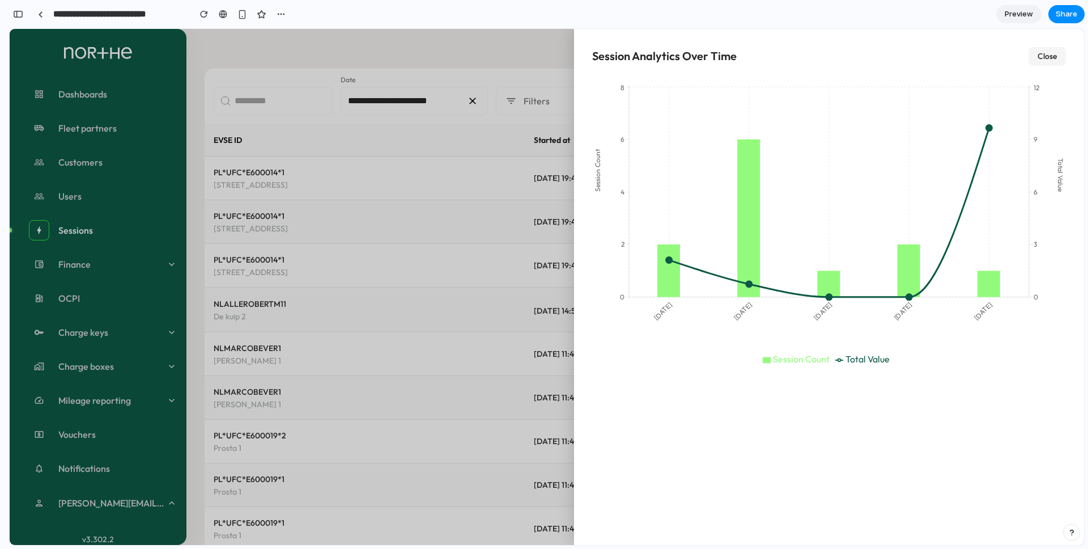
click at [1046, 52] on button "Close" at bounding box center [1047, 56] width 37 height 19
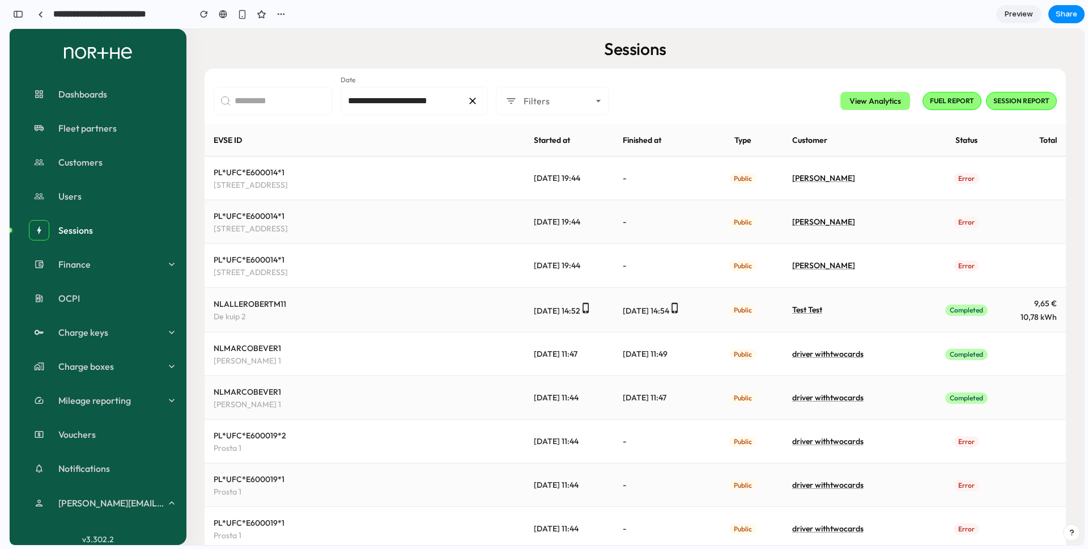
click at [458, 38] on div "Sessions" at bounding box center [635, 49] width 861 height 22
click at [1026, 13] on span "Preview" at bounding box center [1019, 14] width 28 height 11
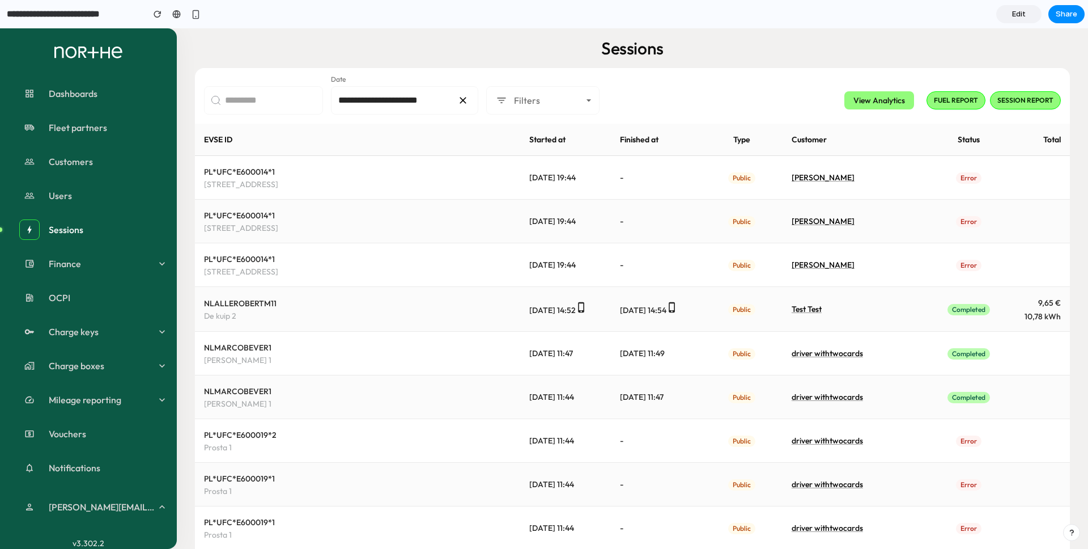
click at [434, 56] on div "Sessions" at bounding box center [632, 48] width 875 height 22
click at [881, 101] on button "View Analytics" at bounding box center [879, 100] width 70 height 19
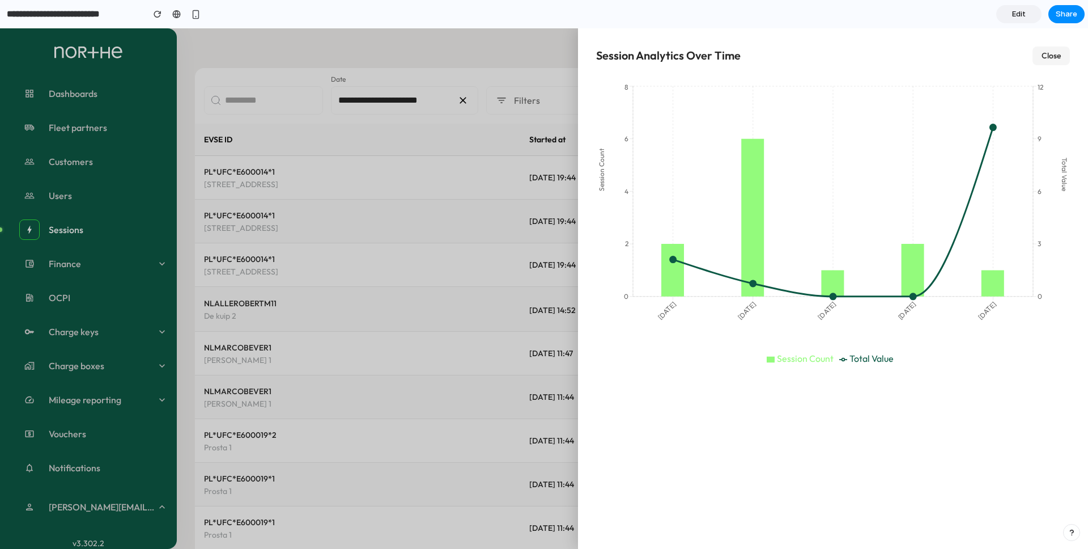
drag, startPoint x: 1018, startPoint y: 15, endPoint x: 1004, endPoint y: 22, distance: 15.2
click at [1018, 15] on span "Edit" at bounding box center [1019, 14] width 14 height 11
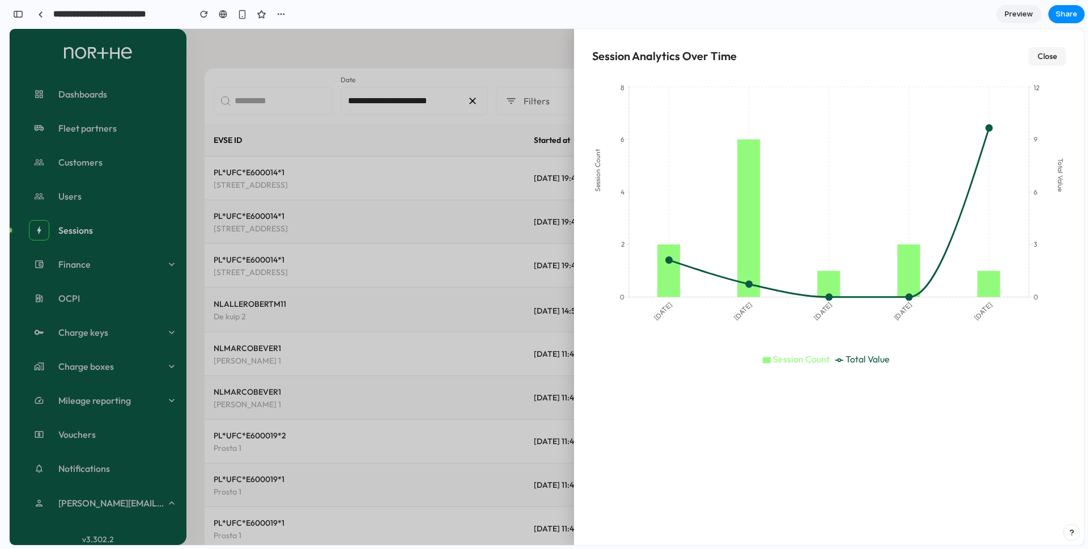
scroll to position [257, 0]
click at [1050, 59] on button "Close" at bounding box center [1047, 56] width 37 height 19
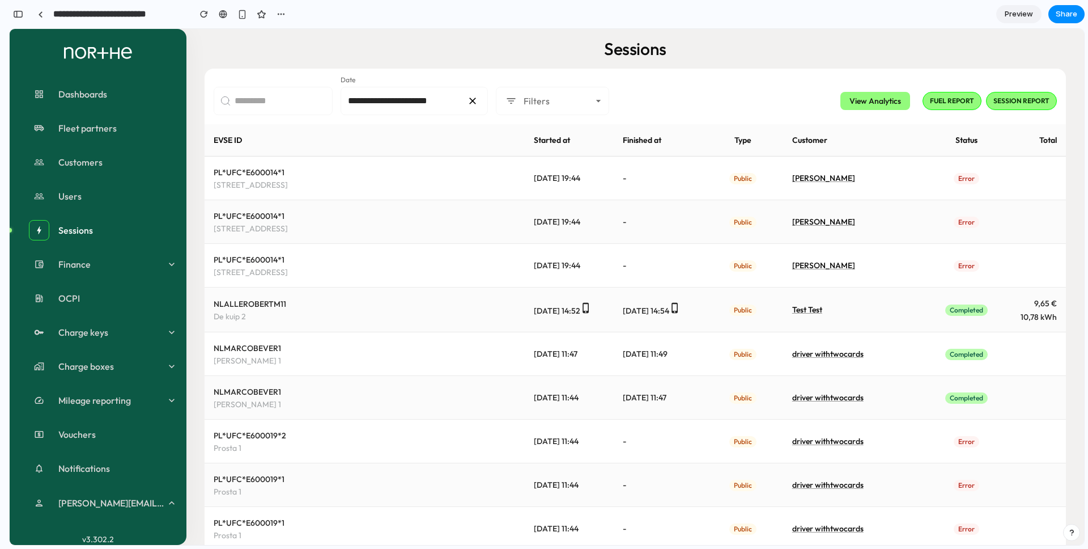
click at [1022, 15] on span "Preview" at bounding box center [1019, 14] width 28 height 11
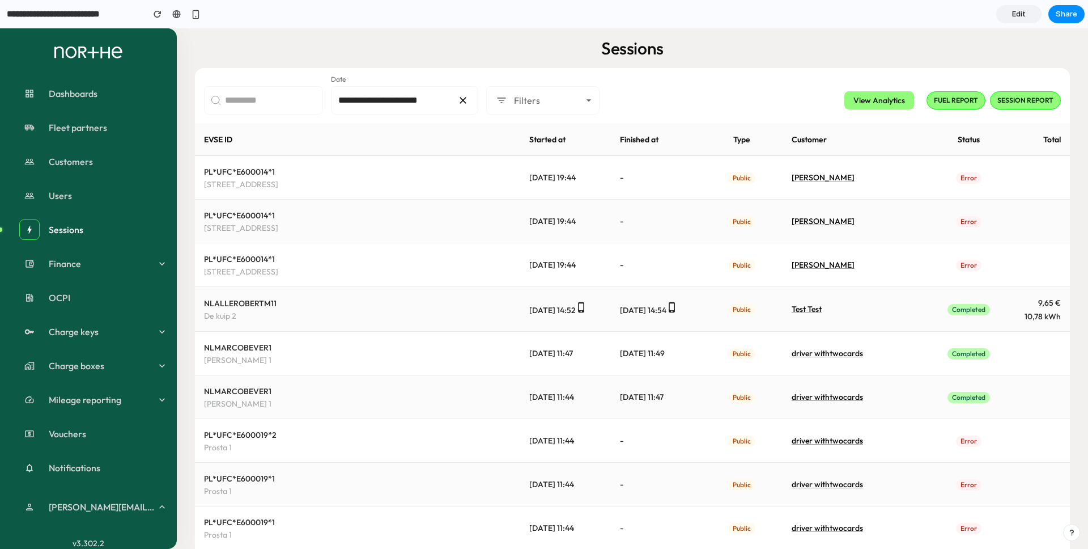
drag, startPoint x: 1024, startPoint y: 10, endPoint x: 976, endPoint y: 22, distance: 49.5
click at [1024, 10] on span "Edit" at bounding box center [1019, 14] width 14 height 11
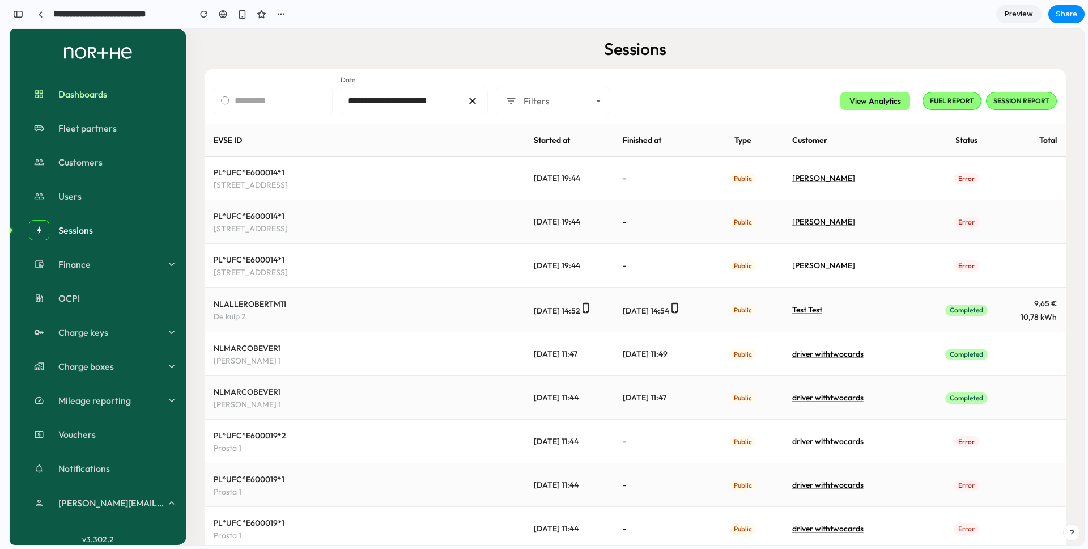
scroll to position [257, 0]
click at [14, 11] on div "button" at bounding box center [18, 14] width 10 height 8
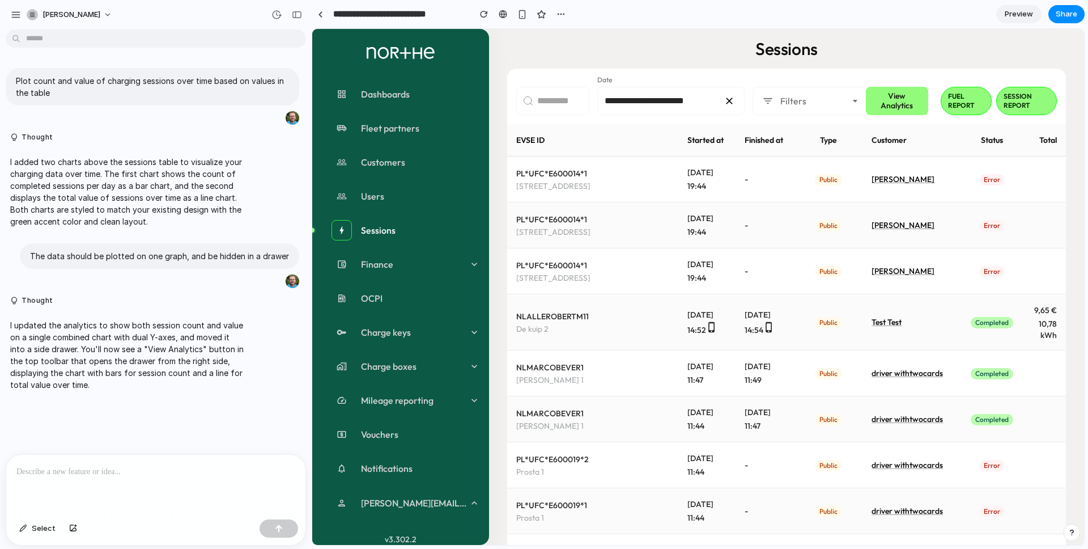
scroll to position [0, 0]
click at [80, 478] on p at bounding box center [155, 472] width 279 height 14
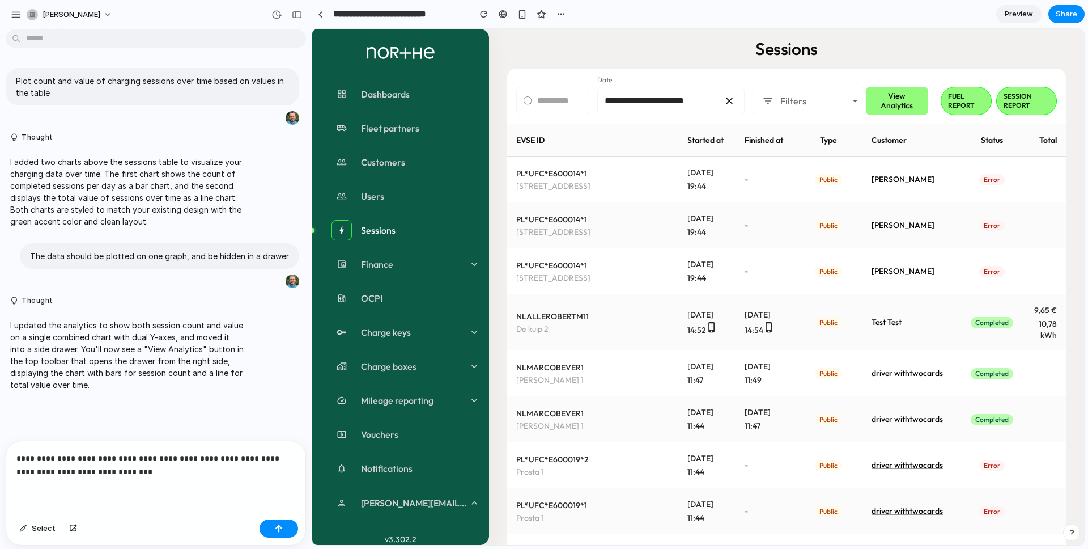
scroll to position [40, 0]
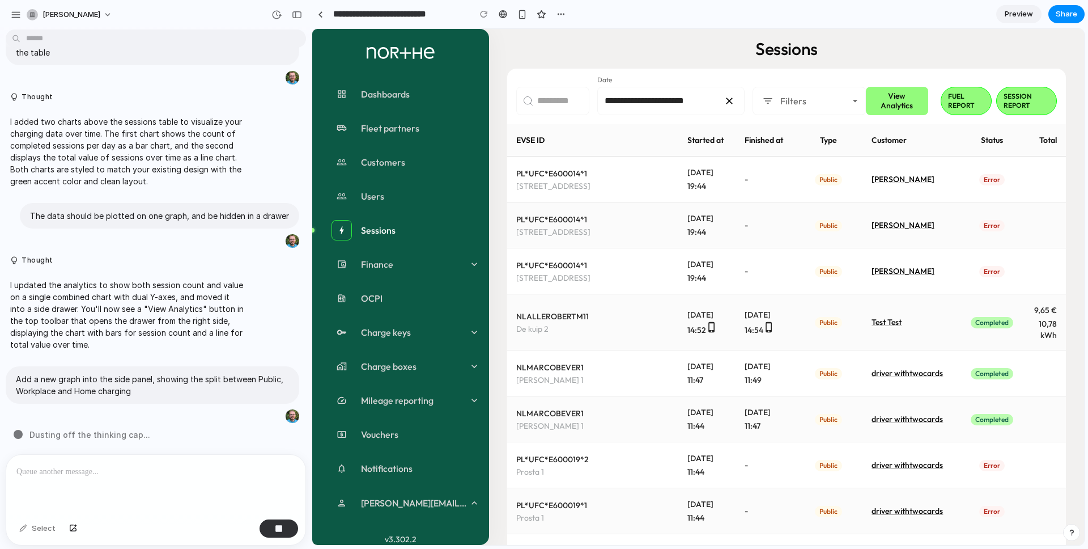
click at [942, 57] on div "Sessions" at bounding box center [786, 49] width 559 height 22
click at [889, 103] on button "View Analytics" at bounding box center [897, 101] width 63 height 28
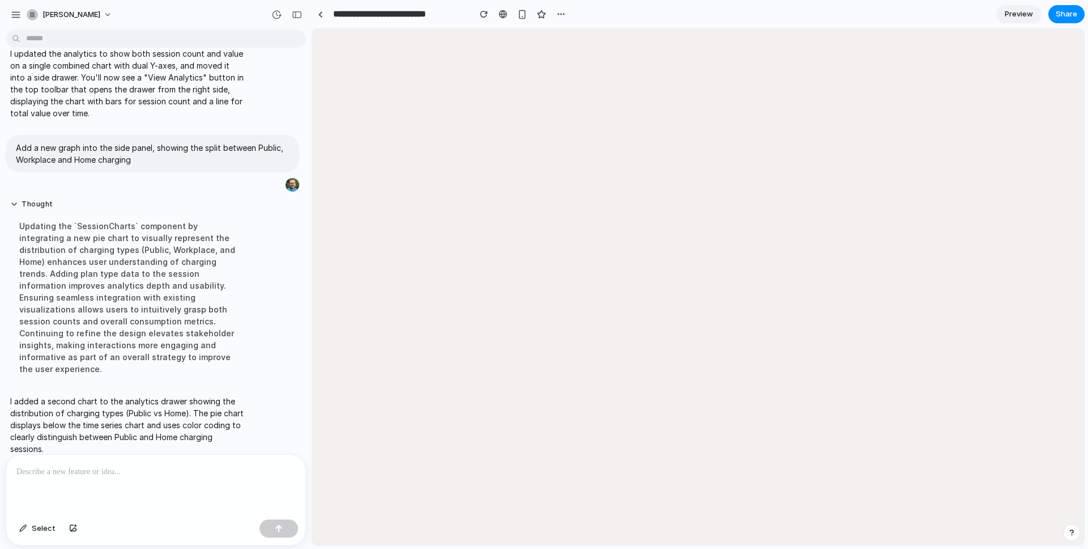
scroll to position [0, 0]
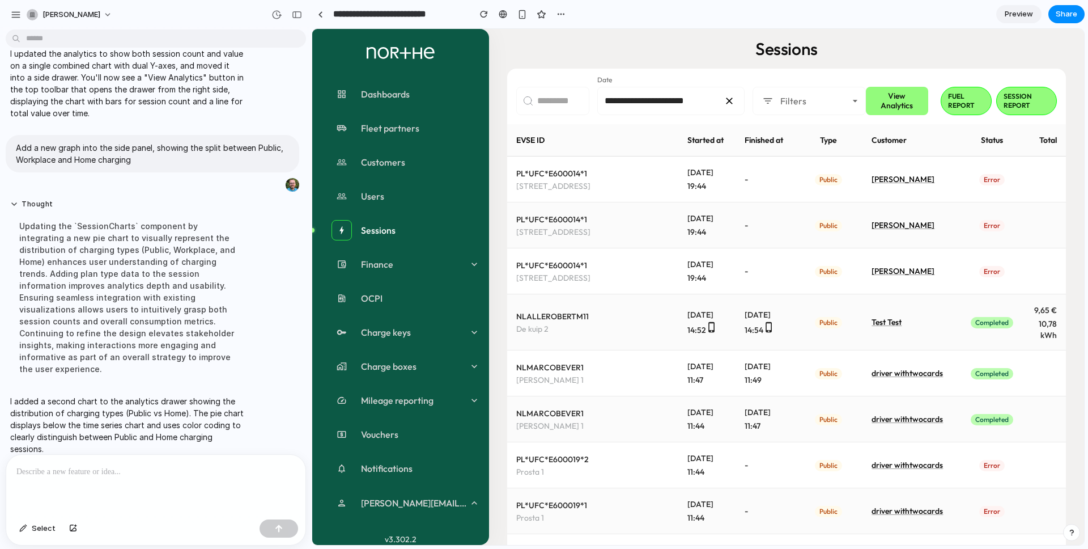
click at [890, 106] on button "View Analytics" at bounding box center [897, 101] width 63 height 28
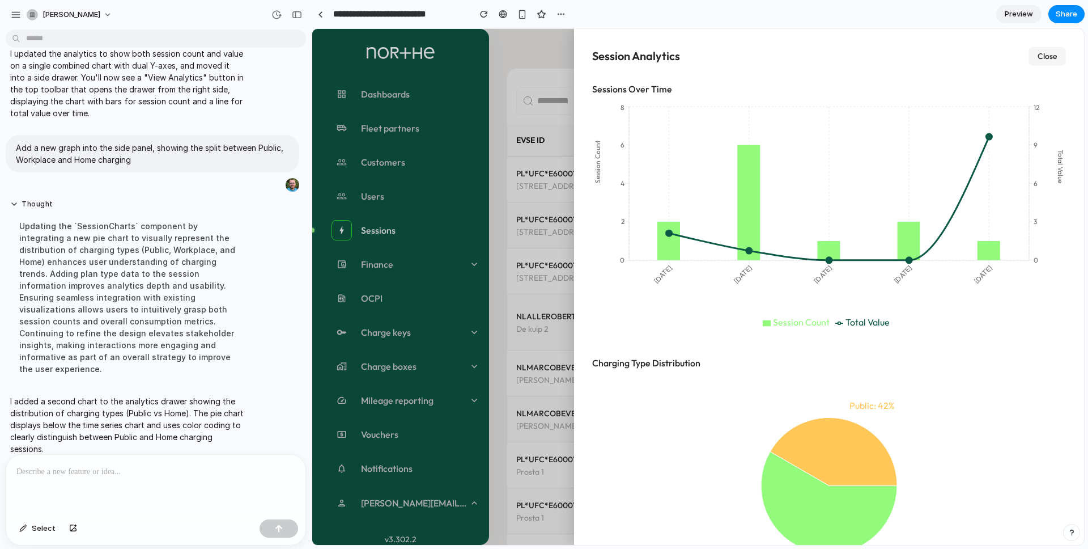
click at [1043, 58] on button "Close" at bounding box center [1047, 56] width 37 height 19
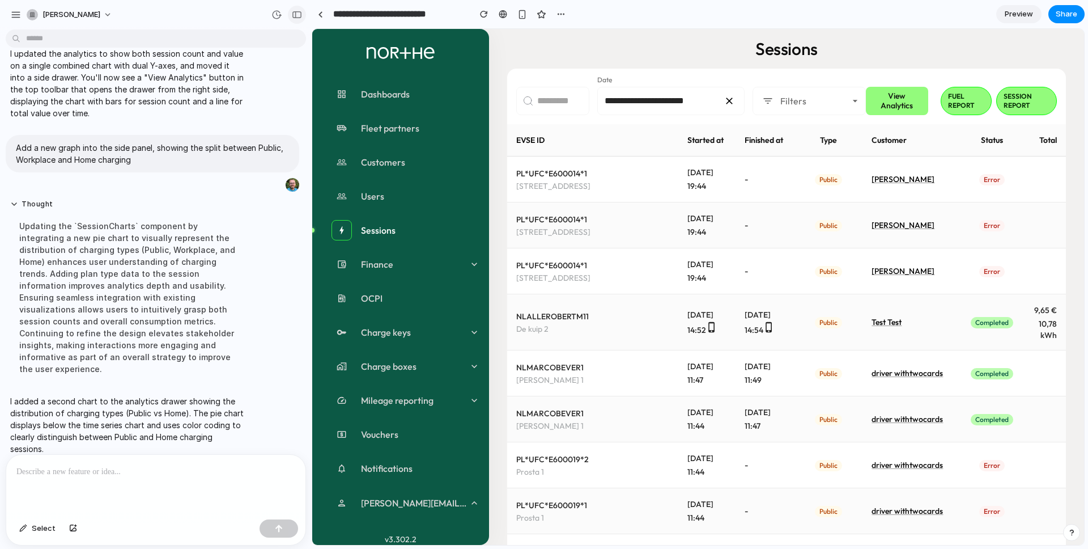
click at [297, 11] on div "button" at bounding box center [297, 15] width 10 height 8
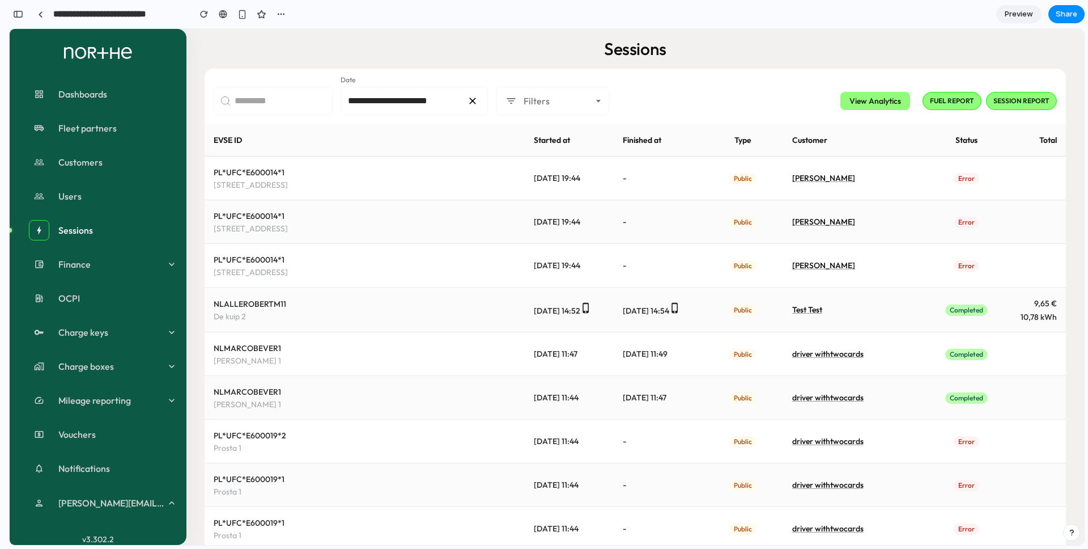
scroll to position [487, 0]
drag, startPoint x: 517, startPoint y: 43, endPoint x: 542, endPoint y: 41, distance: 25.0
click at [517, 43] on div "Sessions" at bounding box center [635, 49] width 861 height 22
click at [1011, 12] on span "Preview" at bounding box center [1019, 14] width 28 height 11
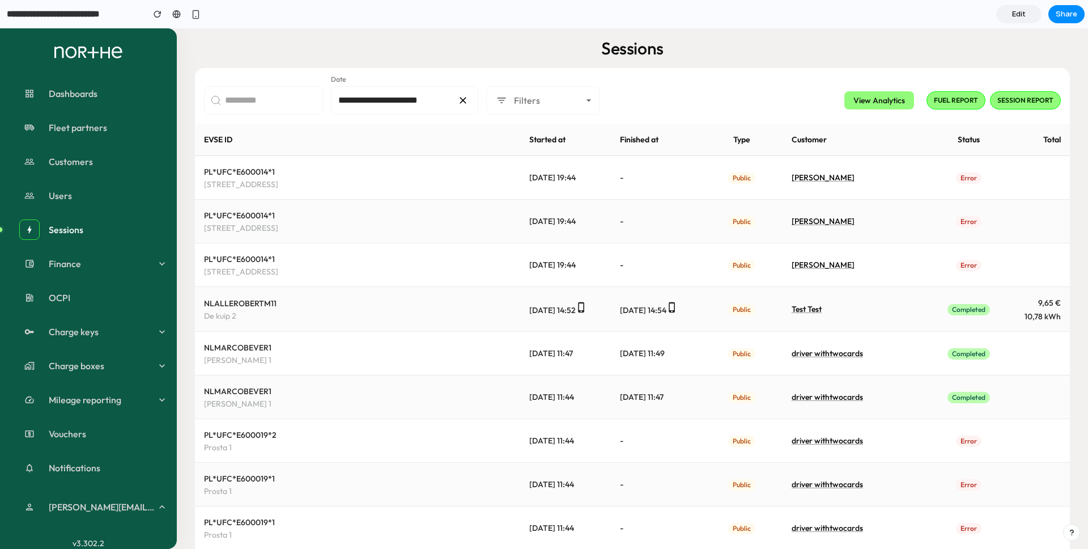
click at [923, 41] on div "Sessions" at bounding box center [632, 48] width 875 height 22
click at [896, 100] on button "View Analytics" at bounding box center [879, 100] width 70 height 19
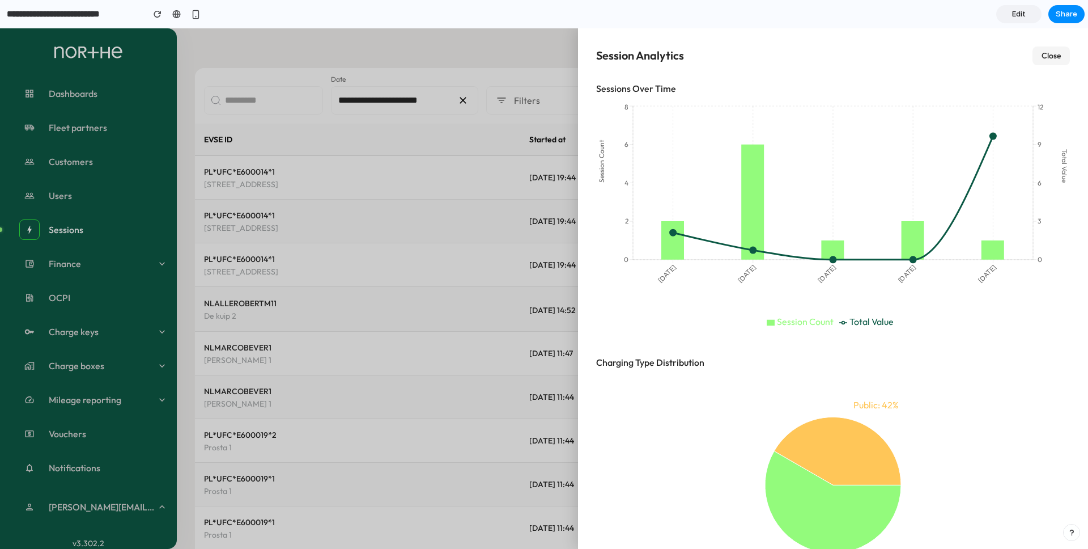
click at [1061, 53] on button "Close" at bounding box center [1051, 55] width 37 height 19
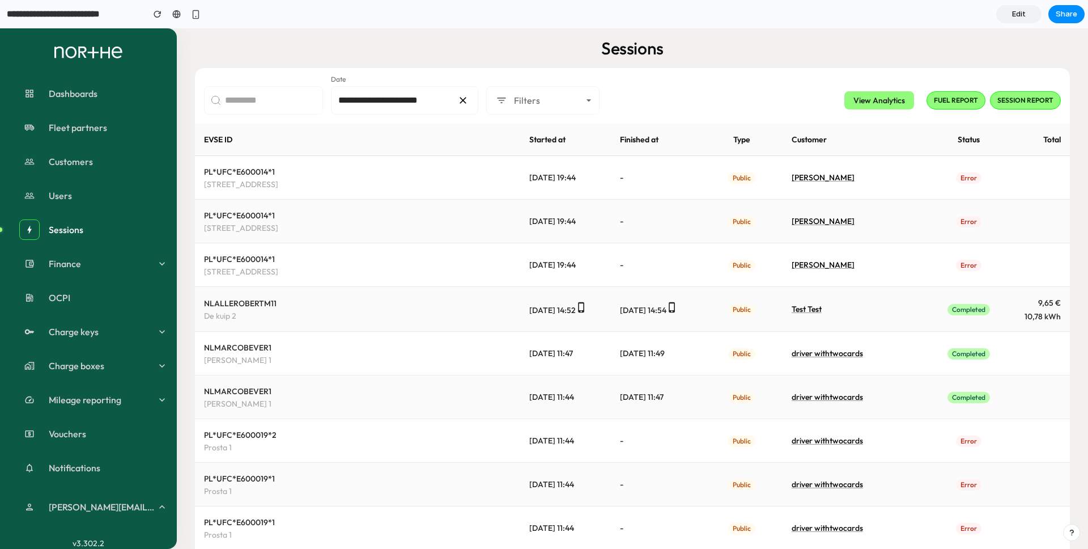
drag, startPoint x: 1026, startPoint y: 12, endPoint x: 977, endPoint y: 22, distance: 50.3
click at [1027, 12] on link "Edit" at bounding box center [1018, 14] width 45 height 18
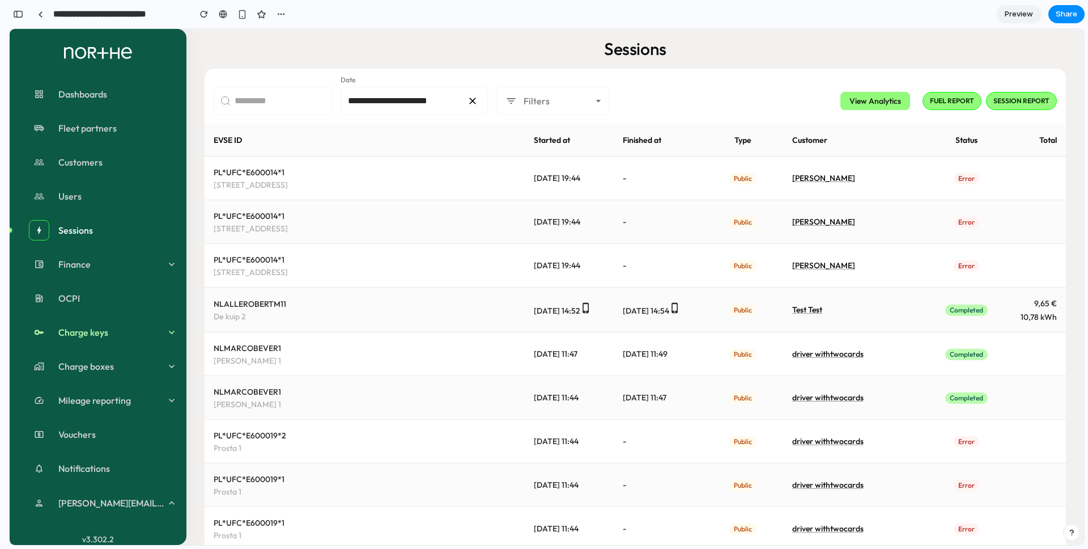
scroll to position [563, 0]
click at [16, 12] on div "button" at bounding box center [18, 14] width 10 height 8
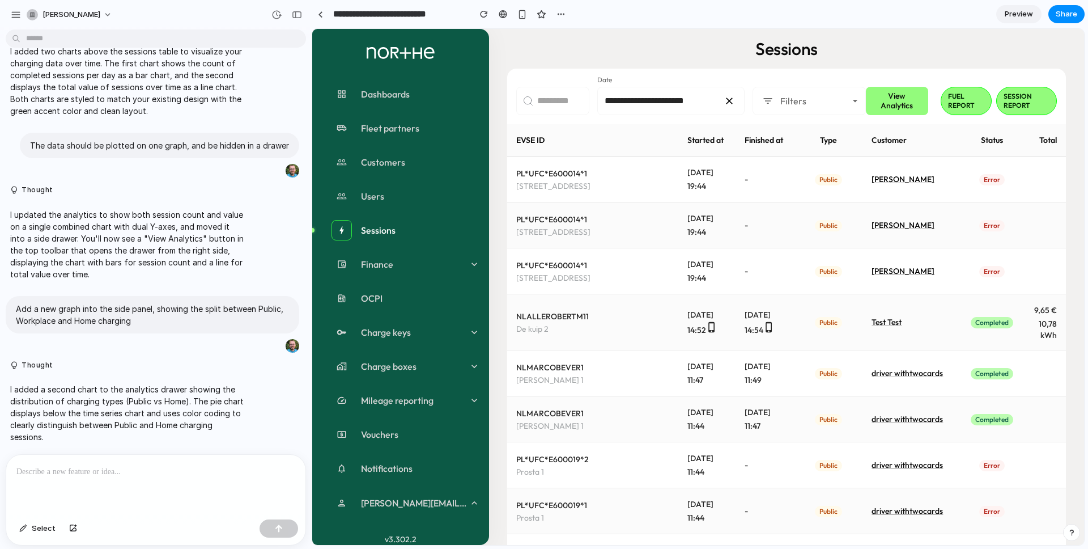
scroll to position [0, 0]
click at [108, 473] on p at bounding box center [155, 472] width 279 height 14
click at [100, 471] on p "**********" at bounding box center [155, 472] width 279 height 14
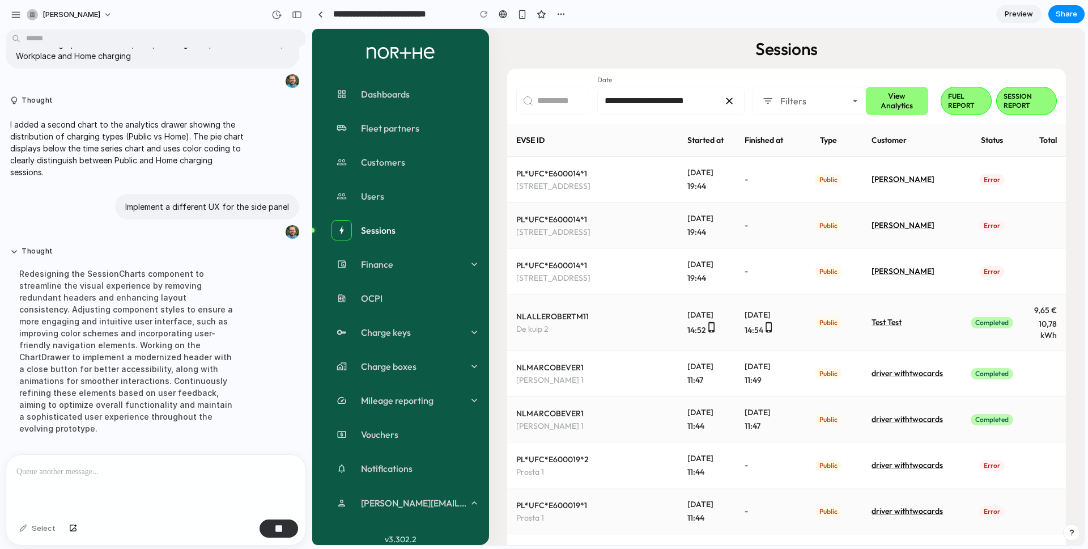
scroll to position [387, 0]
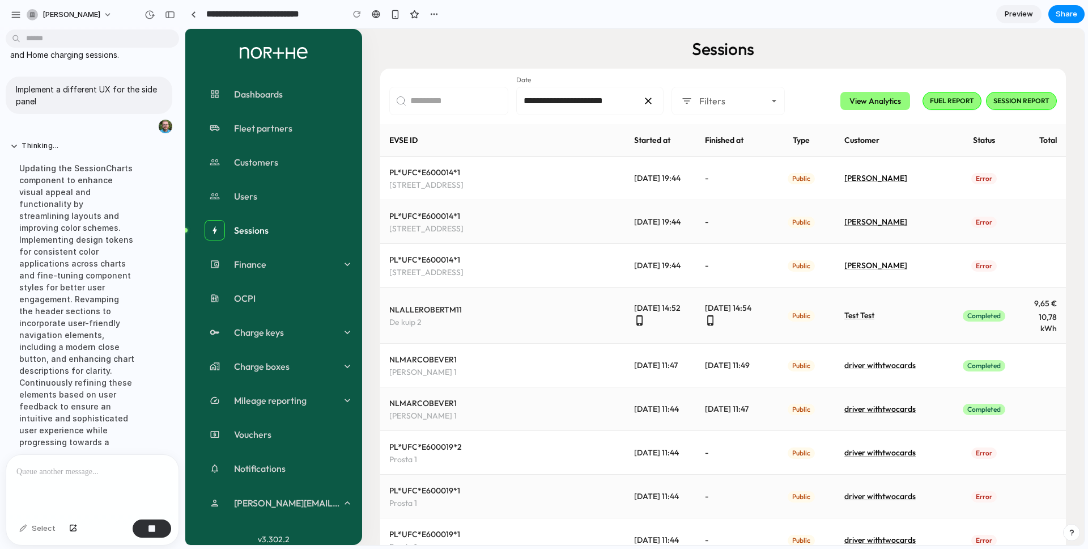
drag, startPoint x: 311, startPoint y: 57, endPoint x: 0, endPoint y: 51, distance: 310.6
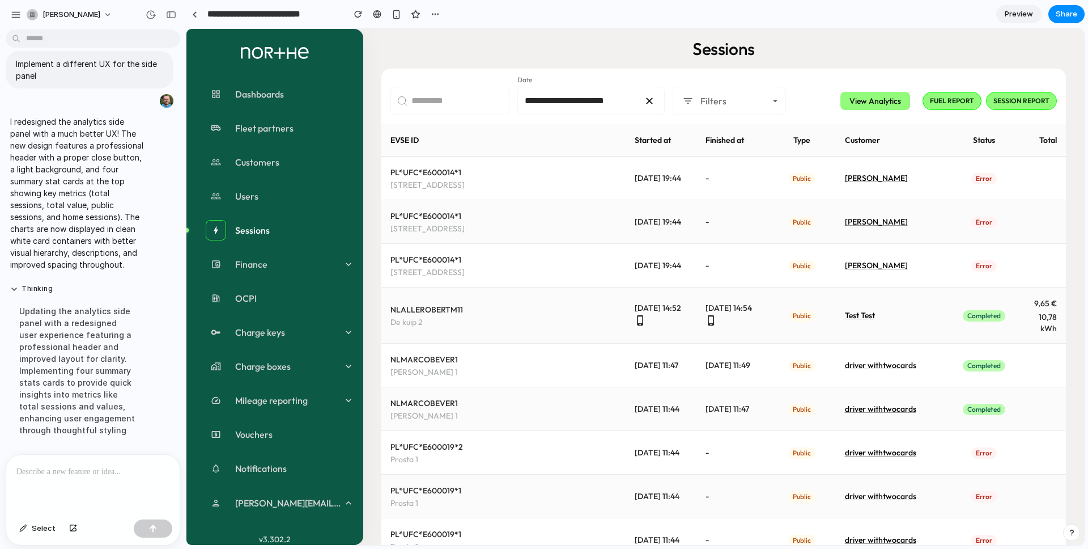
scroll to position [0, 0]
drag, startPoint x: 878, startPoint y: 114, endPoint x: 884, endPoint y: 109, distance: 8.1
click at [878, 114] on div "**********" at bounding box center [723, 101] width 666 height 28
click at [886, 104] on button "View Analytics" at bounding box center [875, 101] width 70 height 19
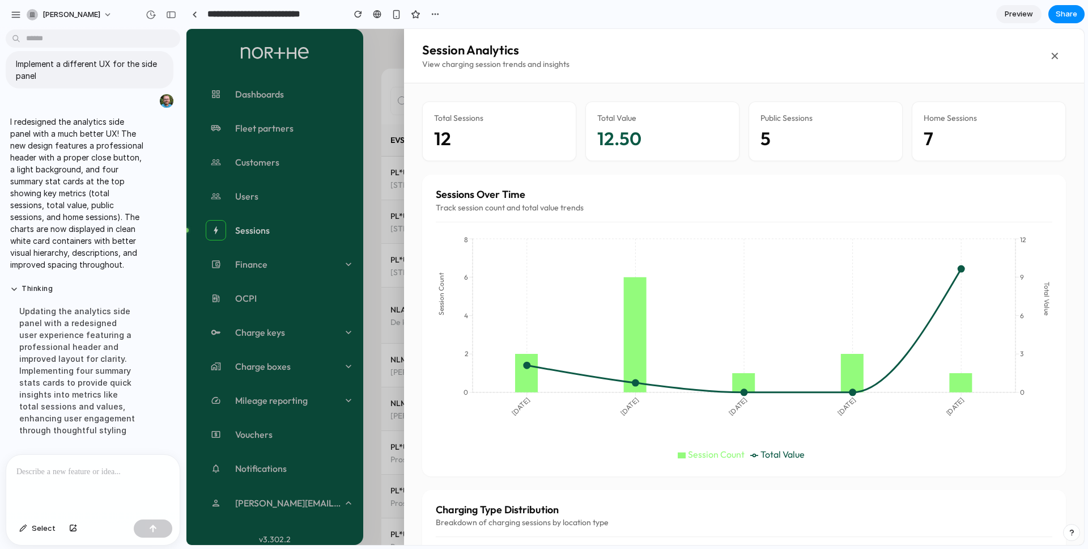
click at [997, 9] on link "Preview" at bounding box center [1018, 14] width 45 height 18
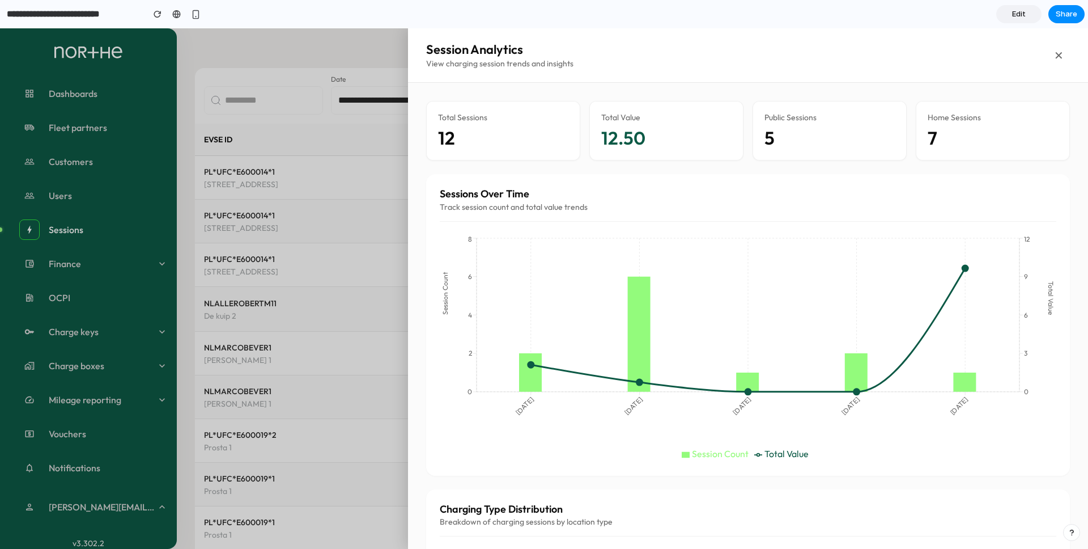
click at [1056, 54] on button "✕" at bounding box center [1058, 55] width 23 height 23
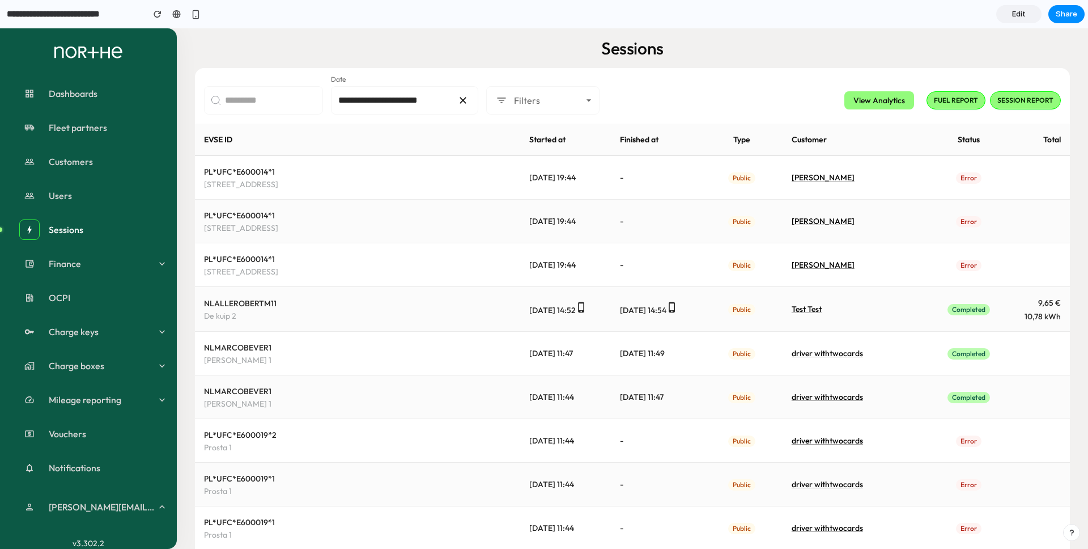
click at [361, 53] on div "Sessions" at bounding box center [632, 48] width 875 height 22
click at [1013, 11] on span "Edit" at bounding box center [1019, 14] width 14 height 11
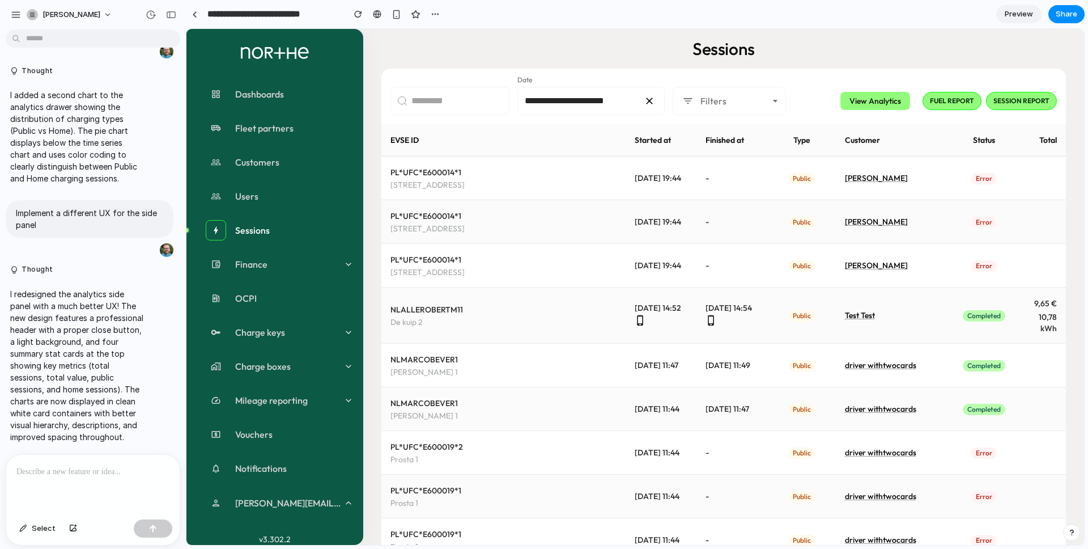
click at [102, 478] on p at bounding box center [92, 472] width 153 height 14
drag, startPoint x: 110, startPoint y: 217, endPoint x: 125, endPoint y: 218, distance: 15.3
click at [111, 216] on p "Implement a different UX for the side panel" at bounding box center [89, 219] width 147 height 24
click at [124, 478] on div "**********" at bounding box center [92, 485] width 173 height 60
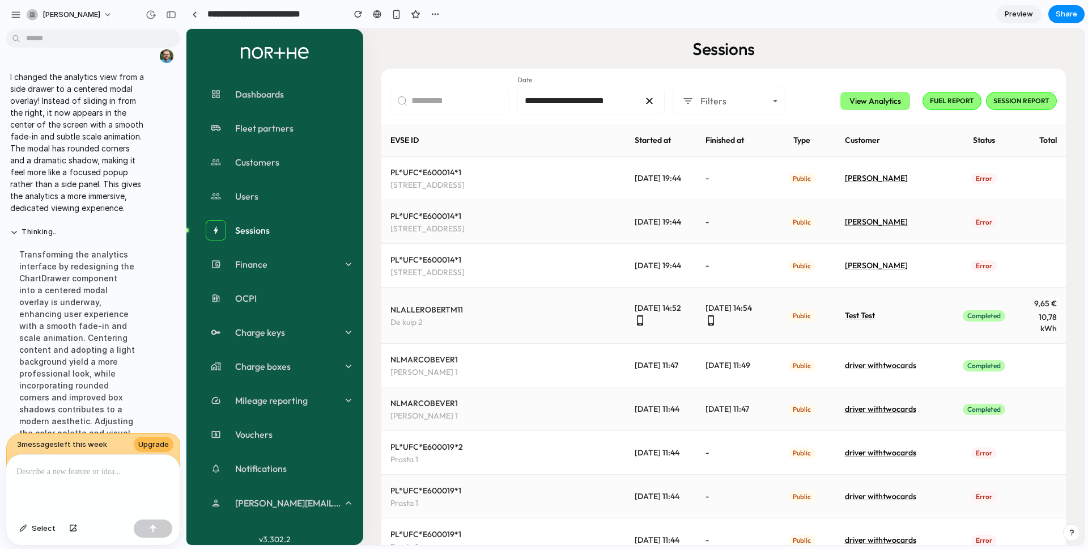
scroll to position [1059, 0]
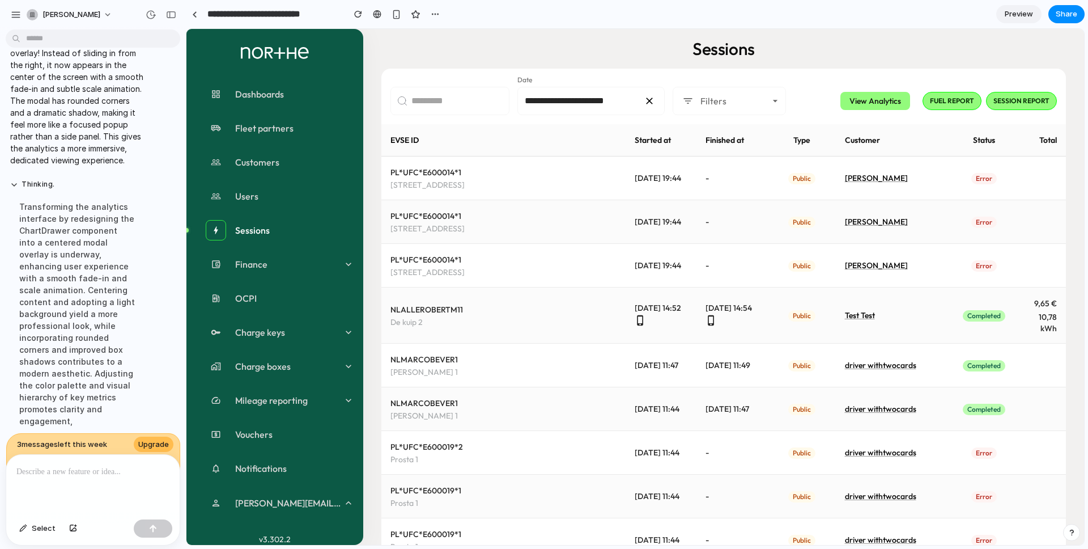
click at [600, 53] on div "Sessions" at bounding box center [723, 49] width 685 height 22
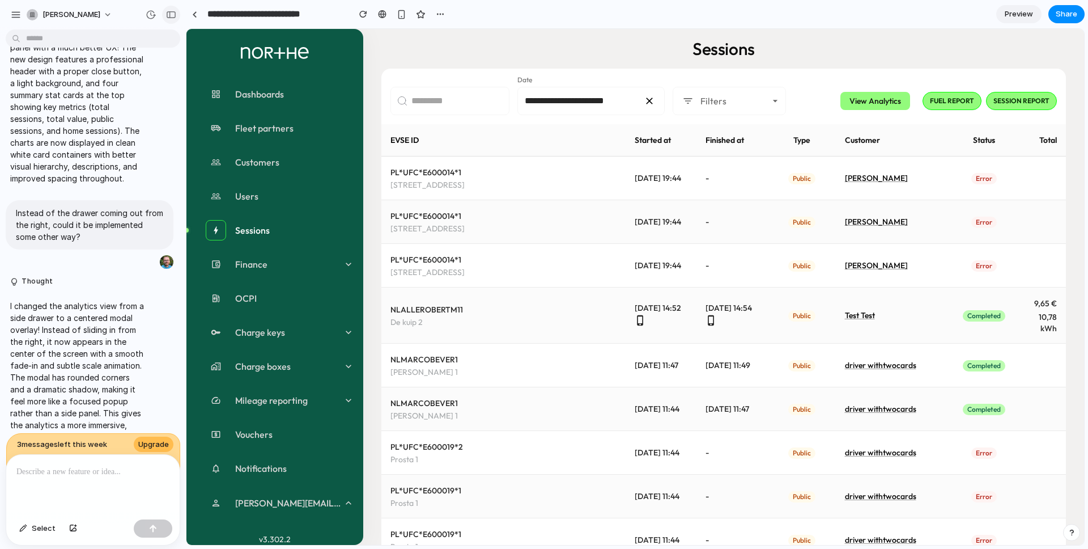
click at [174, 14] on div "button" at bounding box center [171, 15] width 10 height 8
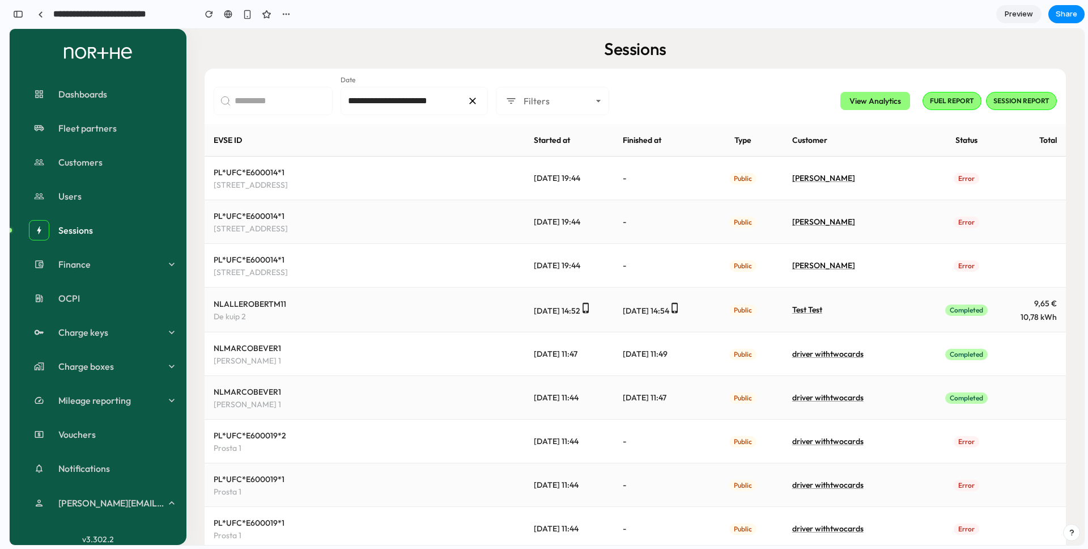
click at [858, 75] on div "**********" at bounding box center [635, 97] width 861 height 56
click at [1012, 13] on span "Preview" at bounding box center [1019, 14] width 28 height 11
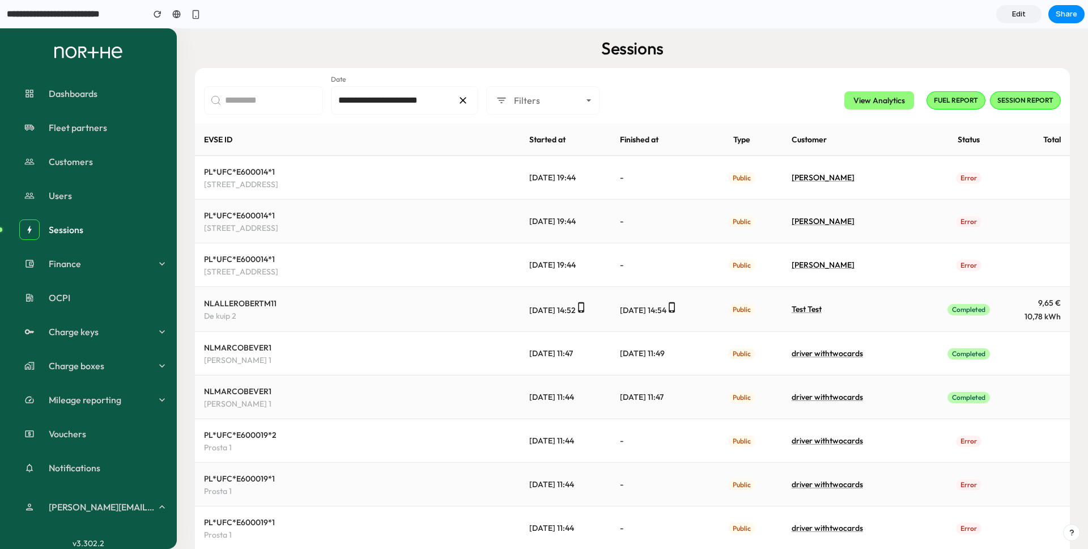
drag, startPoint x: 844, startPoint y: 45, endPoint x: 848, endPoint y: 57, distance: 12.5
click at [844, 45] on div "Sessions" at bounding box center [632, 48] width 875 height 22
click at [875, 99] on button "View Analytics" at bounding box center [879, 100] width 70 height 19
